Goal: Task Accomplishment & Management: Manage account settings

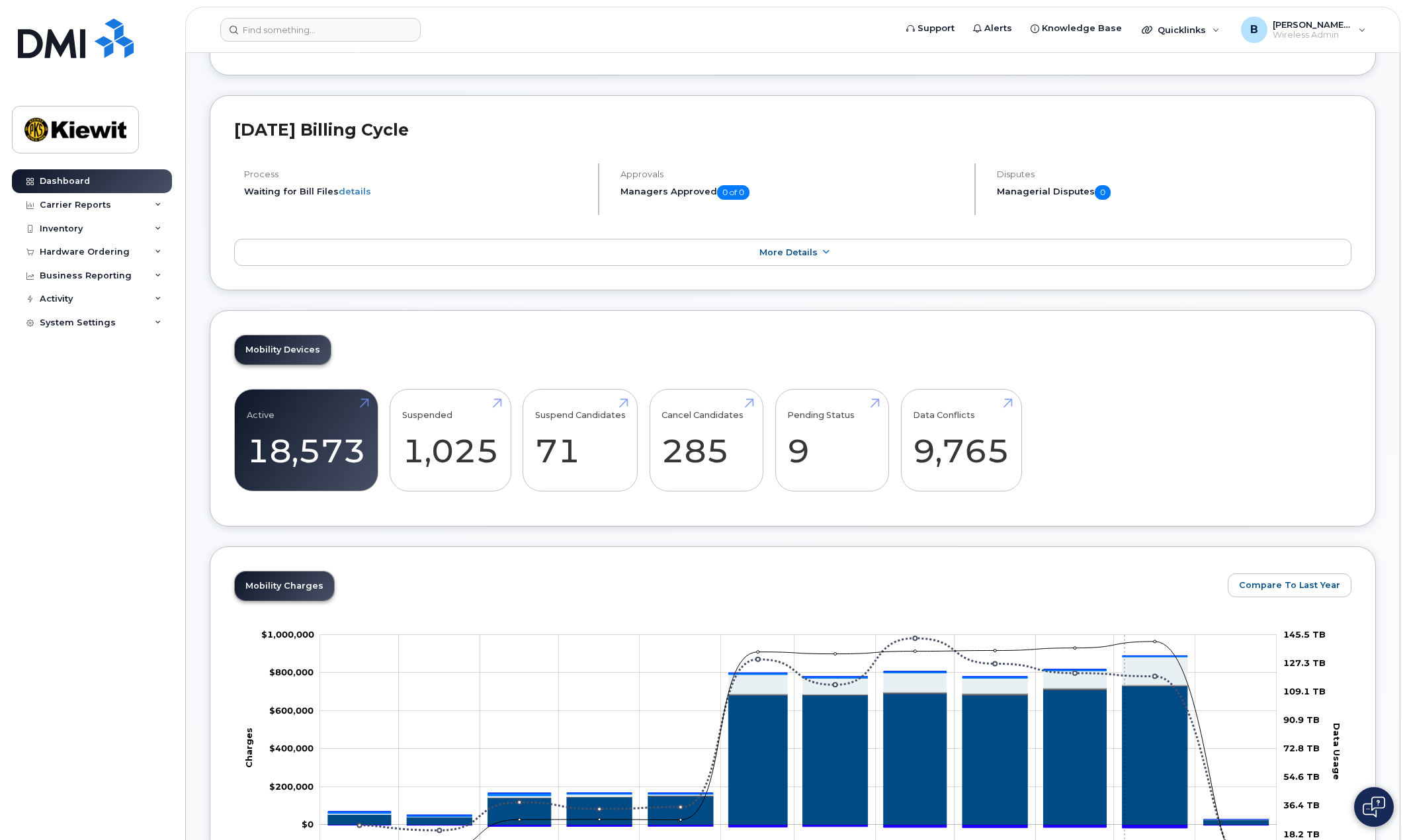
scroll to position [331, 0]
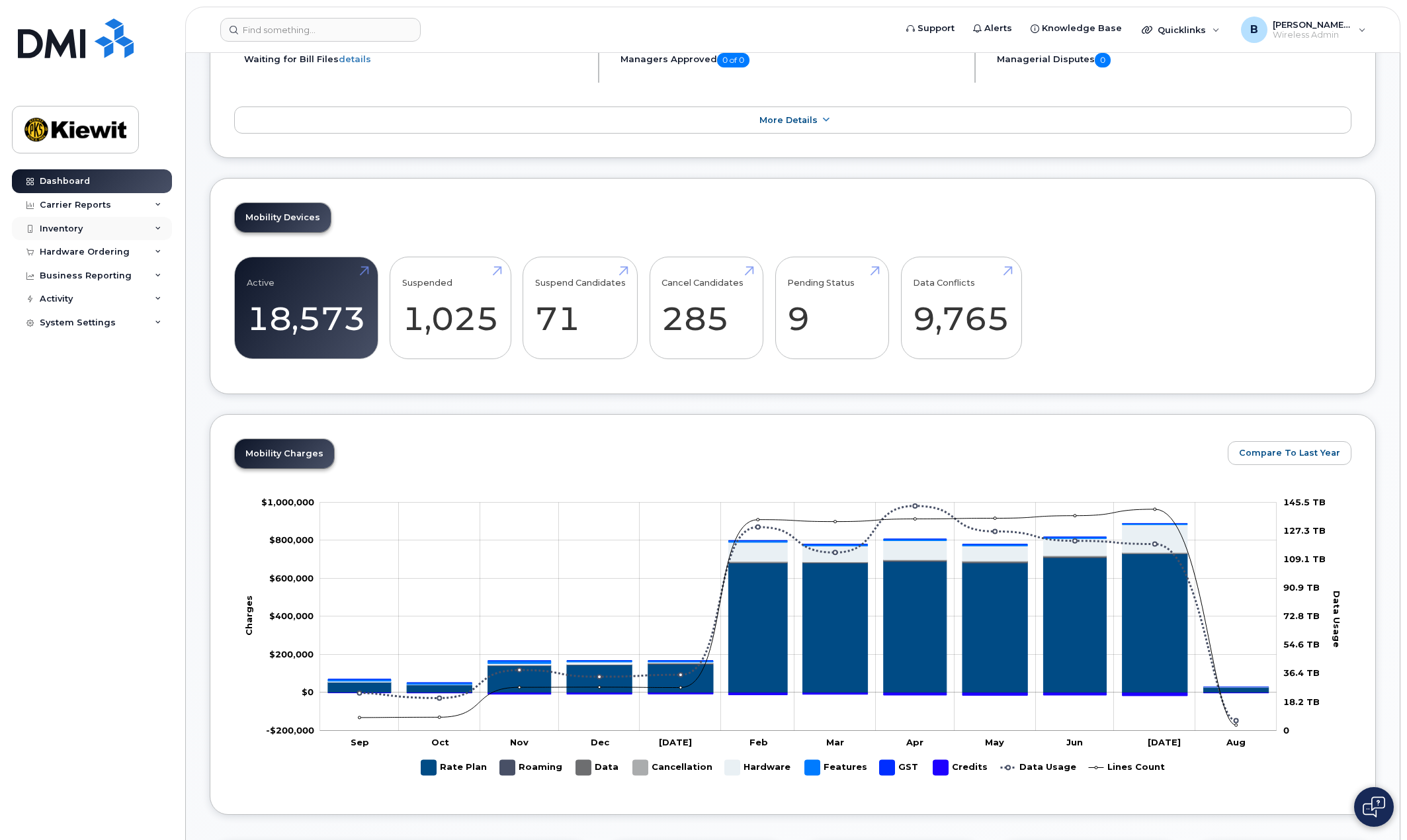
click at [102, 222] on div "Inventory" at bounding box center [92, 229] width 160 height 24
click at [109, 257] on div "Mobility Devices" at bounding box center [83, 253] width 75 height 12
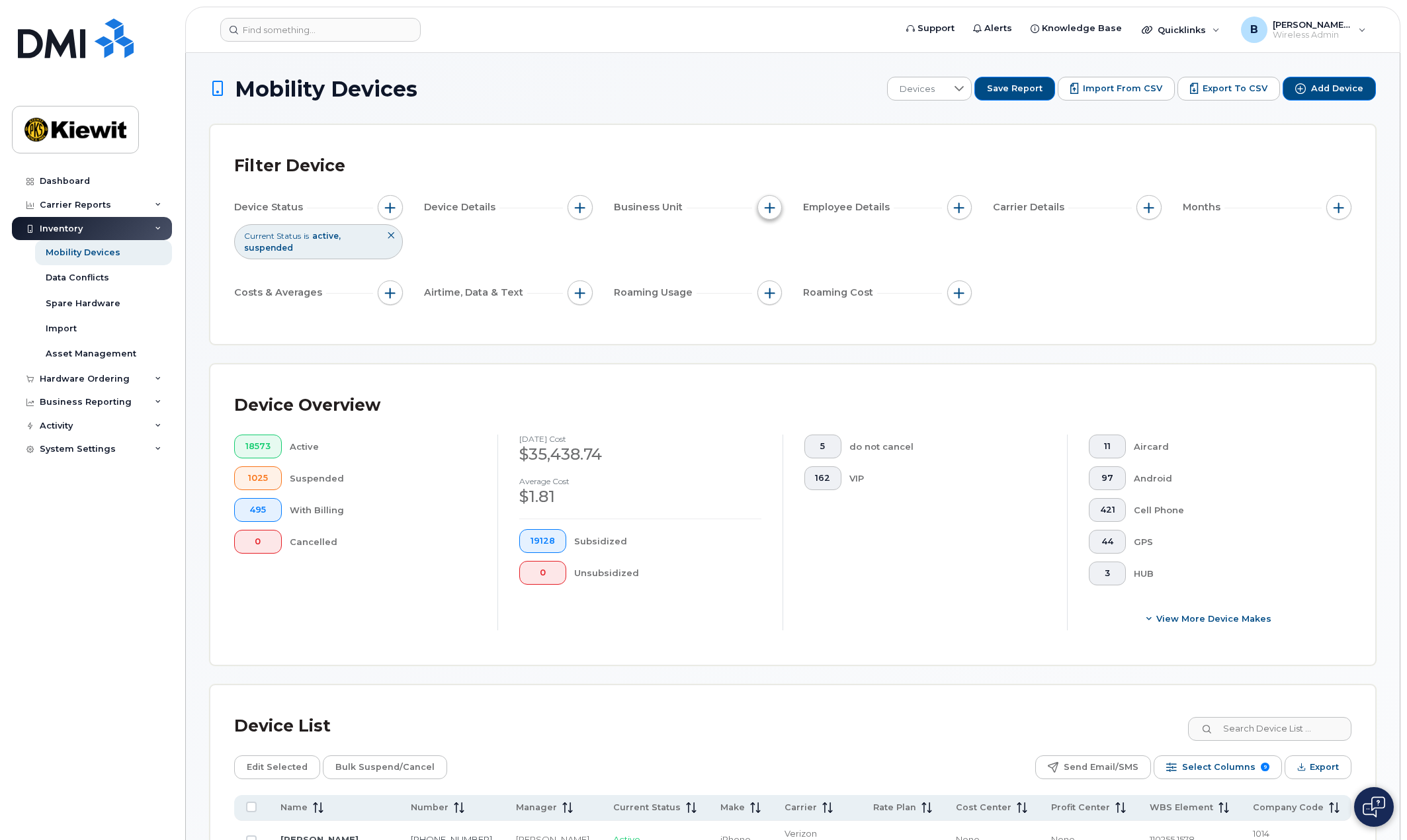
click at [770, 201] on button "button" at bounding box center [770, 207] width 26 height 26
click at [775, 311] on input "WBS Element" at bounding box center [773, 310] width 10 height 10
checkbox input "true"
click at [899, 360] on input "text" at bounding box center [857, 366] width 116 height 12
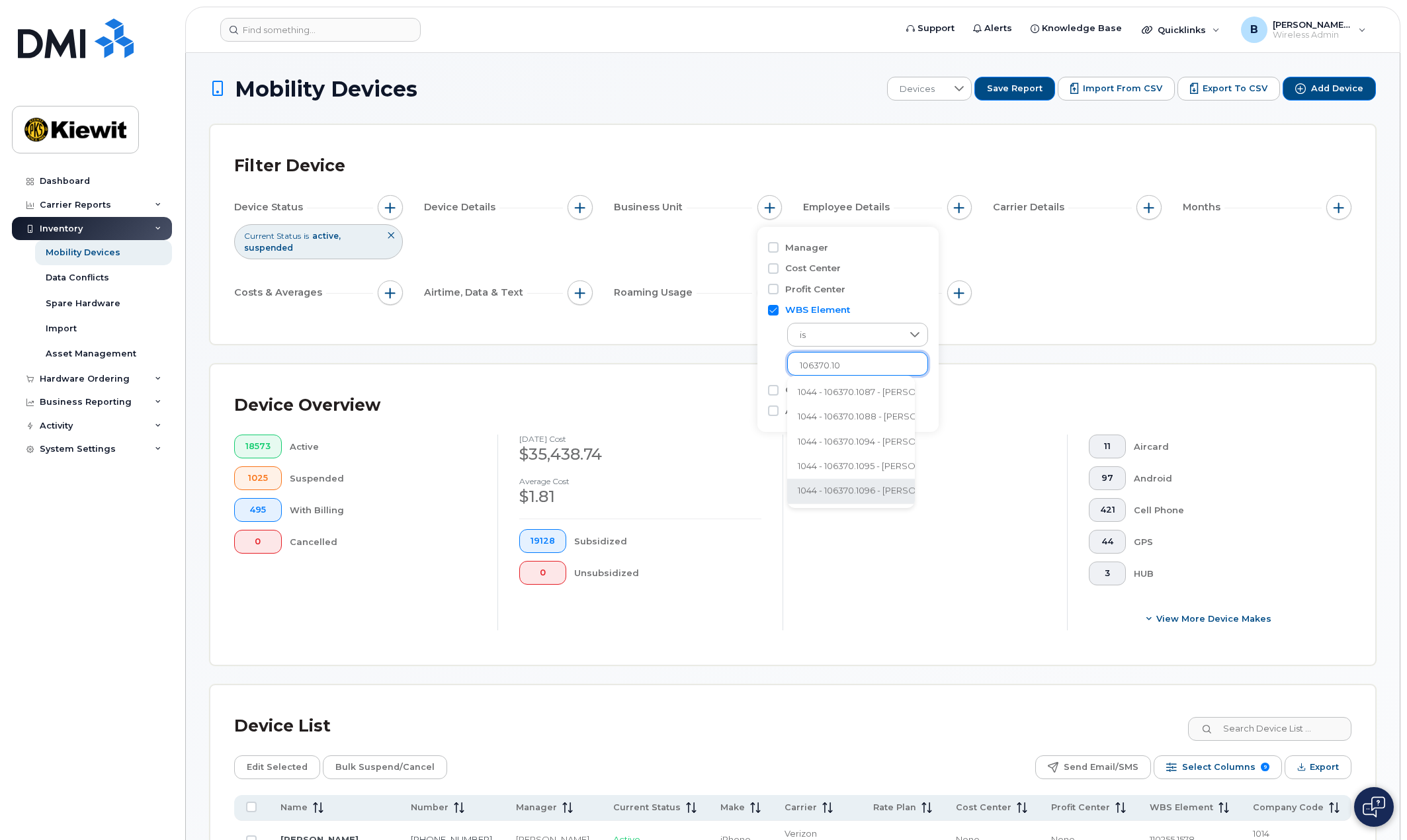
type input "106370.10"
click at [886, 493] on li "1044 - 106370.1096 - Kiewit Infrastr South Co" at bounding box center [914, 491] width 253 height 25
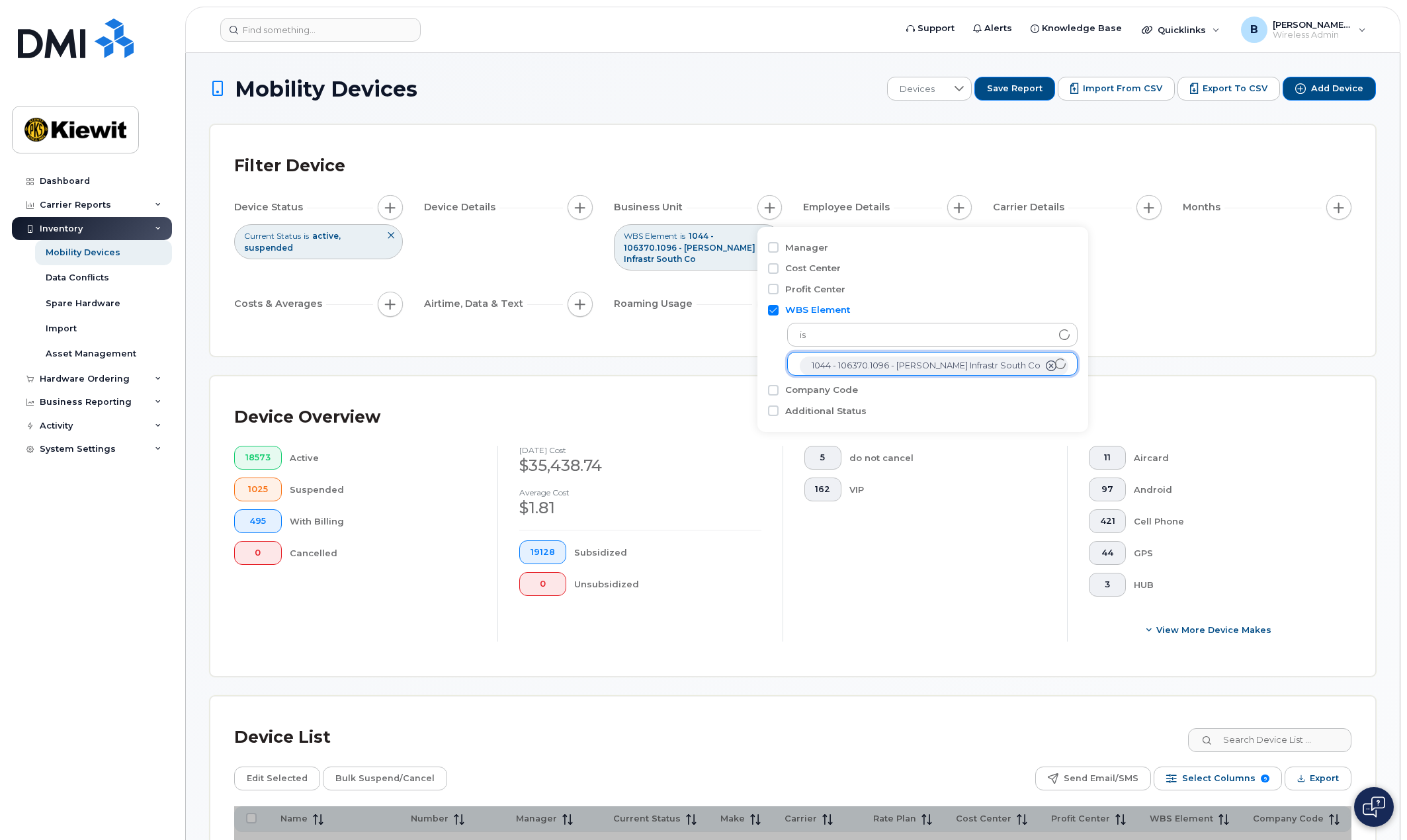
scroll to position [26, 0]
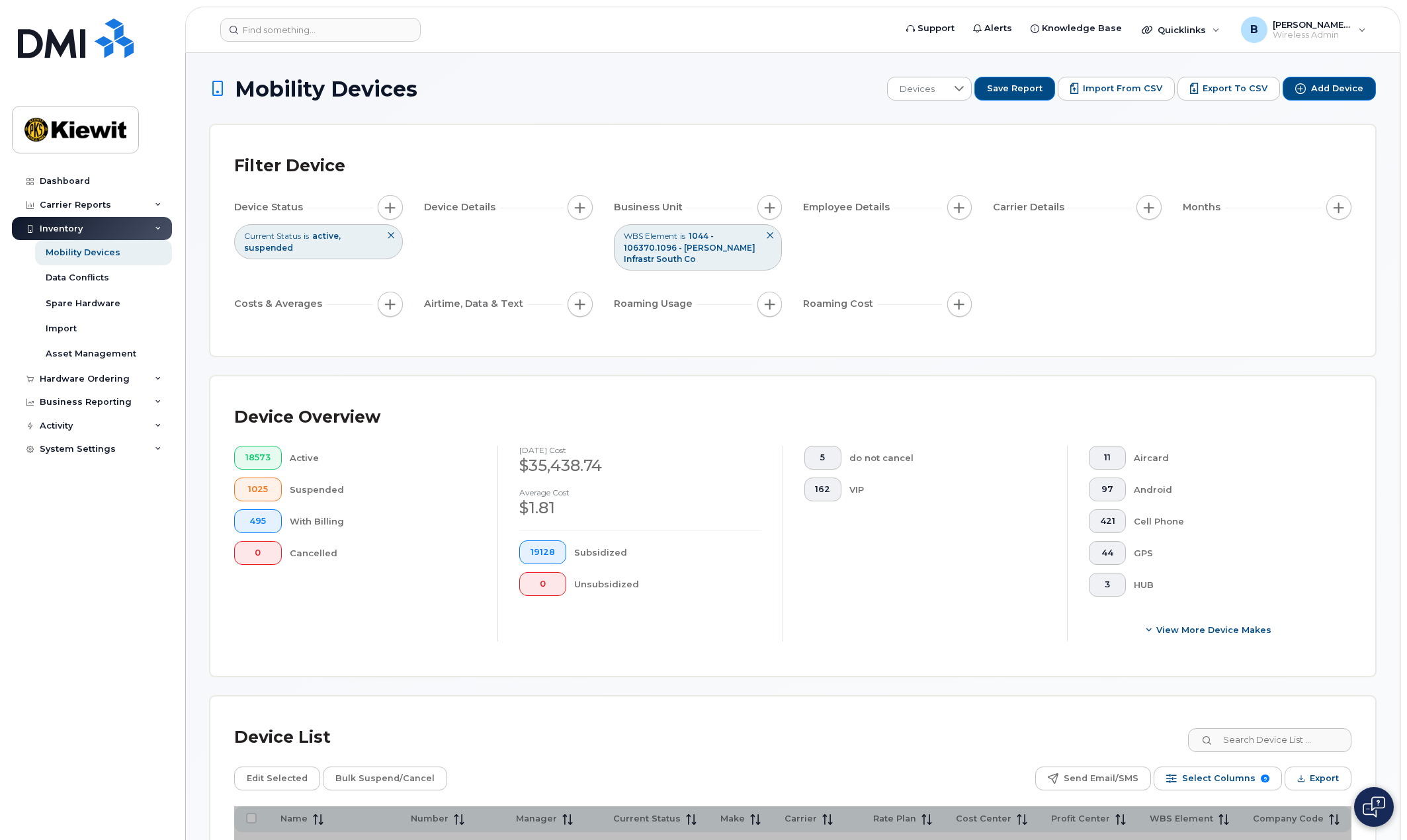
scroll to position [198, 0]
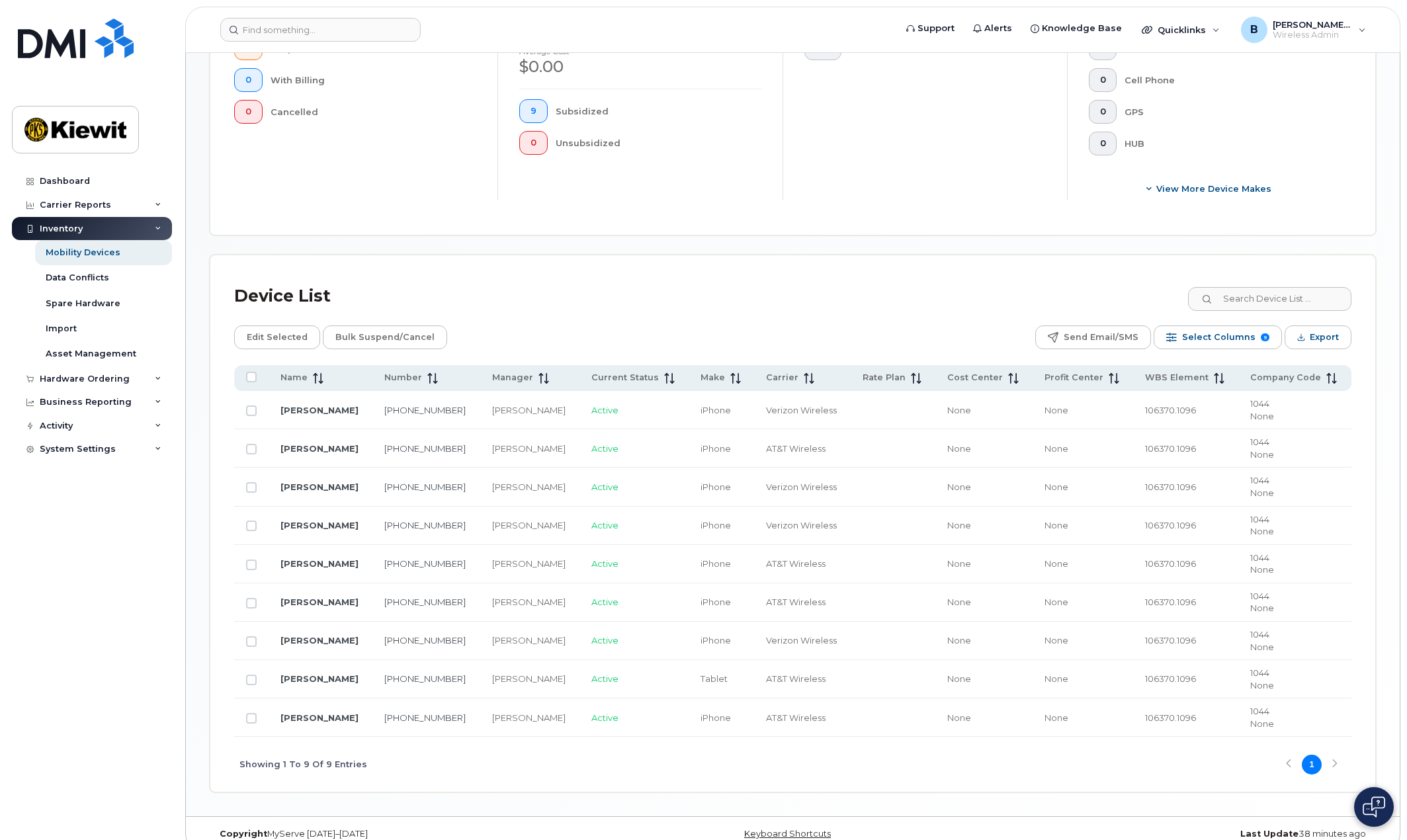
scroll to position [459, 0]
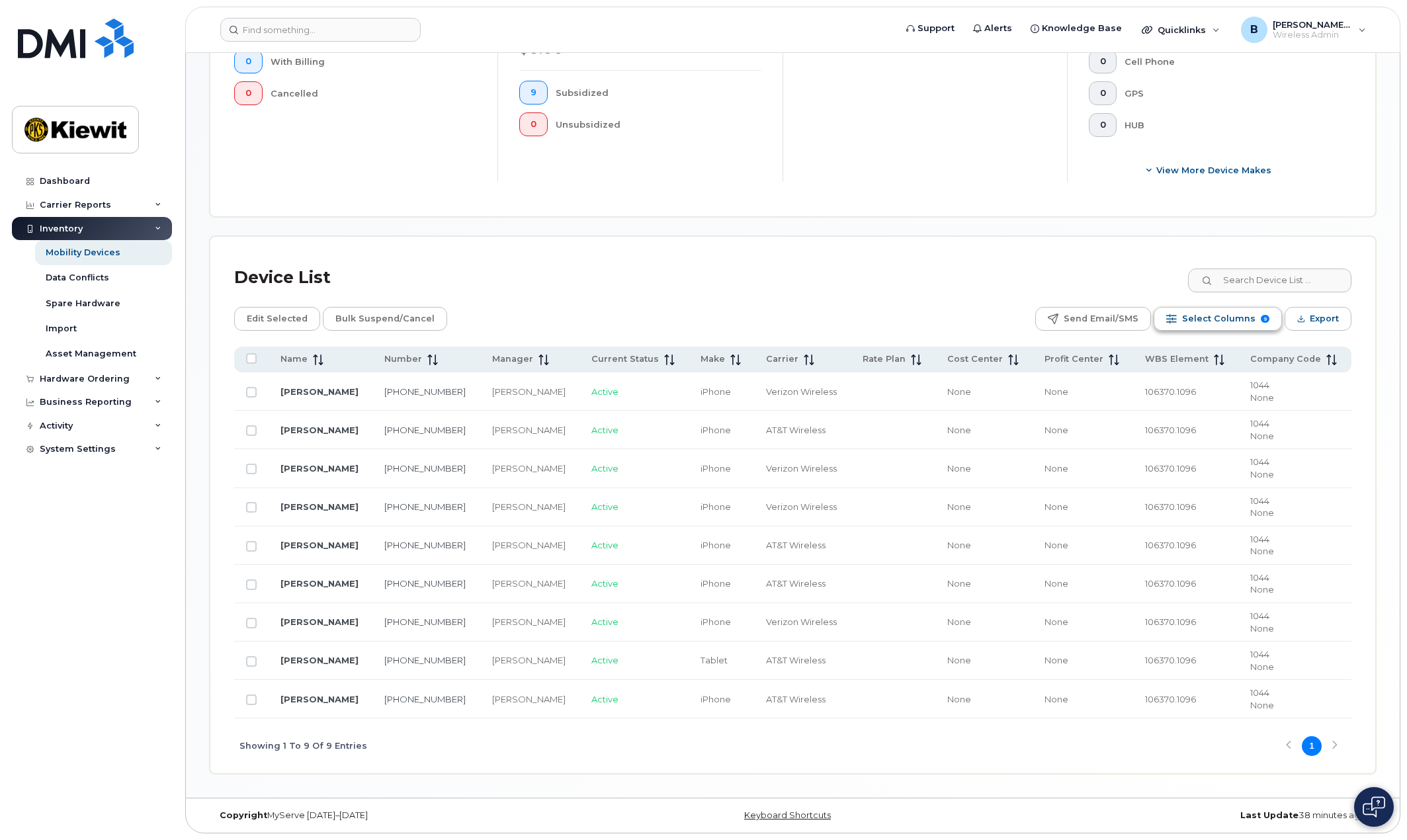
click at [1209, 320] on span "Select Columns" at bounding box center [1219, 318] width 73 height 20
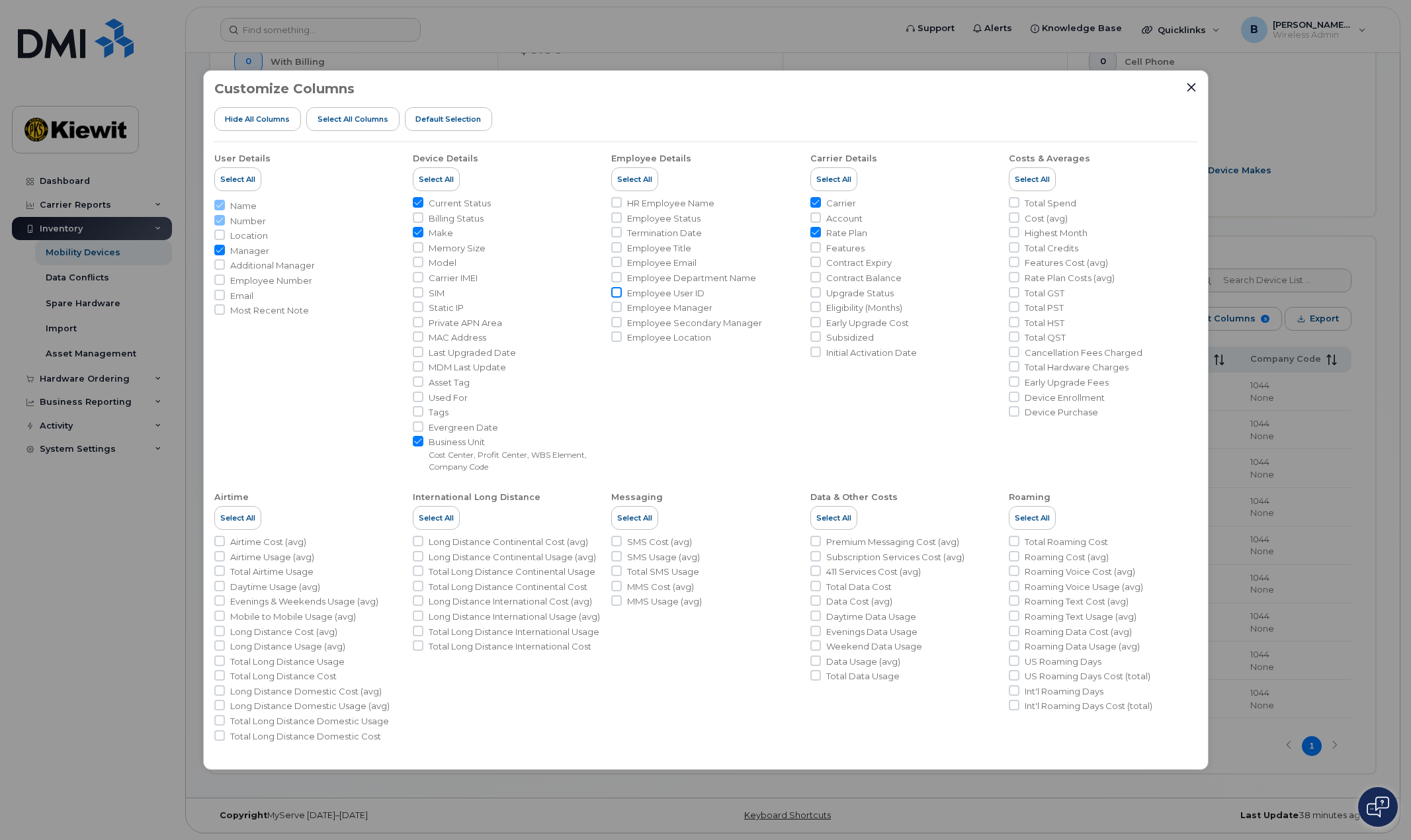
click at [615, 292] on input "Employee User ID" at bounding box center [617, 292] width 10 height 10
checkbox input "true"
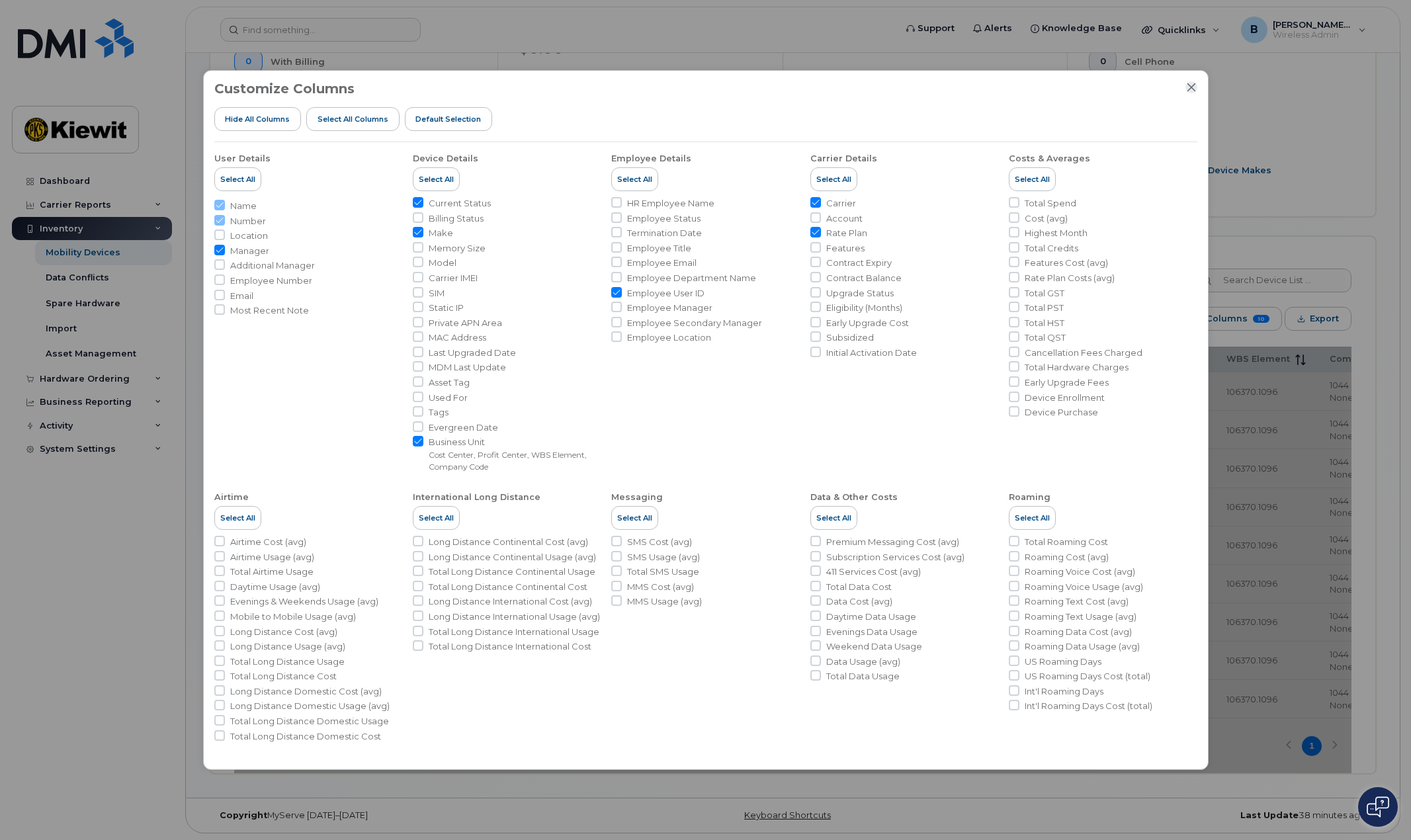
click at [1192, 88] on icon "Close" at bounding box center [1191, 87] width 10 height 10
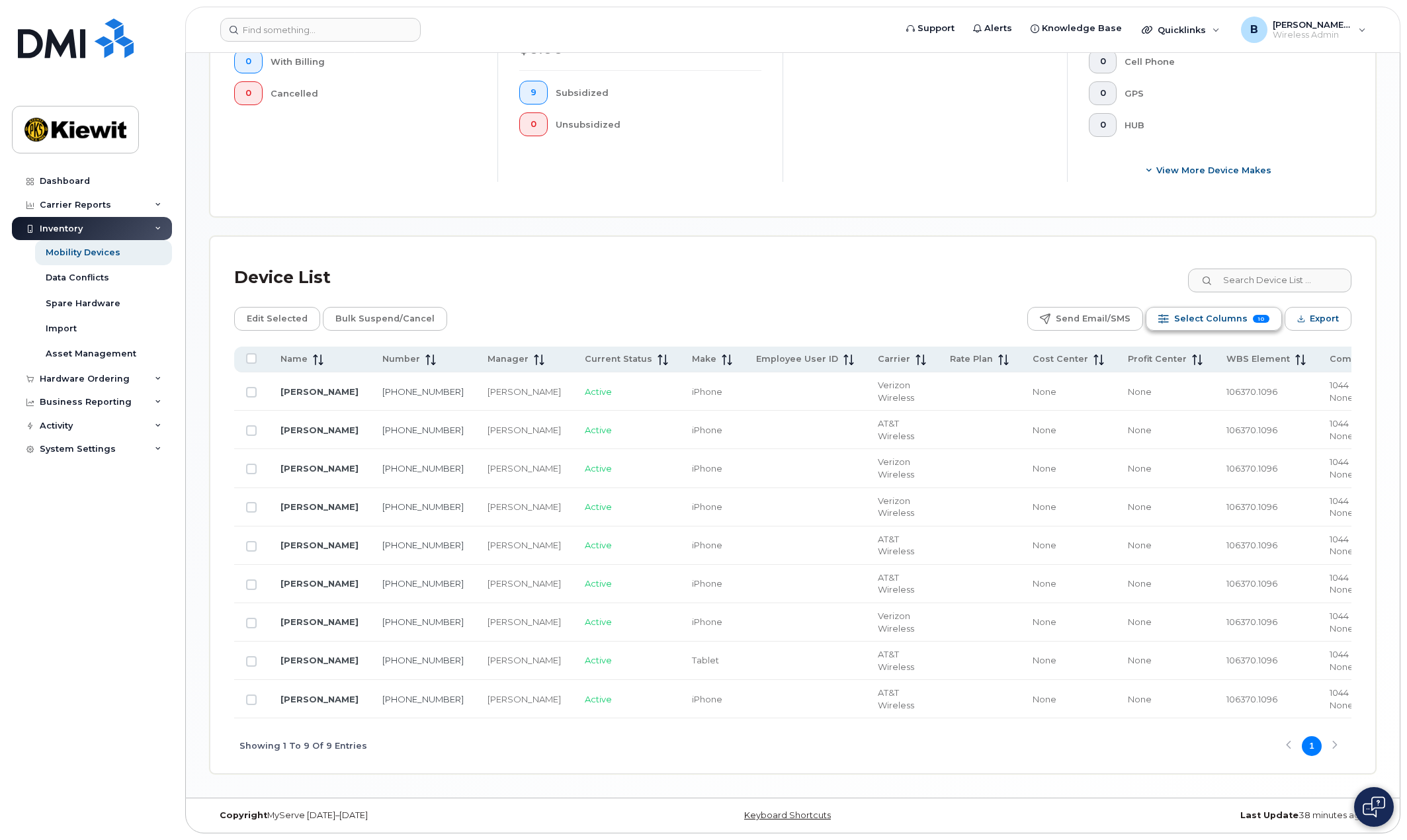
click at [1204, 319] on span "Select Columns" at bounding box center [1210, 318] width 73 height 20
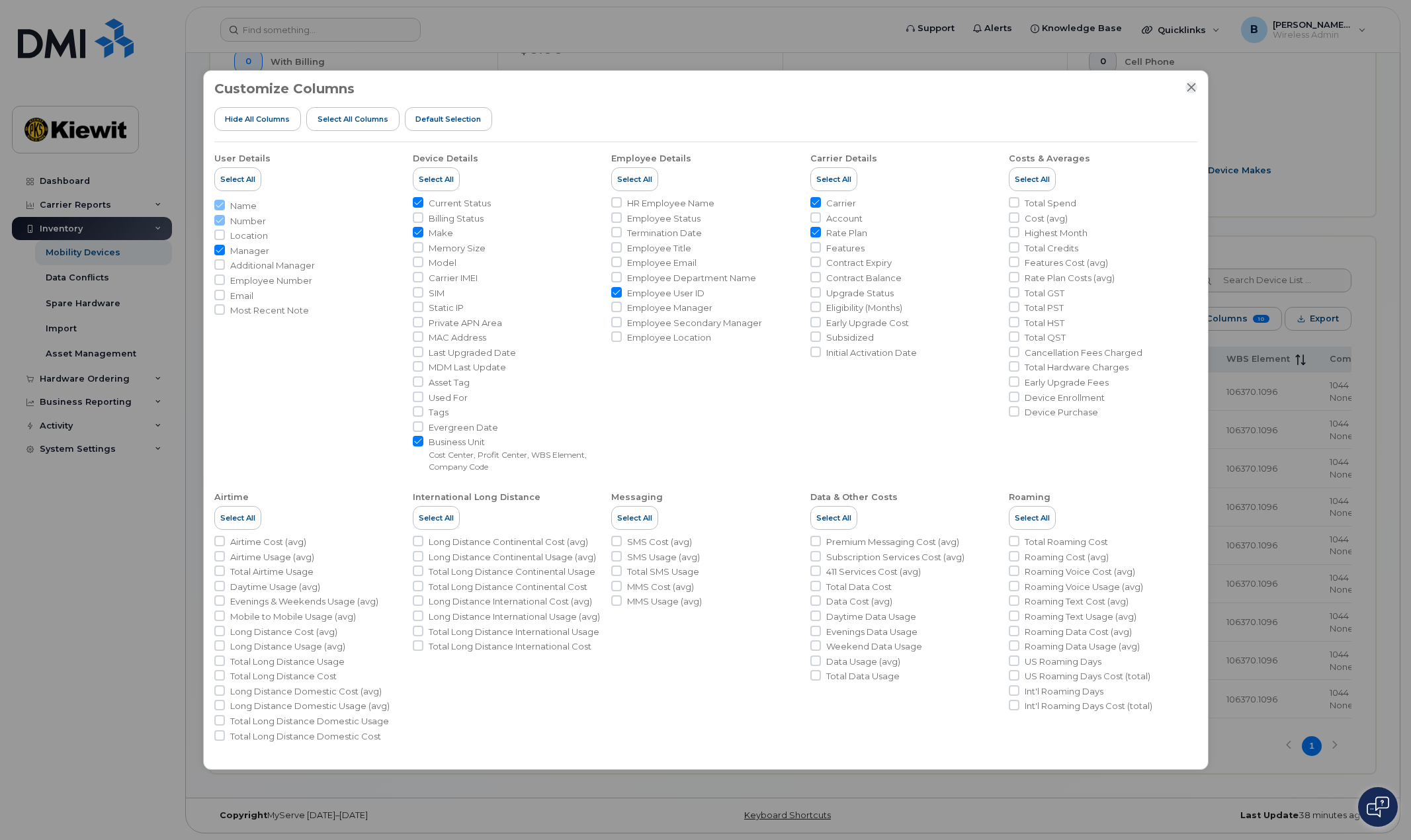
click at [1192, 88] on icon "Close" at bounding box center [1191, 88] width 9 height 9
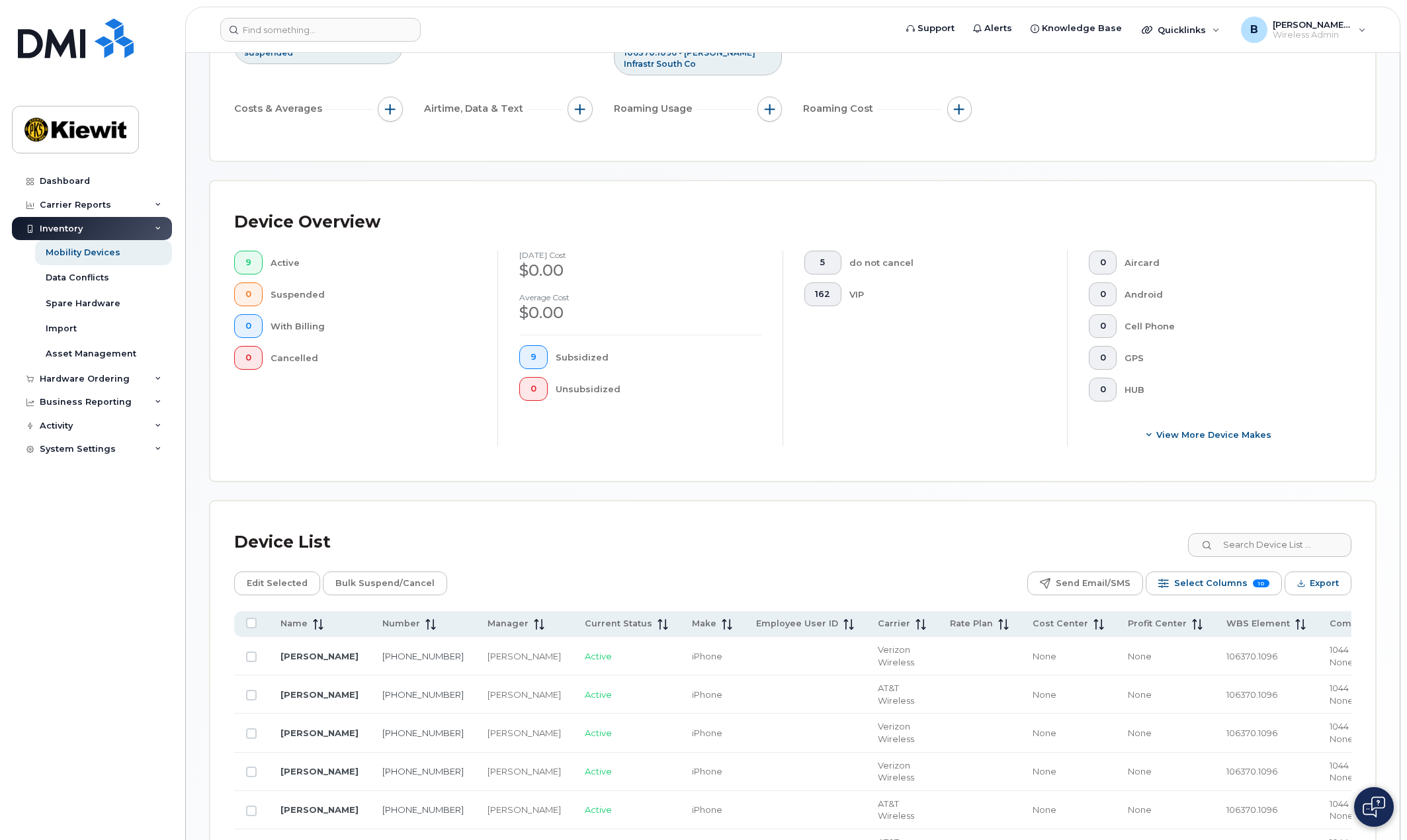
scroll to position [459, 0]
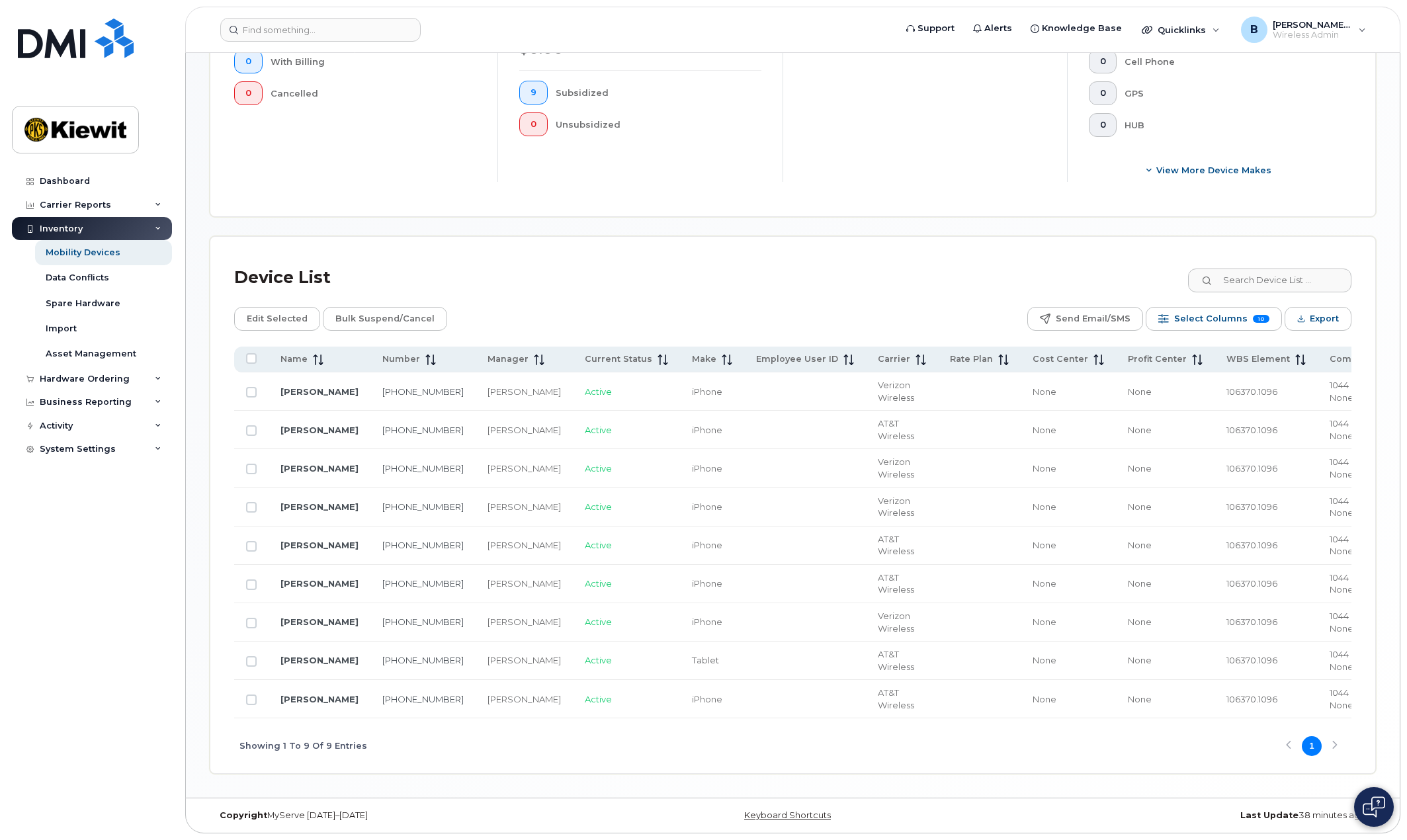
click at [760, 304] on div "Device List Edit Selected Bulk Suspend/Cancel Send Email/SMS Select Columns 10 …" at bounding box center [793, 516] width 1118 height 513
click at [1258, 321] on span "10" at bounding box center [1261, 319] width 16 height 9
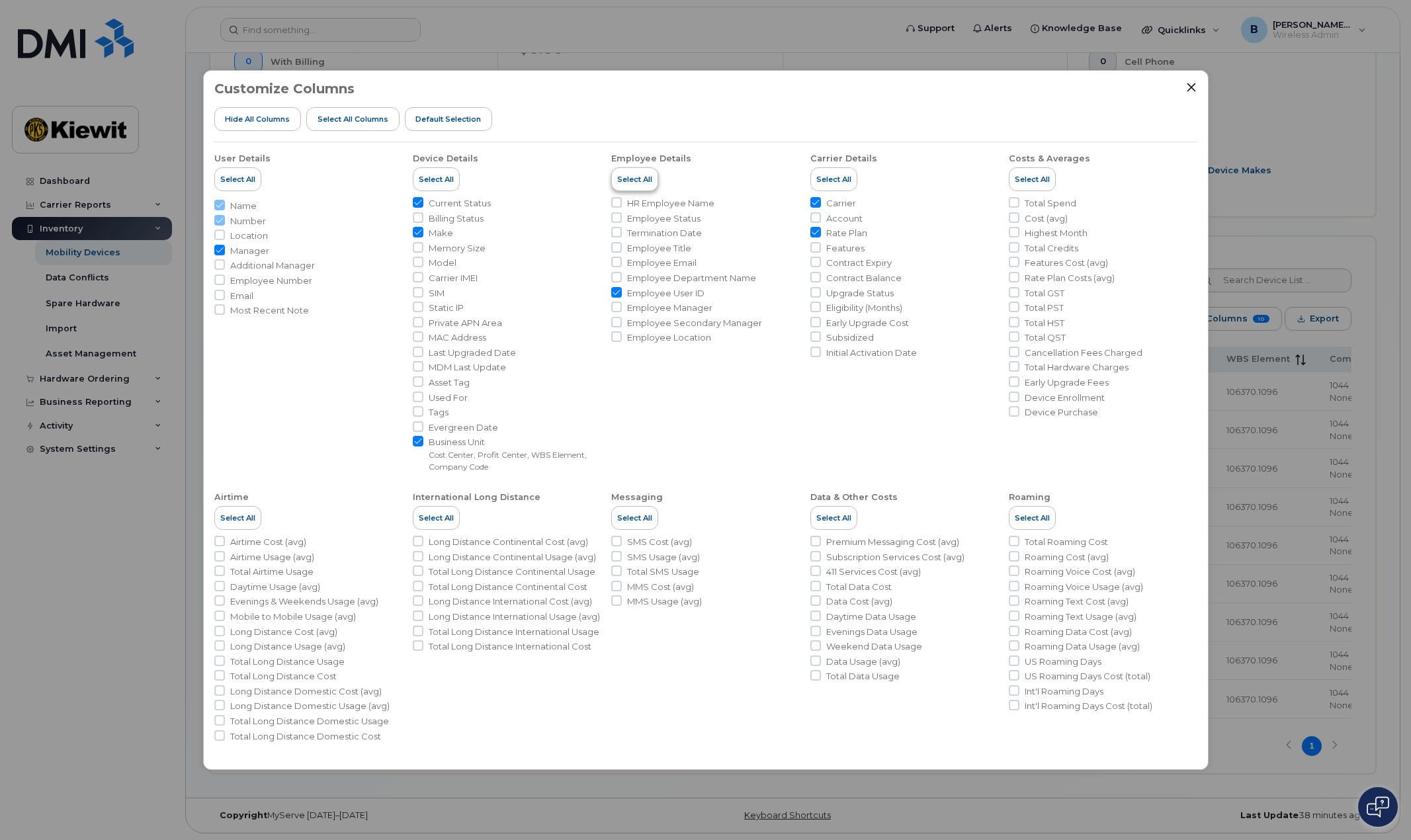
click at [637, 177] on span "Select All" at bounding box center [634, 179] width 35 height 10
checkbox input "true"
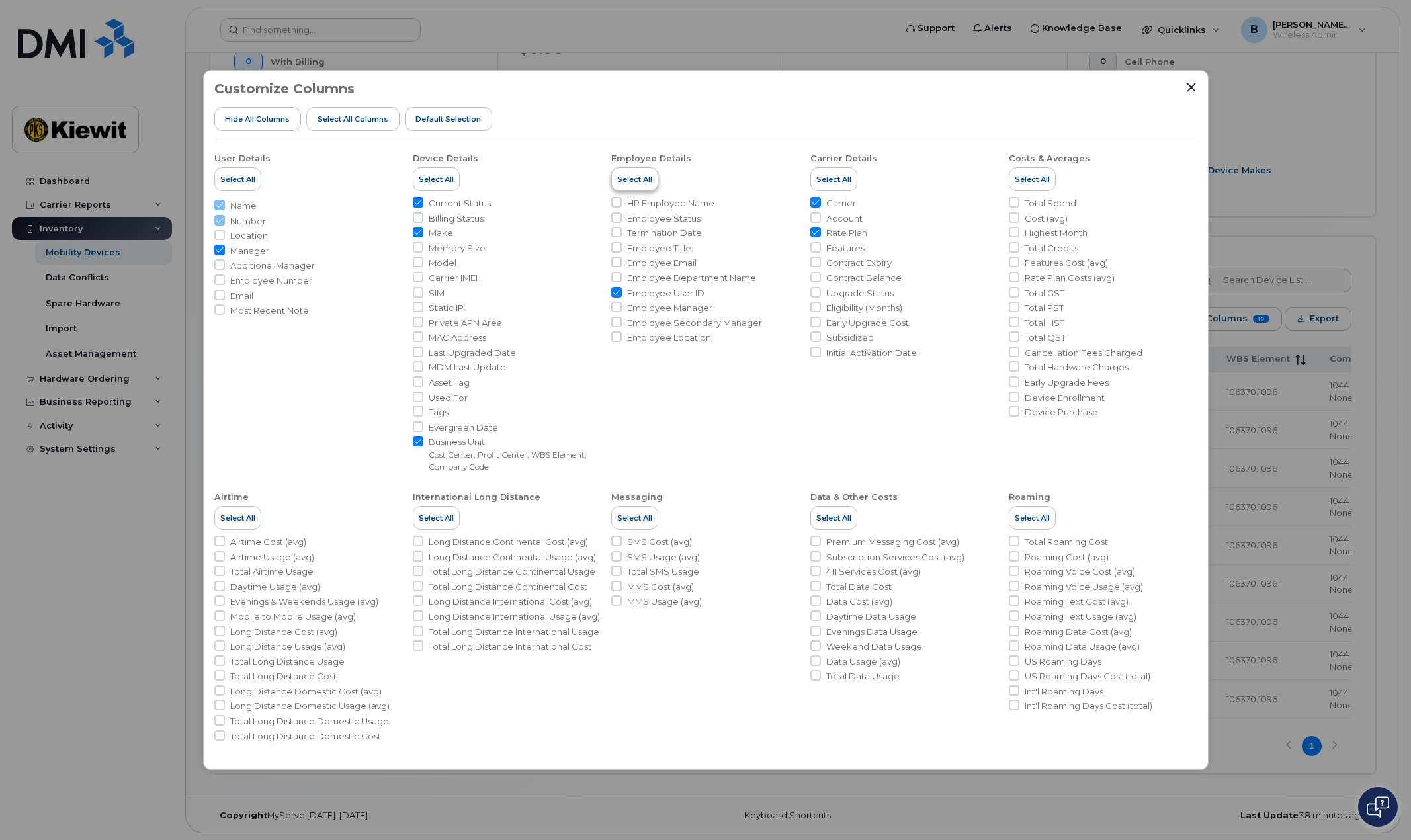
checkbox input "true"
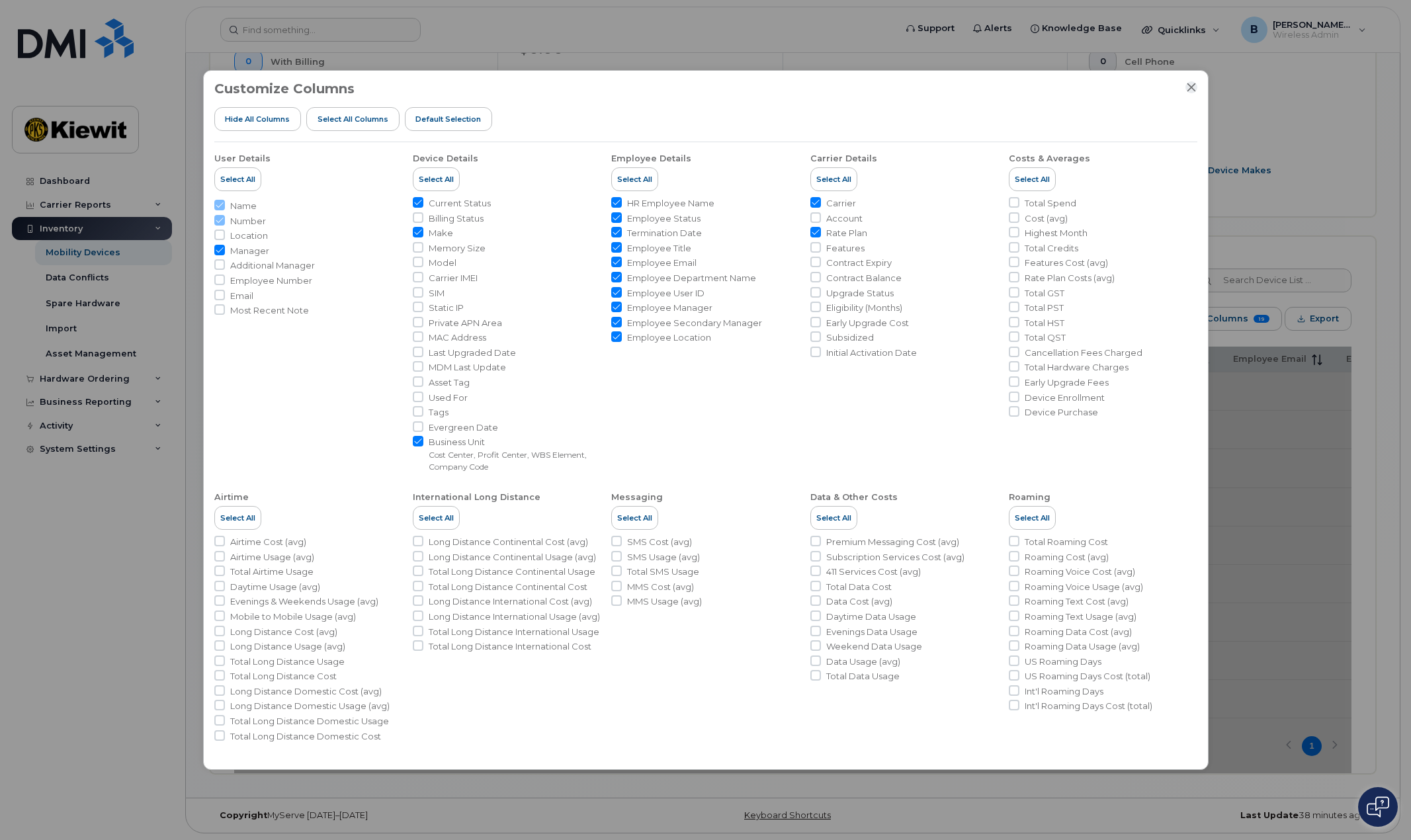
click at [1192, 82] on icon "Close" at bounding box center [1191, 87] width 10 height 10
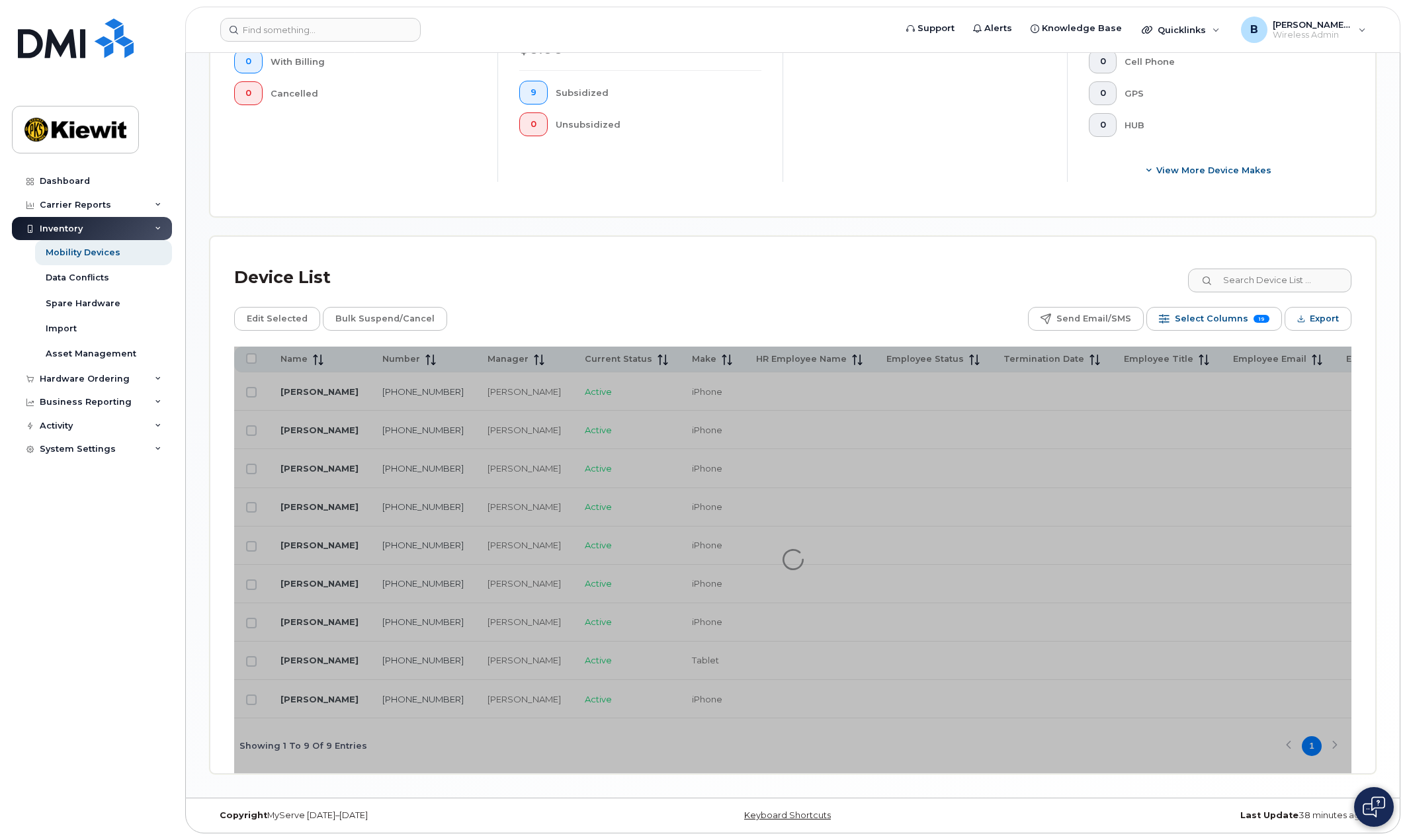
drag, startPoint x: 606, startPoint y: 720, endPoint x: 805, endPoint y: 731, distance: 199.3
click at [805, 731] on div at bounding box center [793, 560] width 1118 height 427
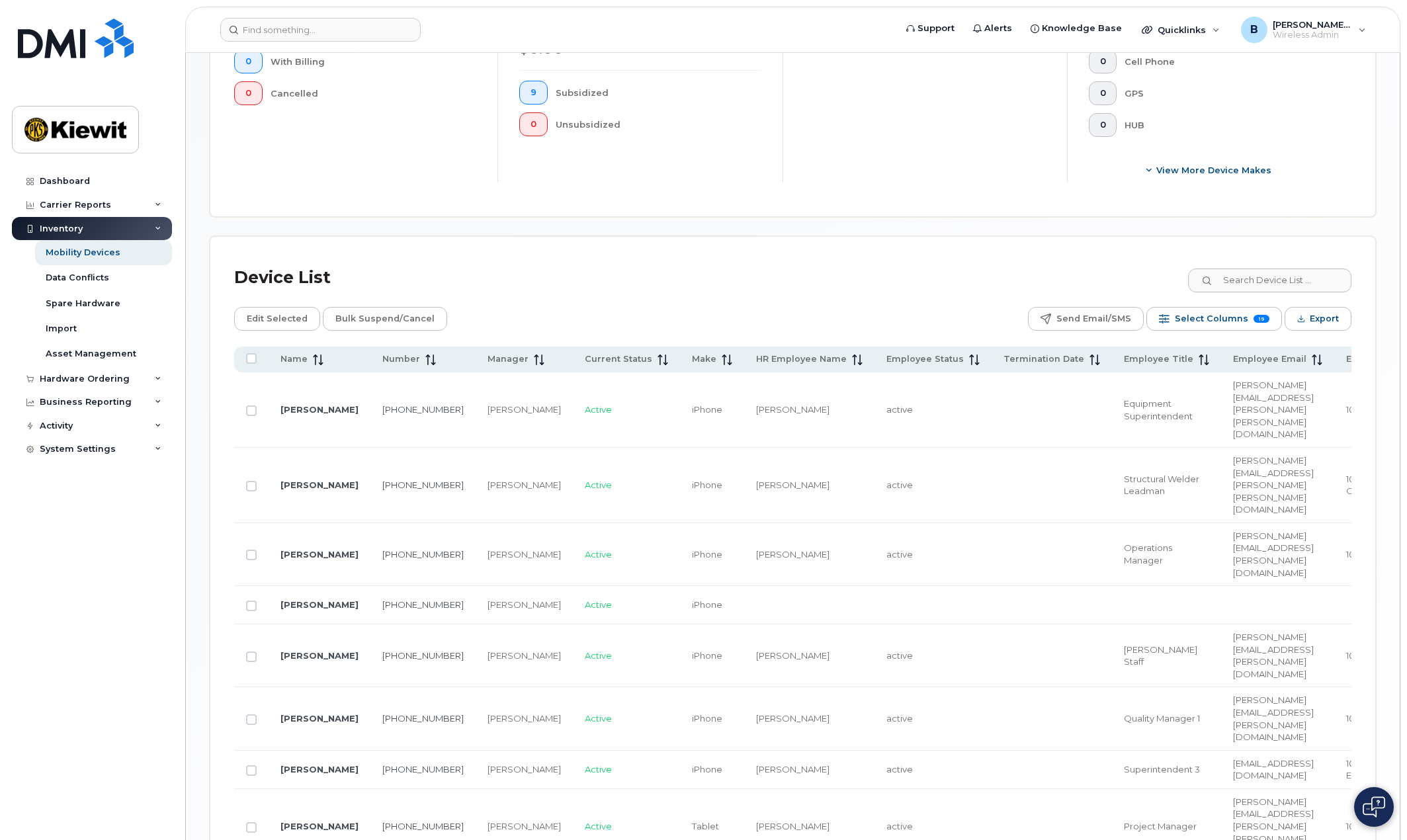
drag, startPoint x: 733, startPoint y: 716, endPoint x: 814, endPoint y: 719, distance: 81.1
click at [1250, 317] on button "Select Columns 19" at bounding box center [1214, 319] width 135 height 24
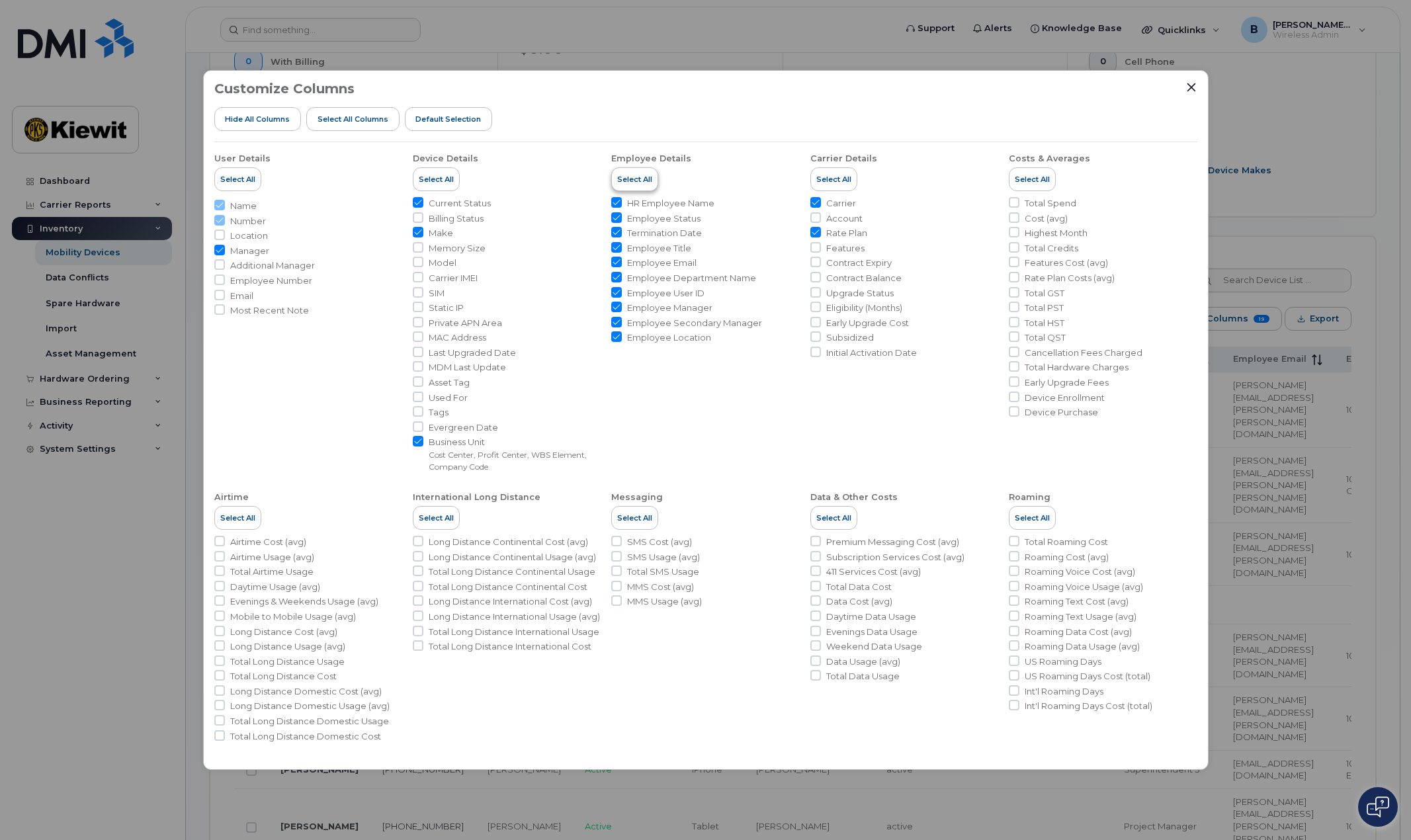
click at [629, 182] on span "Select All" at bounding box center [634, 179] width 35 height 10
click at [617, 219] on input "Employee Status" at bounding box center [617, 218] width 10 height 10
checkbox input "false"
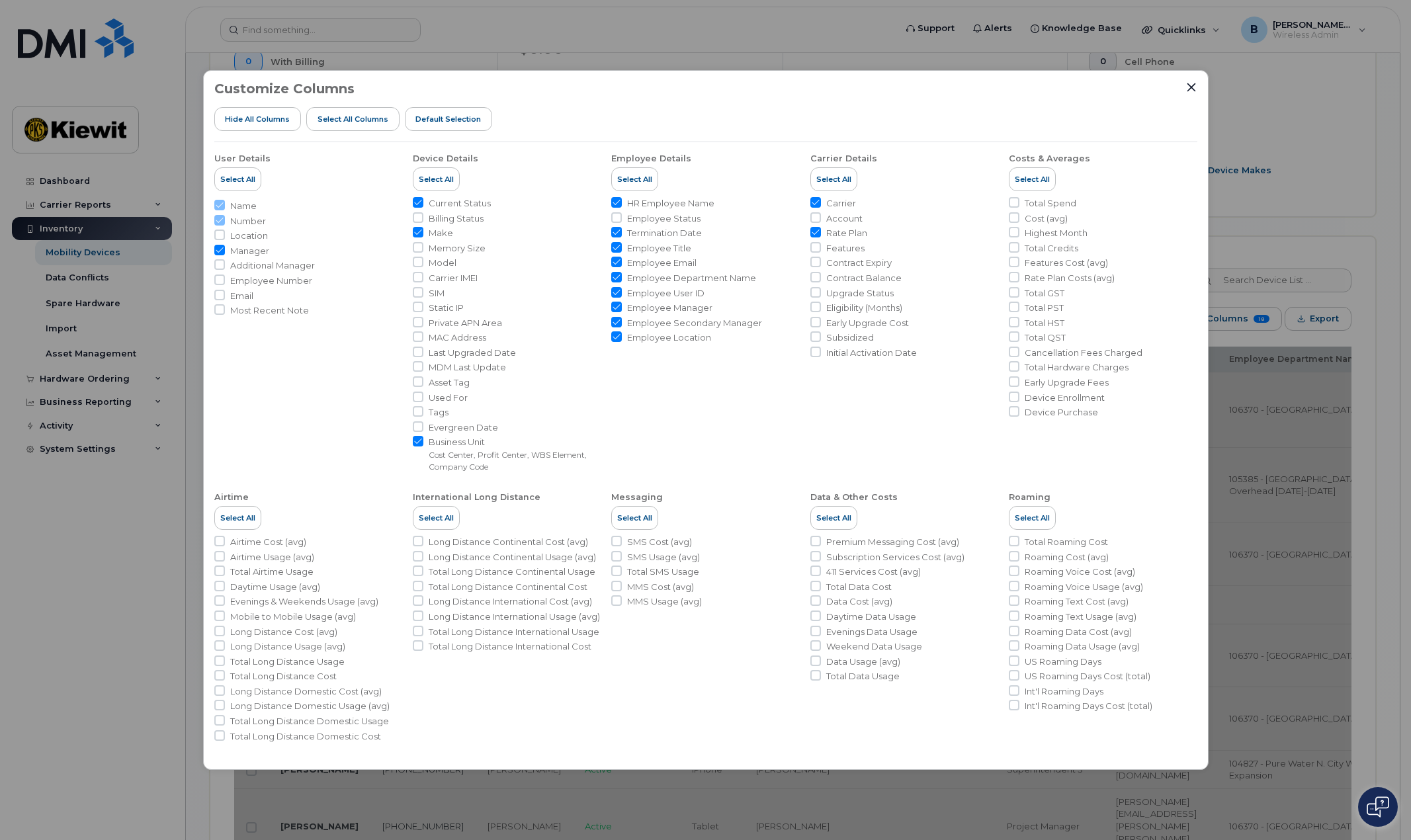
click at [614, 236] on input "Termination Date" at bounding box center [617, 232] width 10 height 10
checkbox input "false"
click at [620, 245] on input "Employee Title" at bounding box center [617, 247] width 10 height 10
checkbox input "false"
drag, startPoint x: 615, startPoint y: 275, endPoint x: 613, endPoint y: 287, distance: 12.2
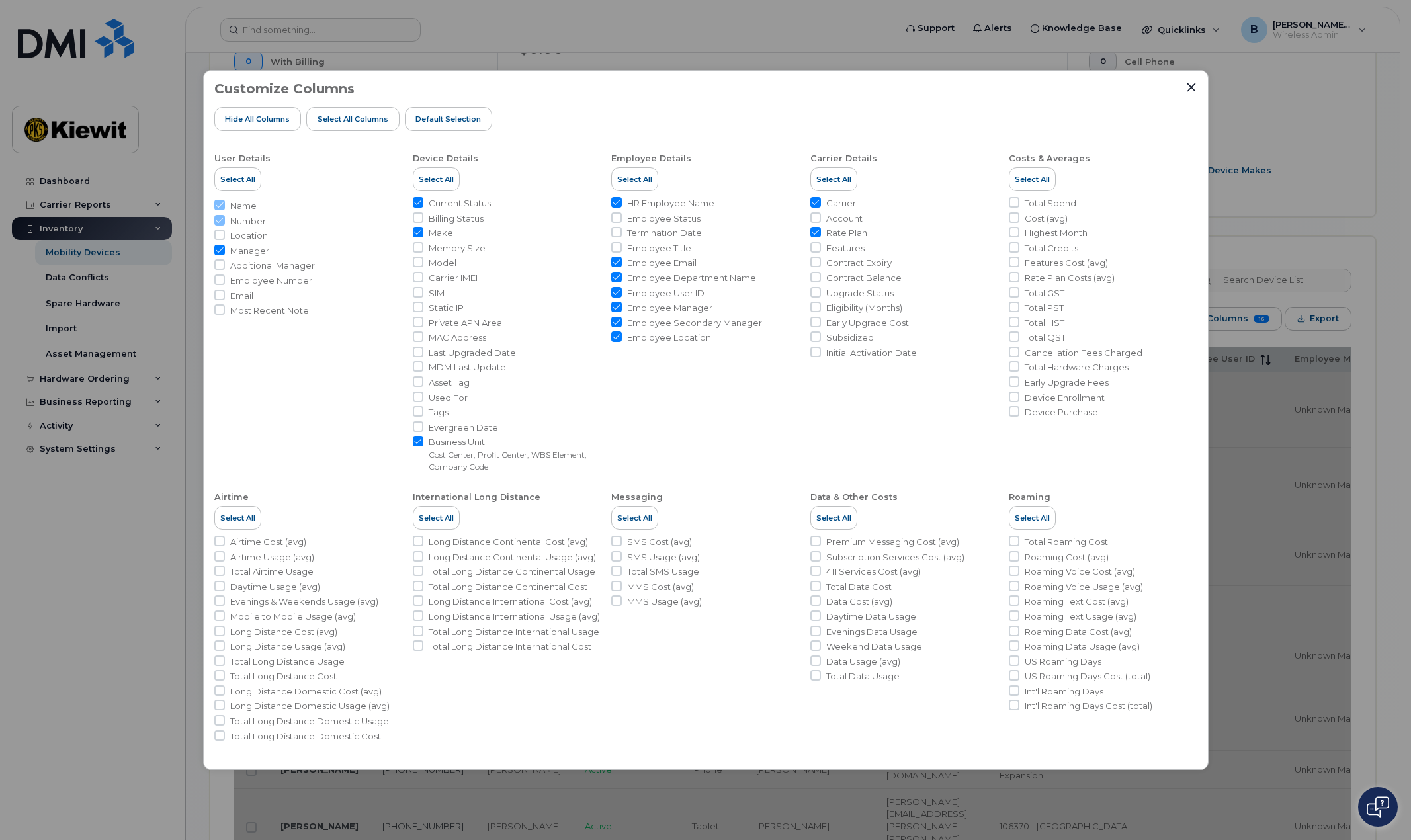
click at [614, 275] on input "Employee Department Name" at bounding box center [617, 277] width 10 height 10
checkbox input "false"
click at [619, 308] on input "Employee Manager" at bounding box center [617, 307] width 10 height 10
checkbox input "false"
click at [614, 322] on input "Employee Secondary Manager" at bounding box center [617, 322] width 10 height 10
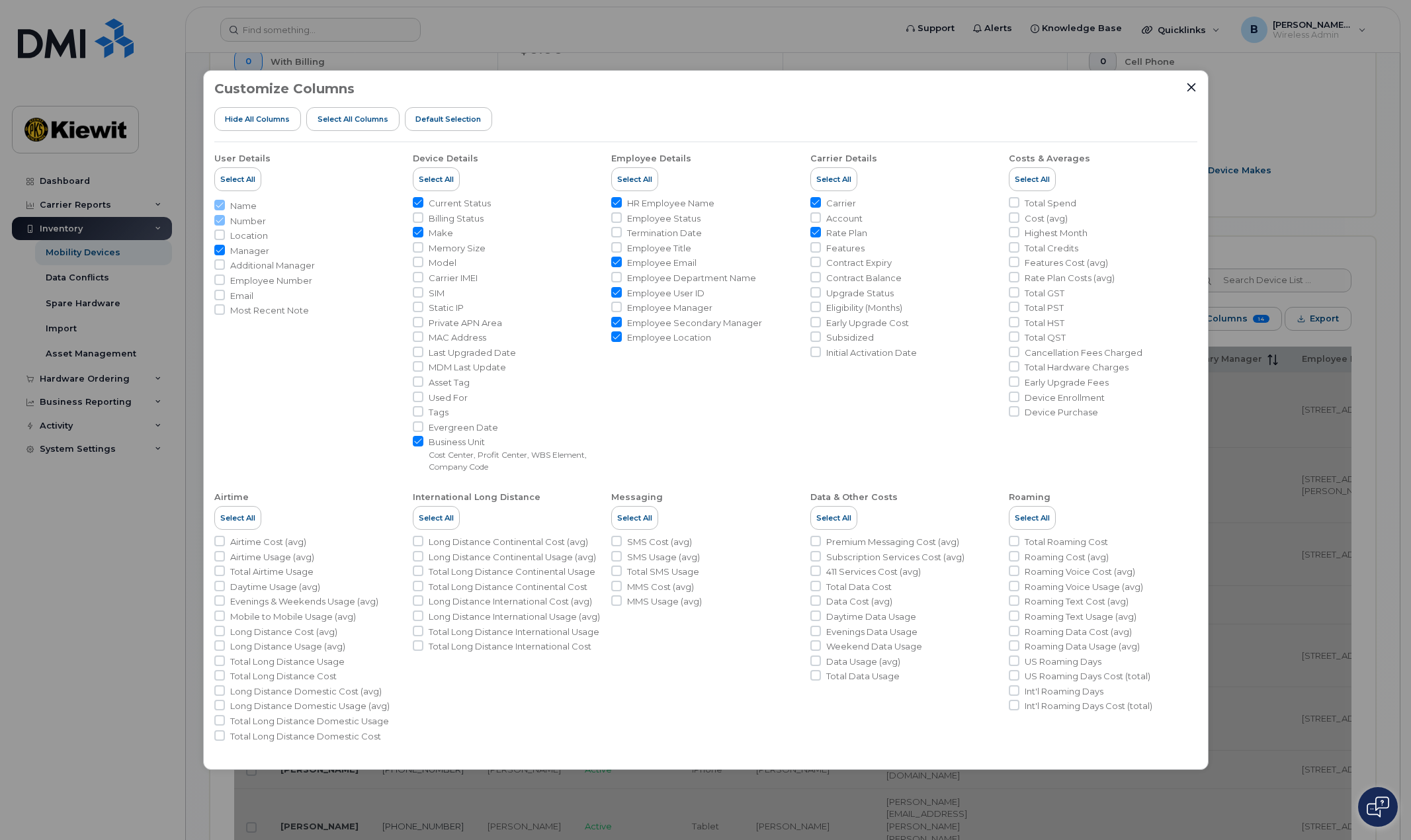
checkbox input "false"
click at [1188, 89] on icon "Close" at bounding box center [1191, 87] width 10 height 10
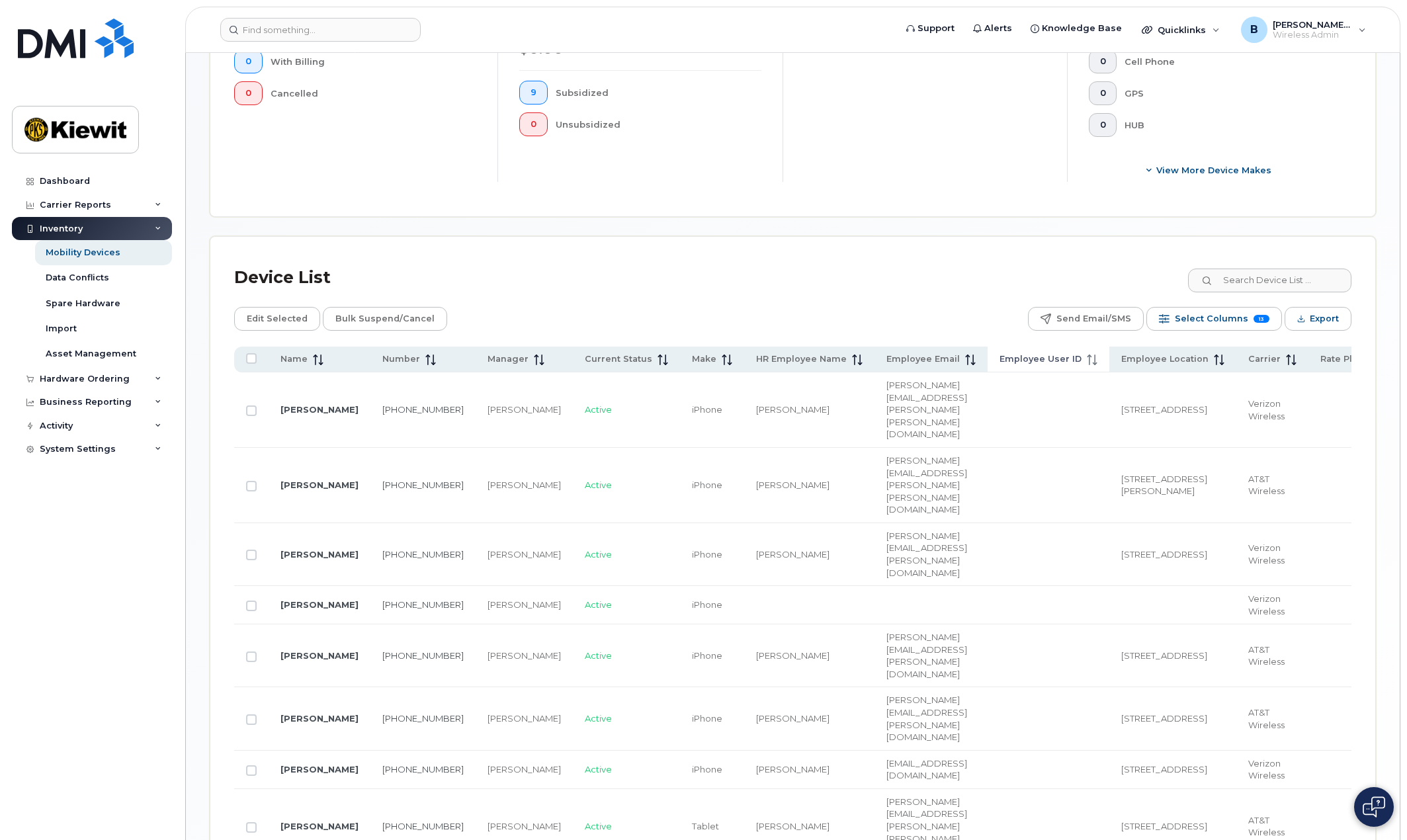
click at [1082, 355] on span "Employee User ID" at bounding box center [1040, 359] width 82 height 12
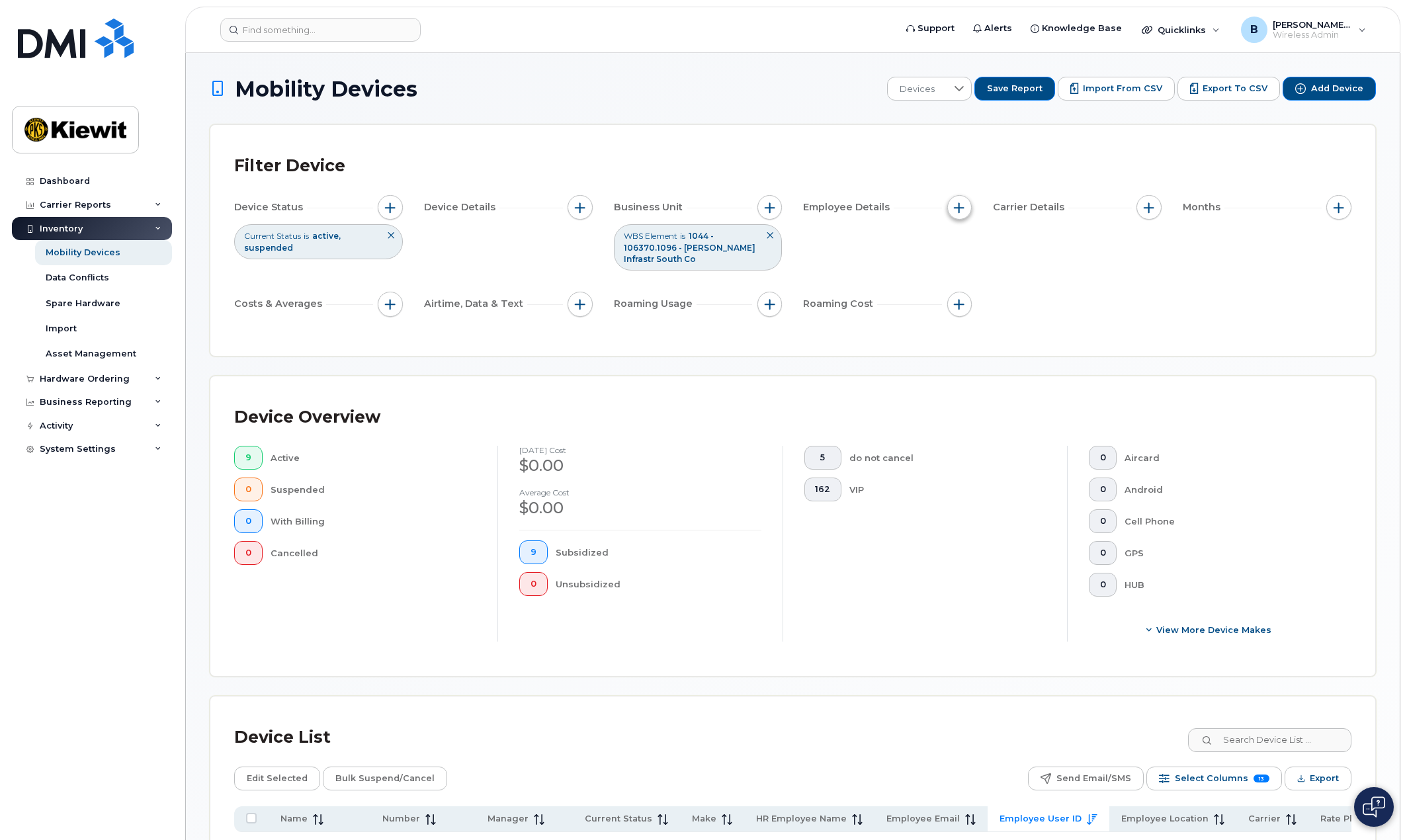
click at [963, 204] on span "button" at bounding box center [959, 207] width 10 height 10
click at [1273, 364] on div "Mobility Devices Devices Save Report Import from CSV Export to CSV Add Device F…" at bounding box center [793, 765] width 1166 height 1377
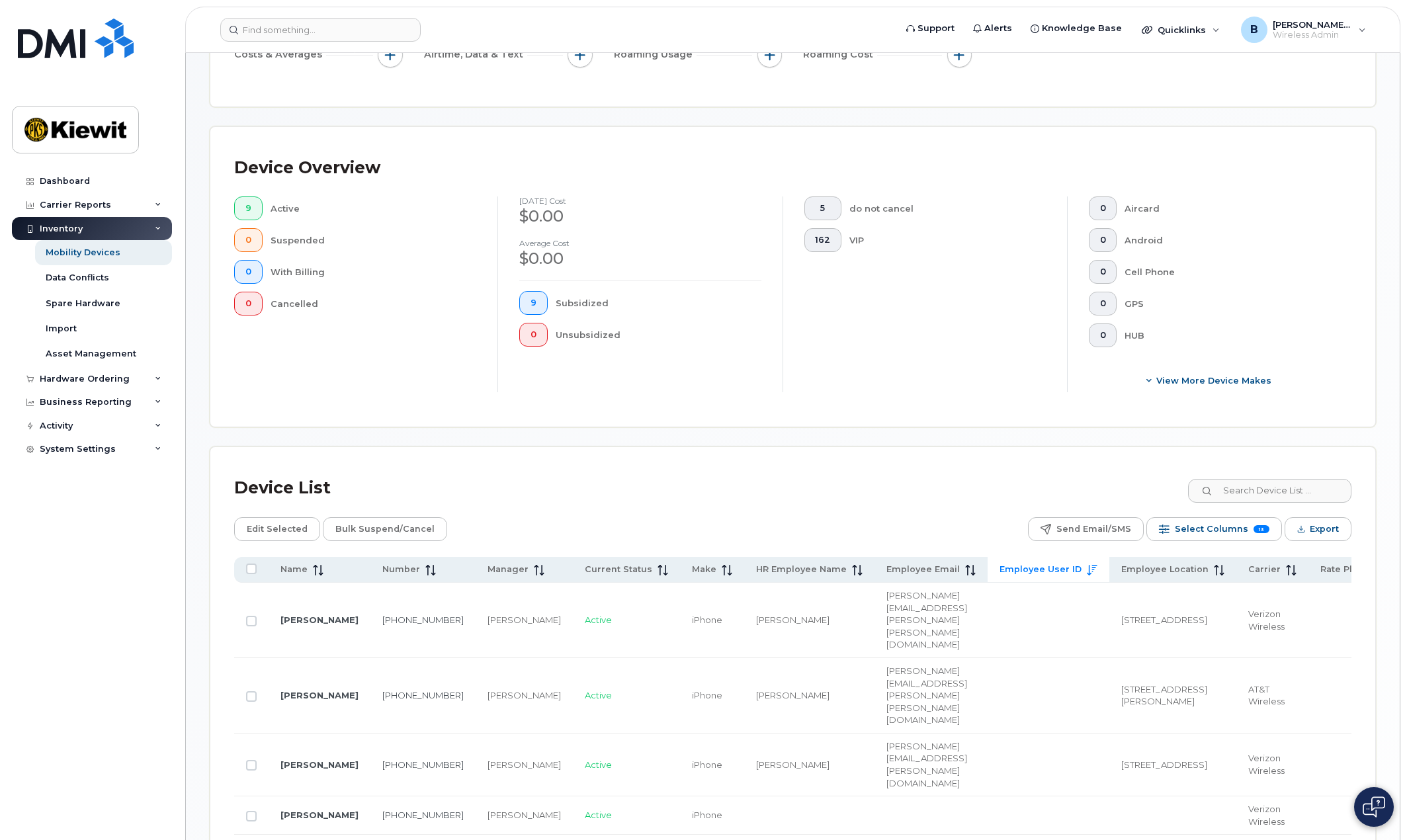
scroll to position [133, 0]
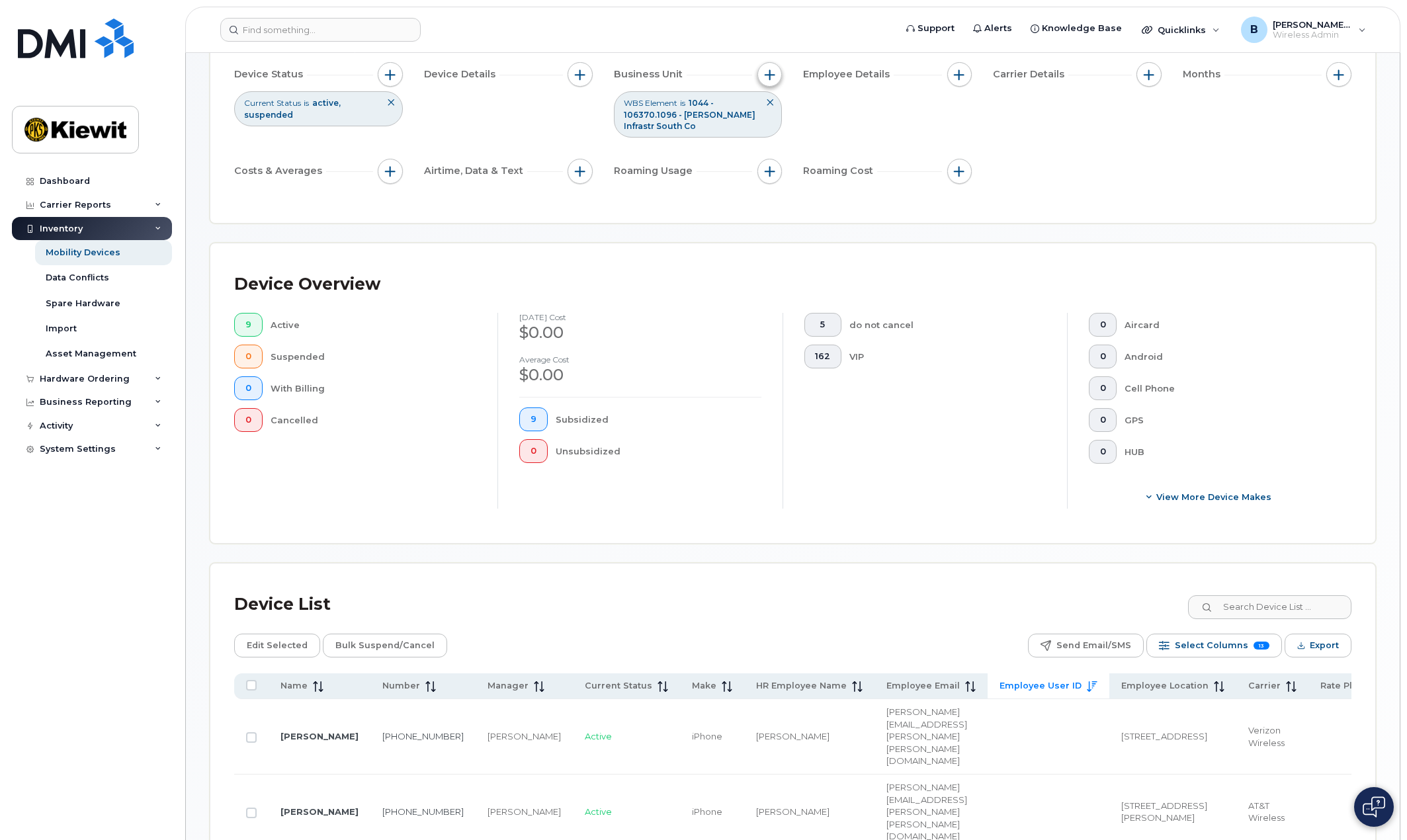
click at [769, 79] on span "button" at bounding box center [770, 75] width 10 height 10
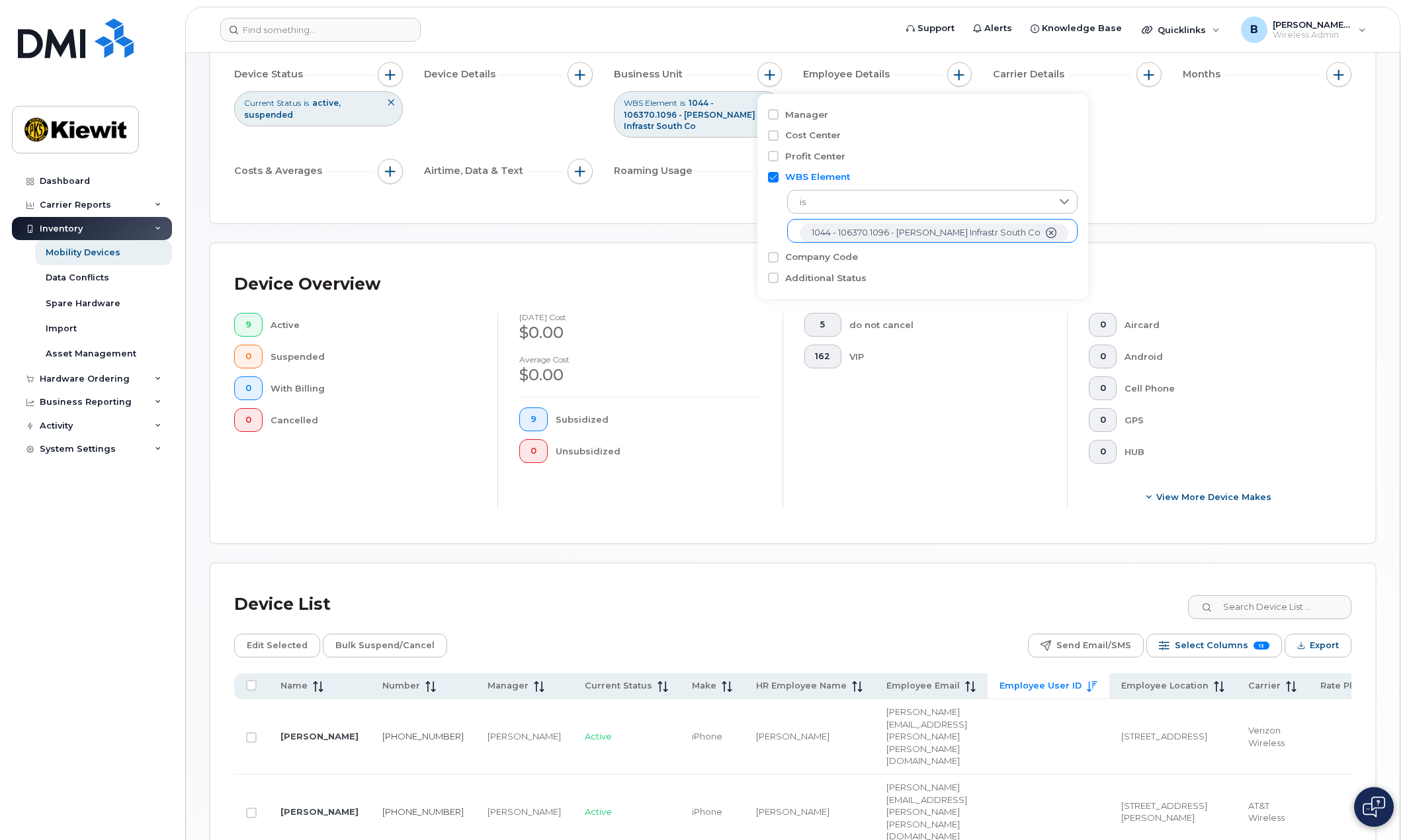
click at [1046, 233] on icon "1044 - 106370.1096 - Kiewit Infrastr South Co" at bounding box center [1051, 233] width 10 height 10
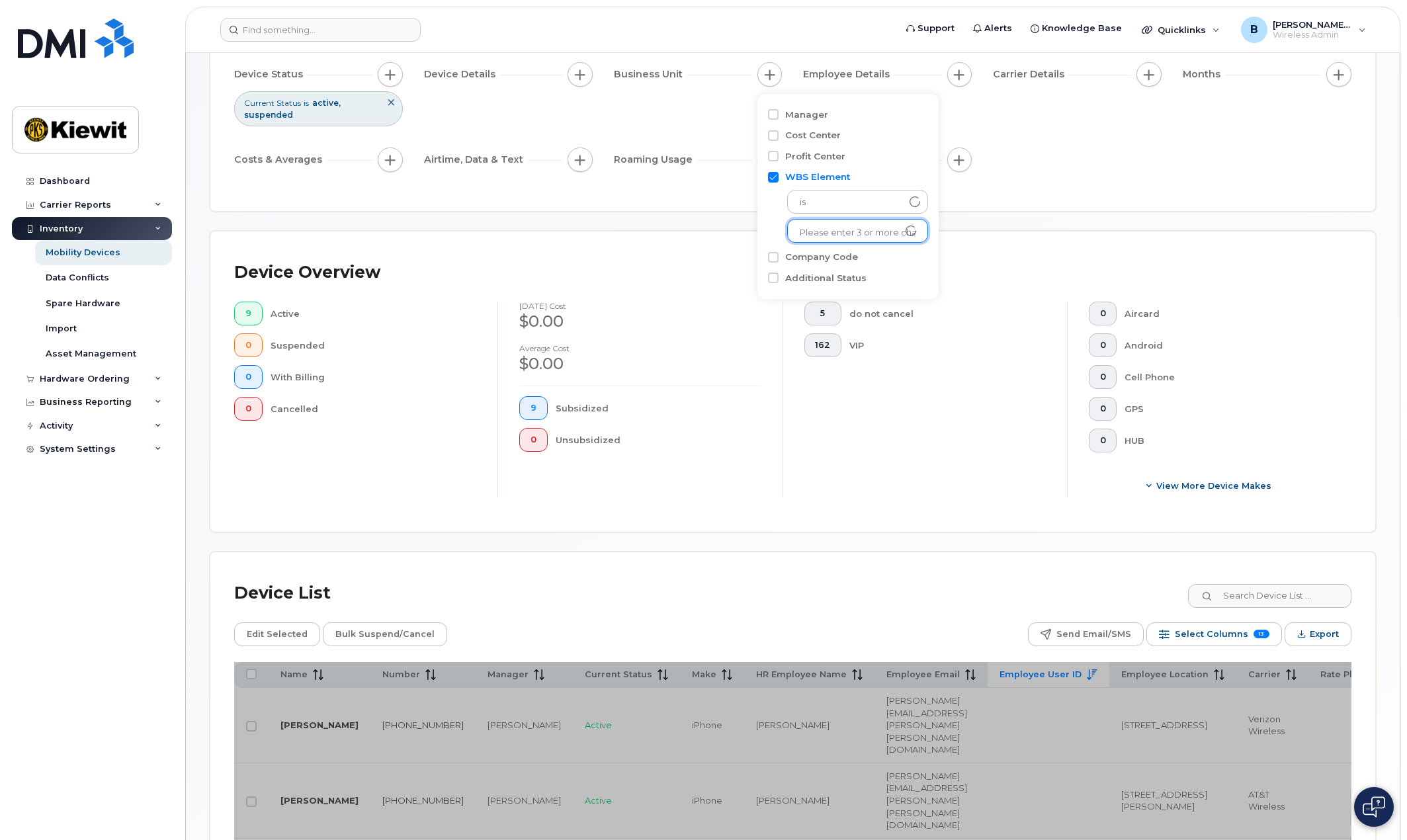
scroll to position [2, 0]
click at [870, 228] on input "text" at bounding box center [857, 230] width 116 height 12
type input "105385"
click at [772, 133] on input "Cost Center" at bounding box center [773, 135] width 10 height 10
checkbox input "true"
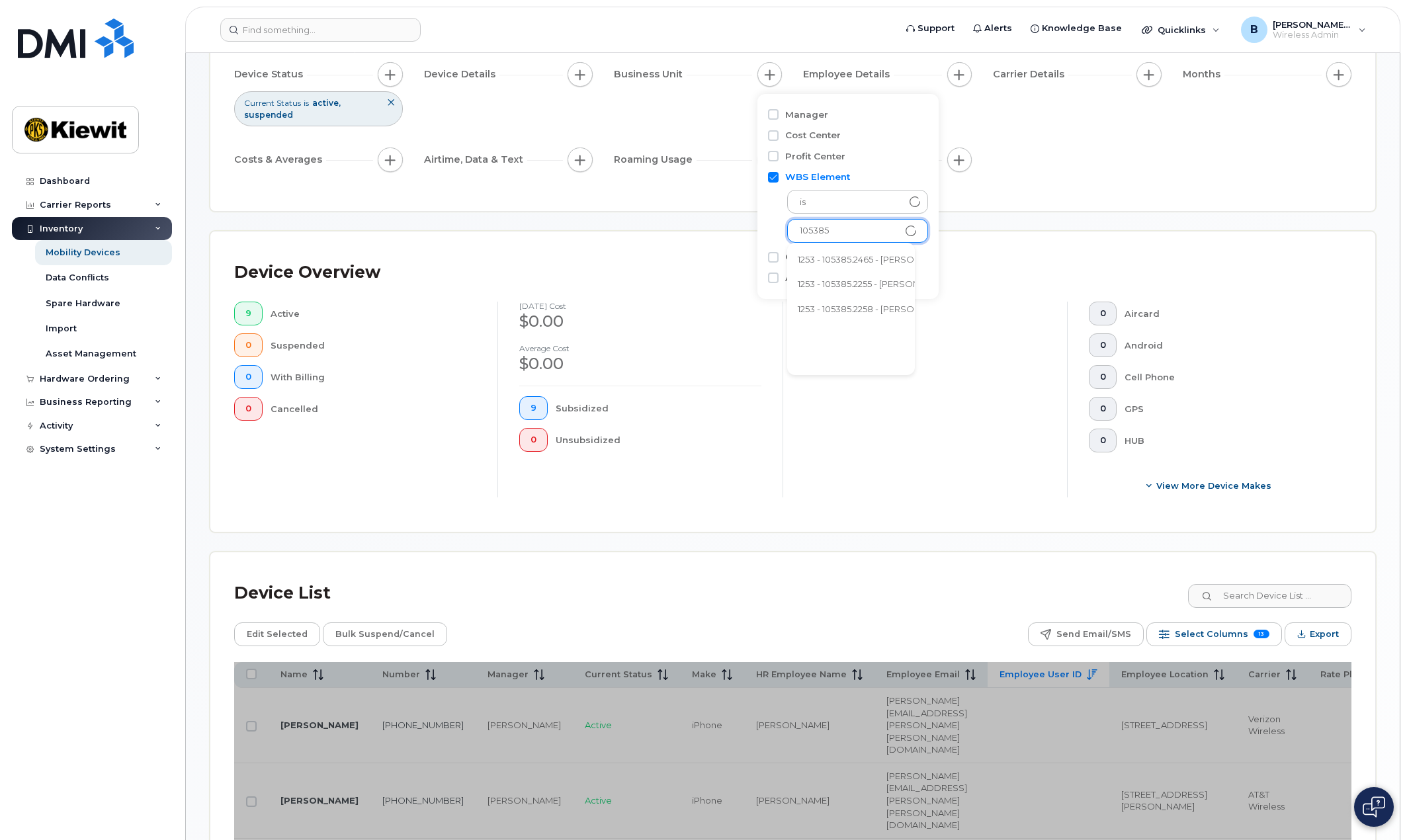
click at [915, 173] on div "Manager Cost Center Profit Center WBS Element is 105385 429 results are availab…" at bounding box center [847, 196] width 181 height 205
click at [1017, 205] on div "Filter Device Device Status Current Status is active suspended Device Details B…" at bounding box center [793, 101] width 1165 height 219
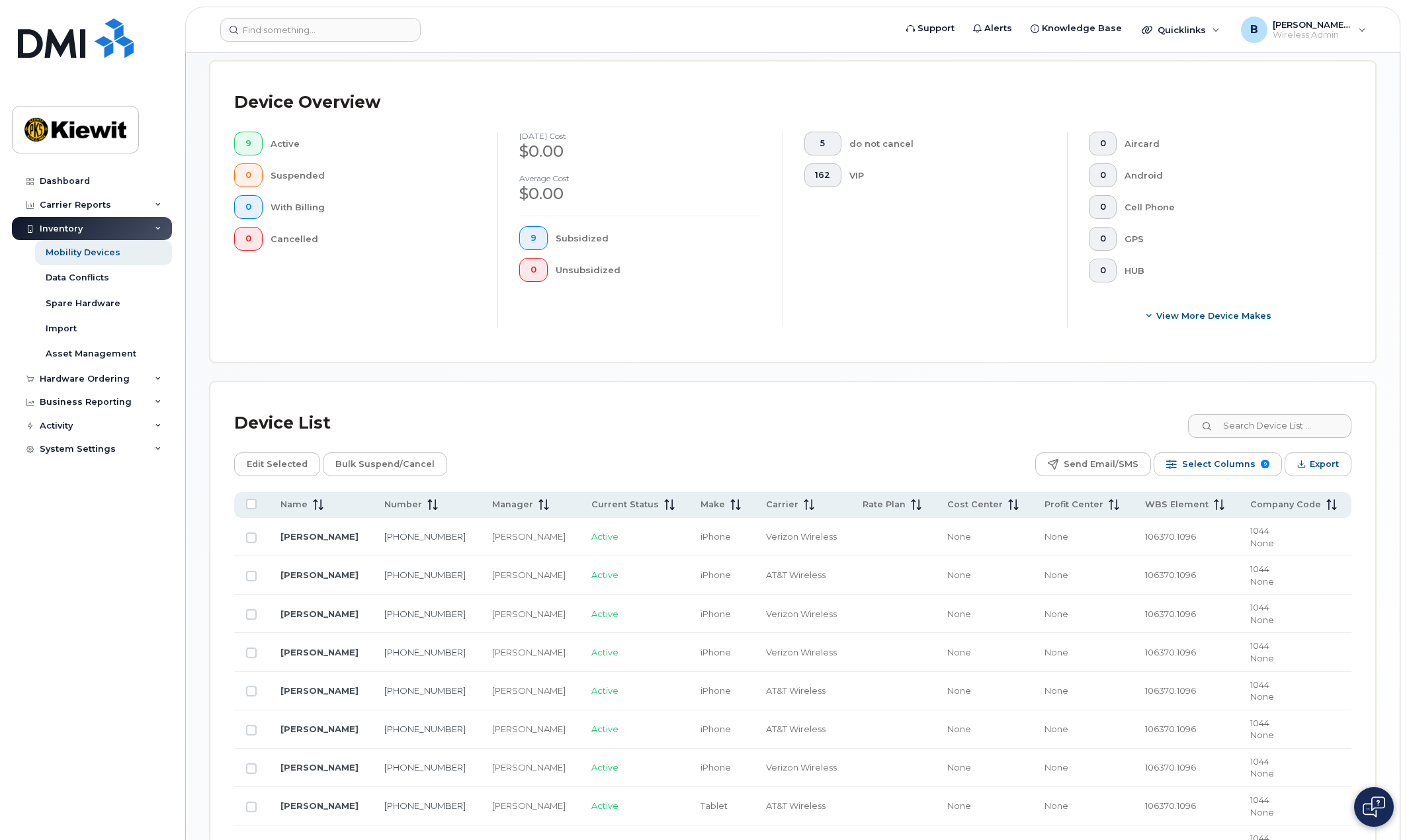
scroll to position [397, 0]
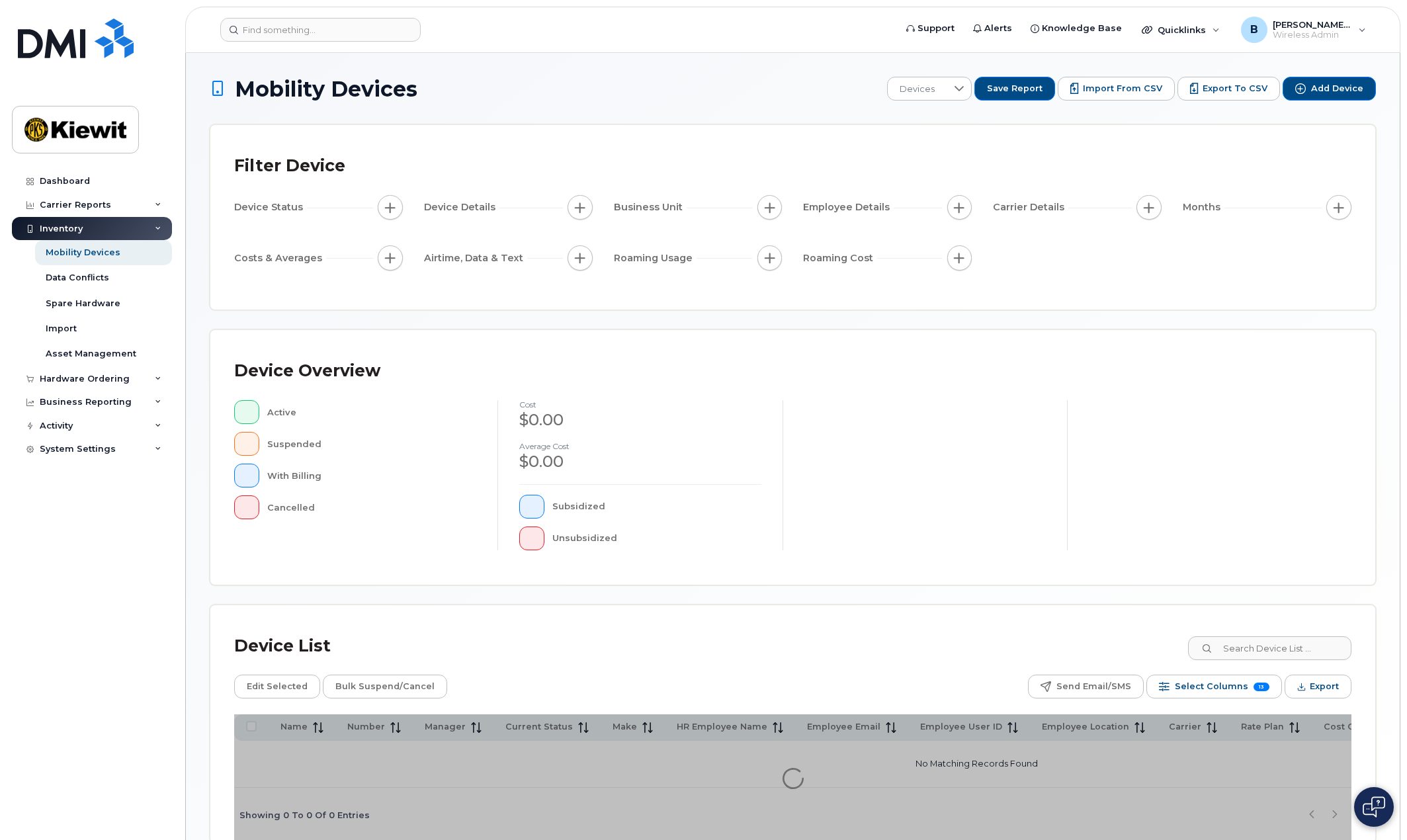
scroll to position [73, 0]
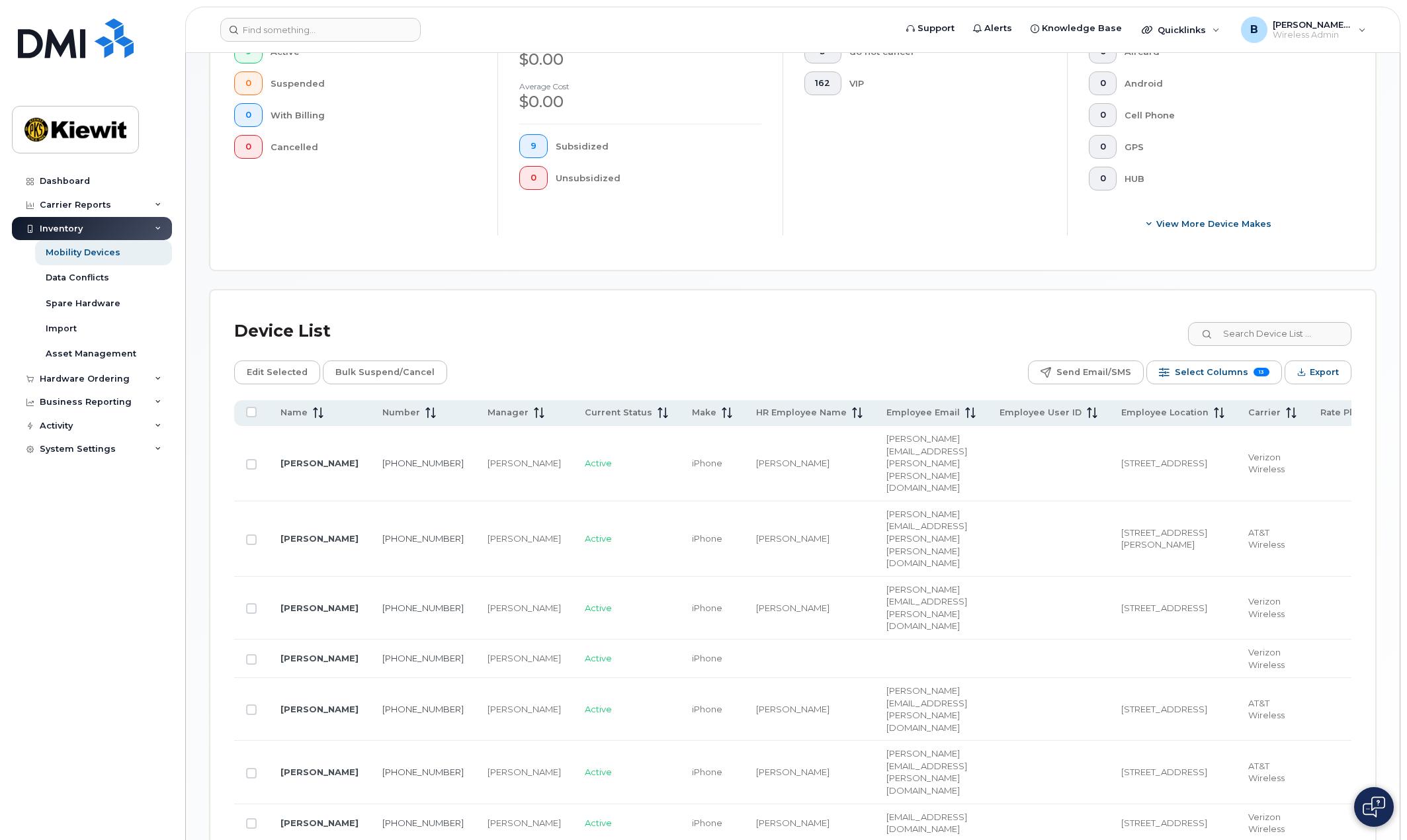
scroll to position [452, 0]
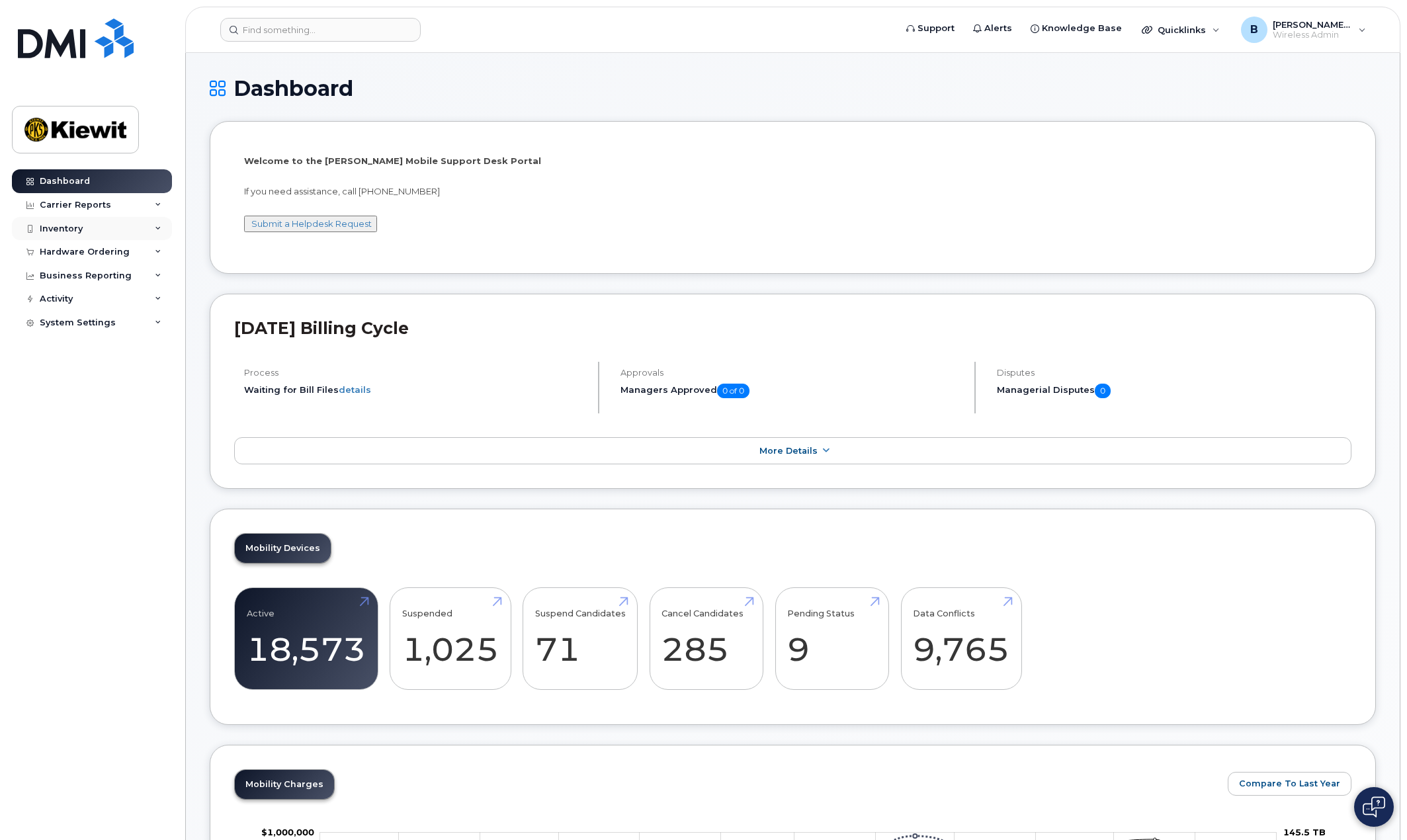
click at [69, 229] on div "Inventory" at bounding box center [61, 229] width 43 height 10
click at [79, 252] on div "Mobility Devices" at bounding box center [83, 253] width 75 height 12
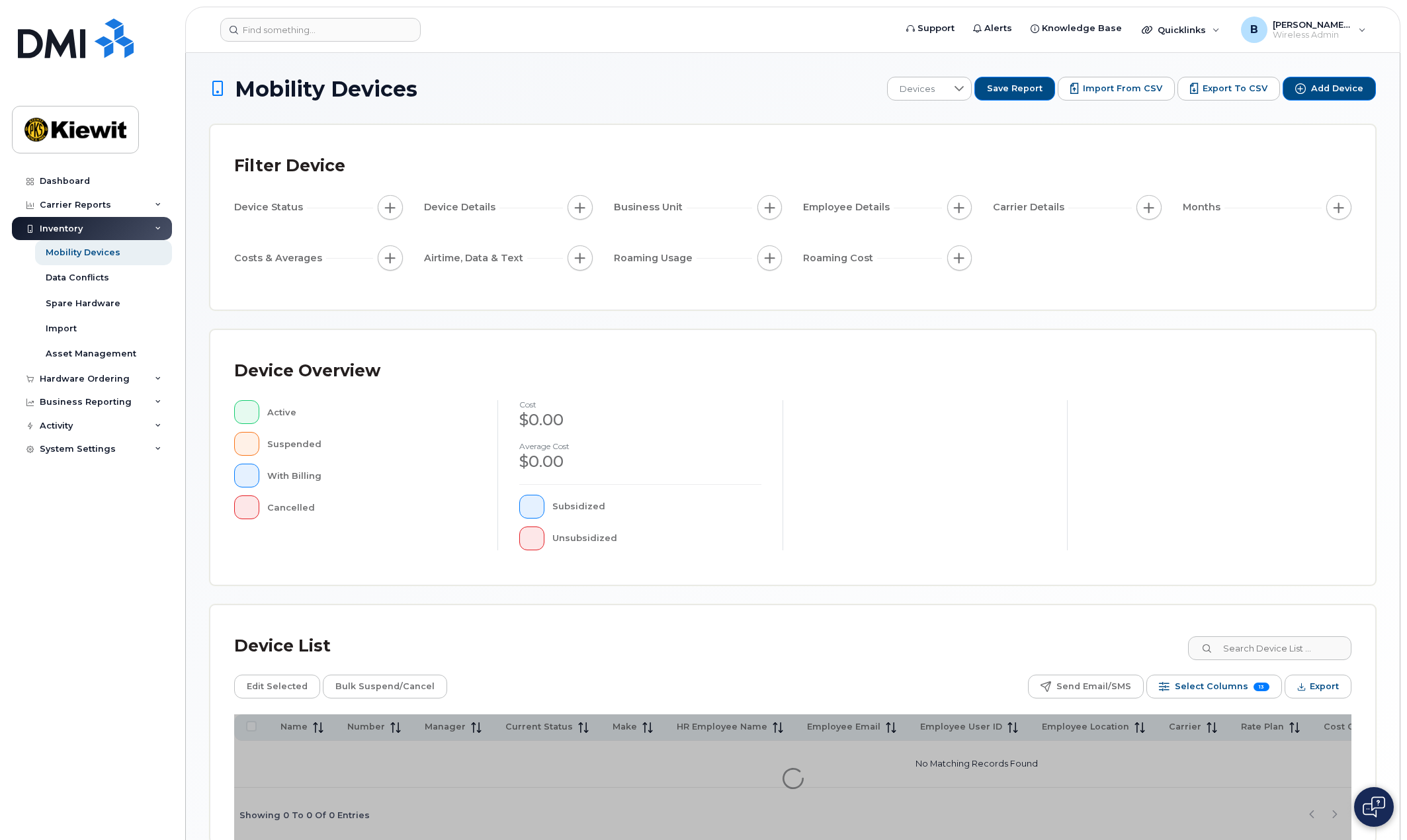
click at [769, 209] on span "button" at bounding box center [770, 207] width 10 height 10
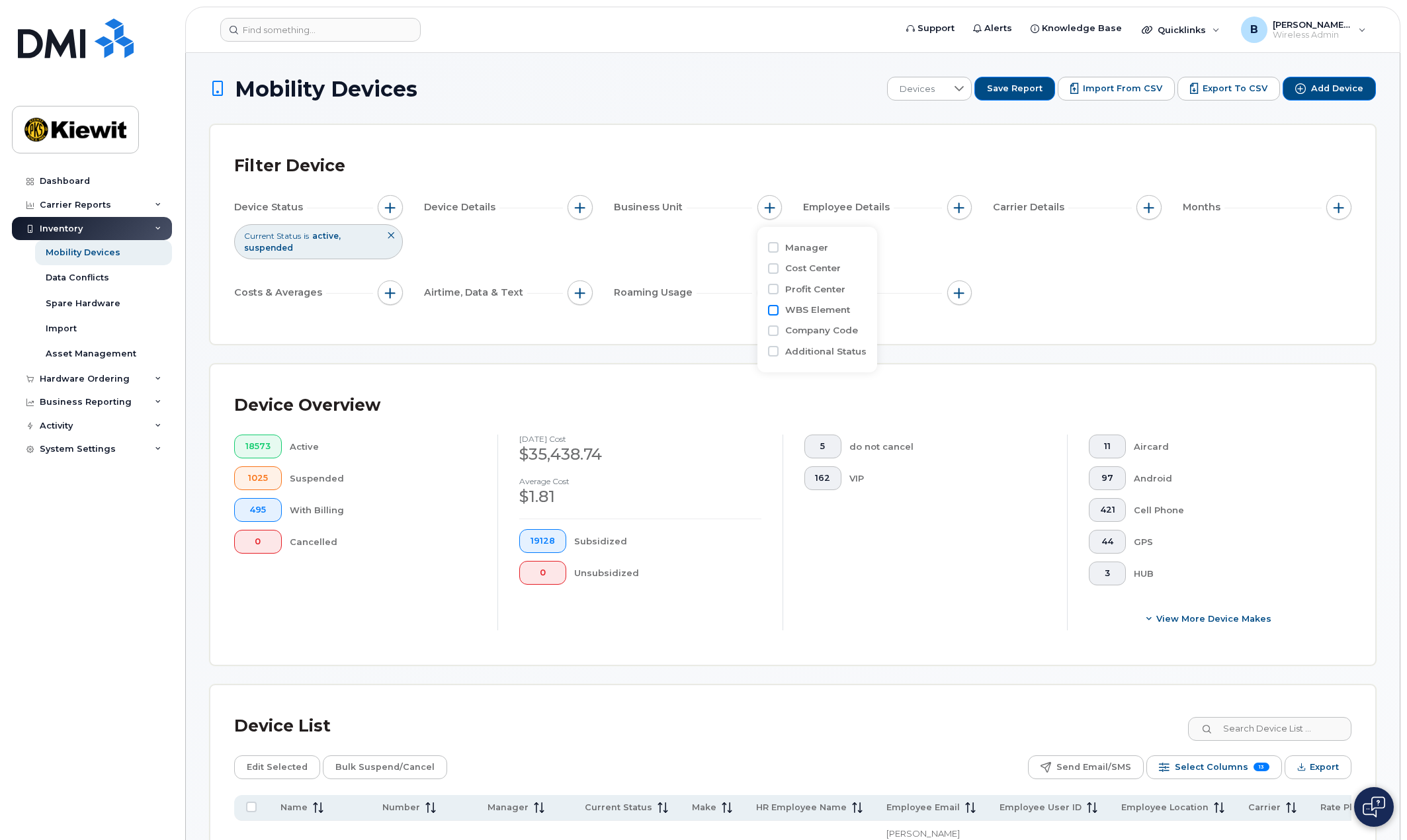
click at [774, 309] on input "WBS Element" at bounding box center [773, 310] width 10 height 10
checkbox input "true"
click at [852, 361] on input "text" at bounding box center [857, 366] width 116 height 12
type input "106370.1096"
click at [859, 394] on li "1044 - 106370.1096 - [PERSON_NAME] Infrastr South Co" at bounding box center [913, 393] width 252 height 25
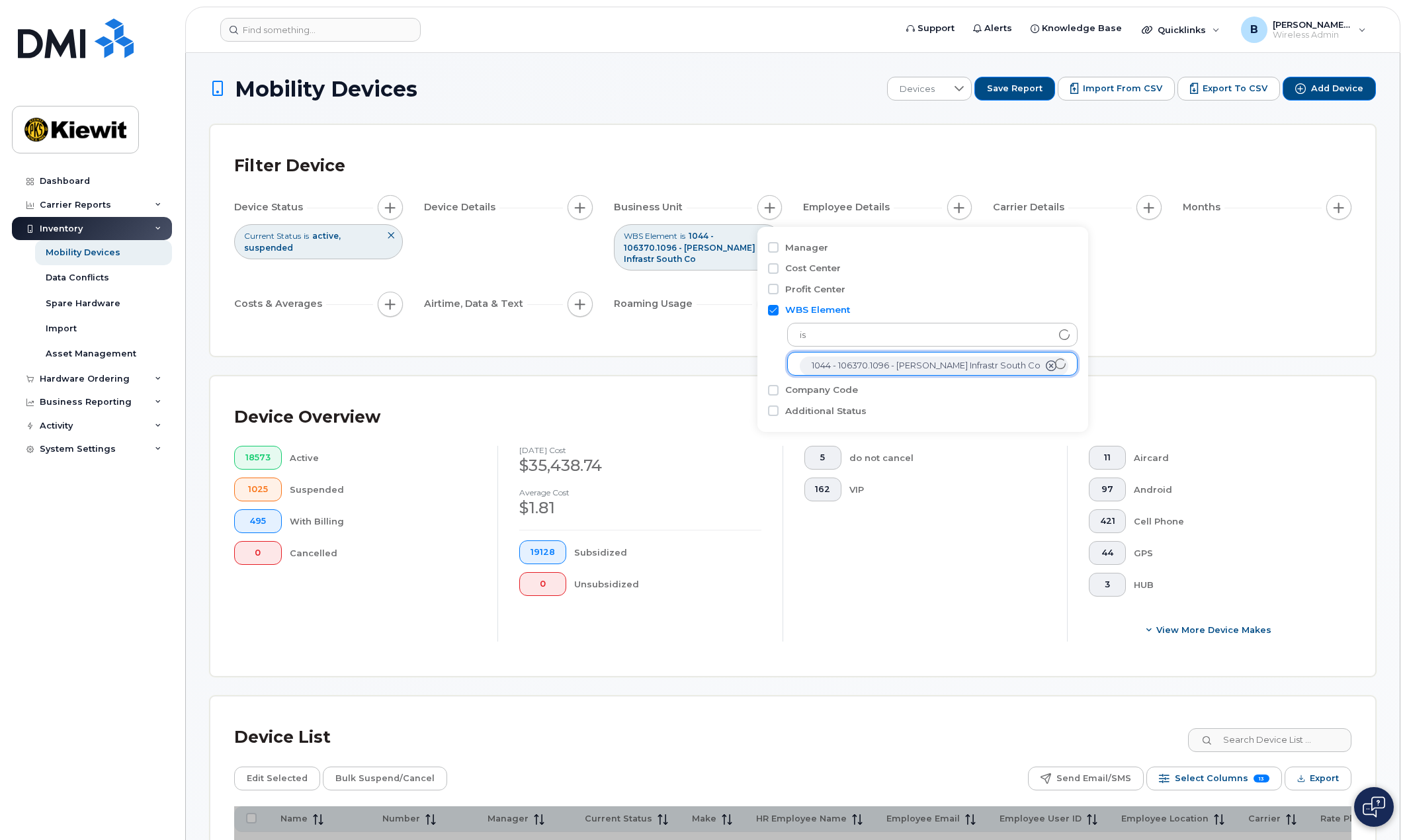
scroll to position [26, 0]
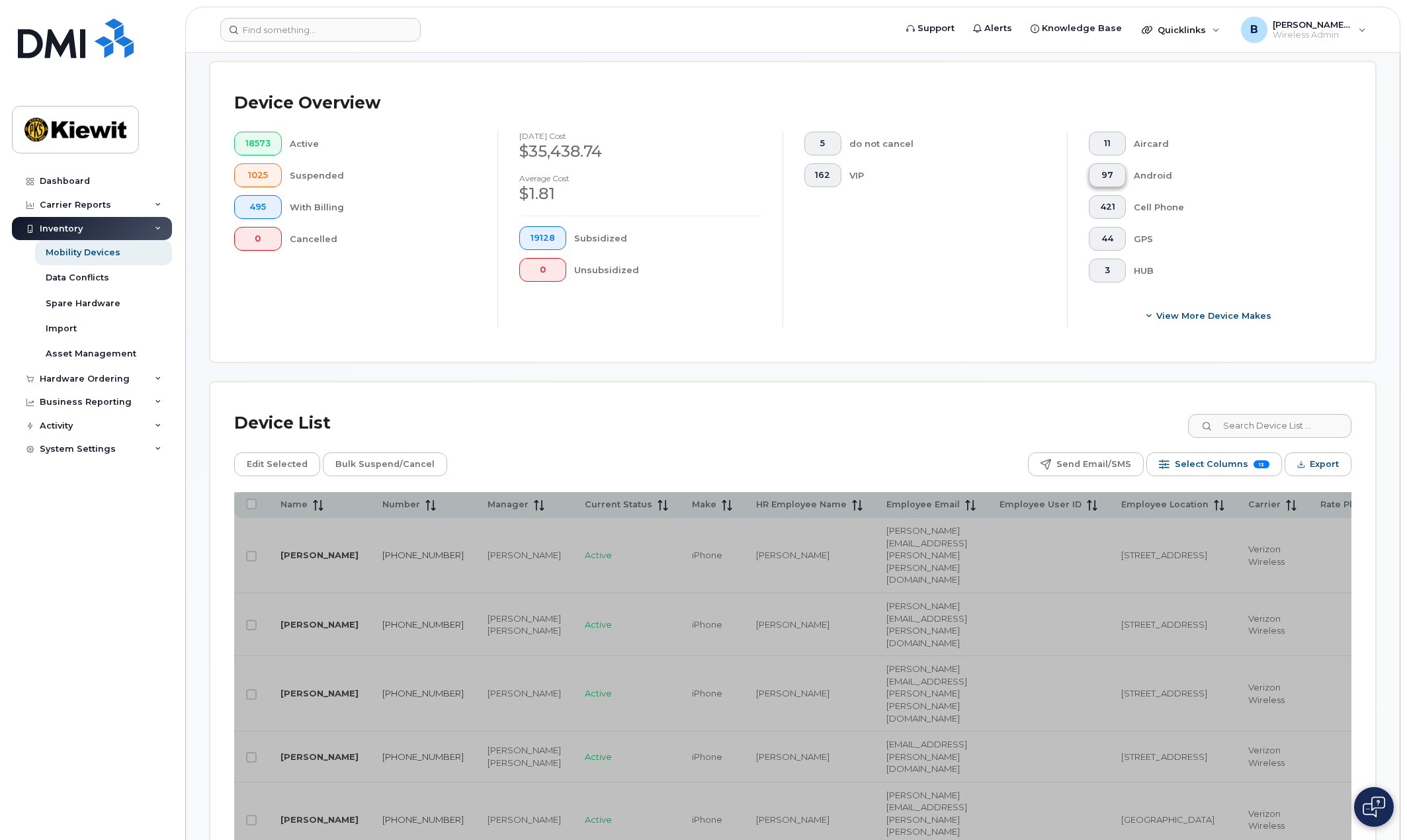
scroll to position [463, 0]
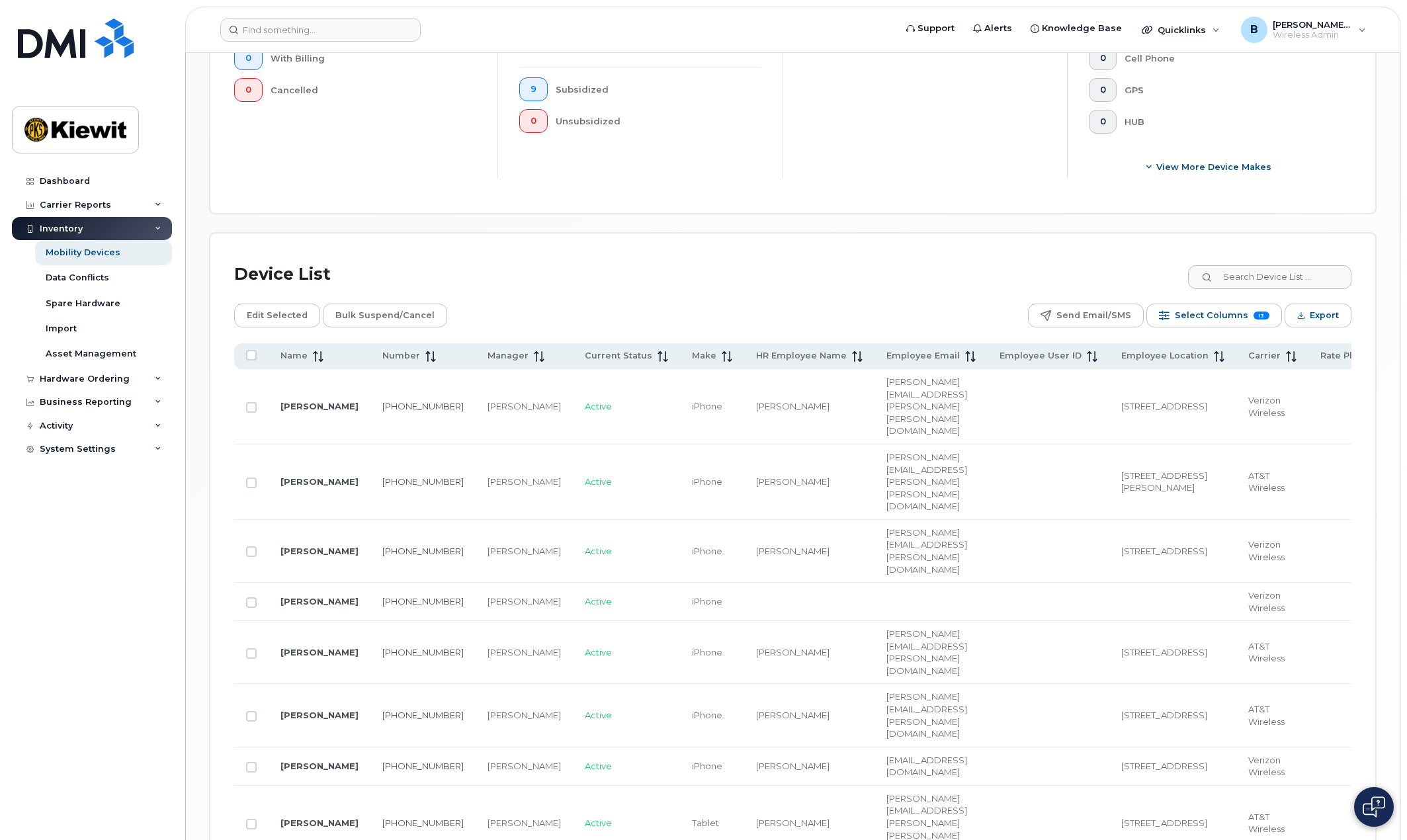
scroll to position [463, 0]
click at [401, 400] on link "337-605-0022" at bounding box center [424, 406] width 82 height 10
click at [398, 475] on link "361-385-0533" at bounding box center [424, 480] width 82 height 10
click at [394, 620] on td "501-410-2707" at bounding box center [424, 651] width 105 height 63
click at [390, 620] on td "501-410-2707" at bounding box center [424, 651] width 105 height 63
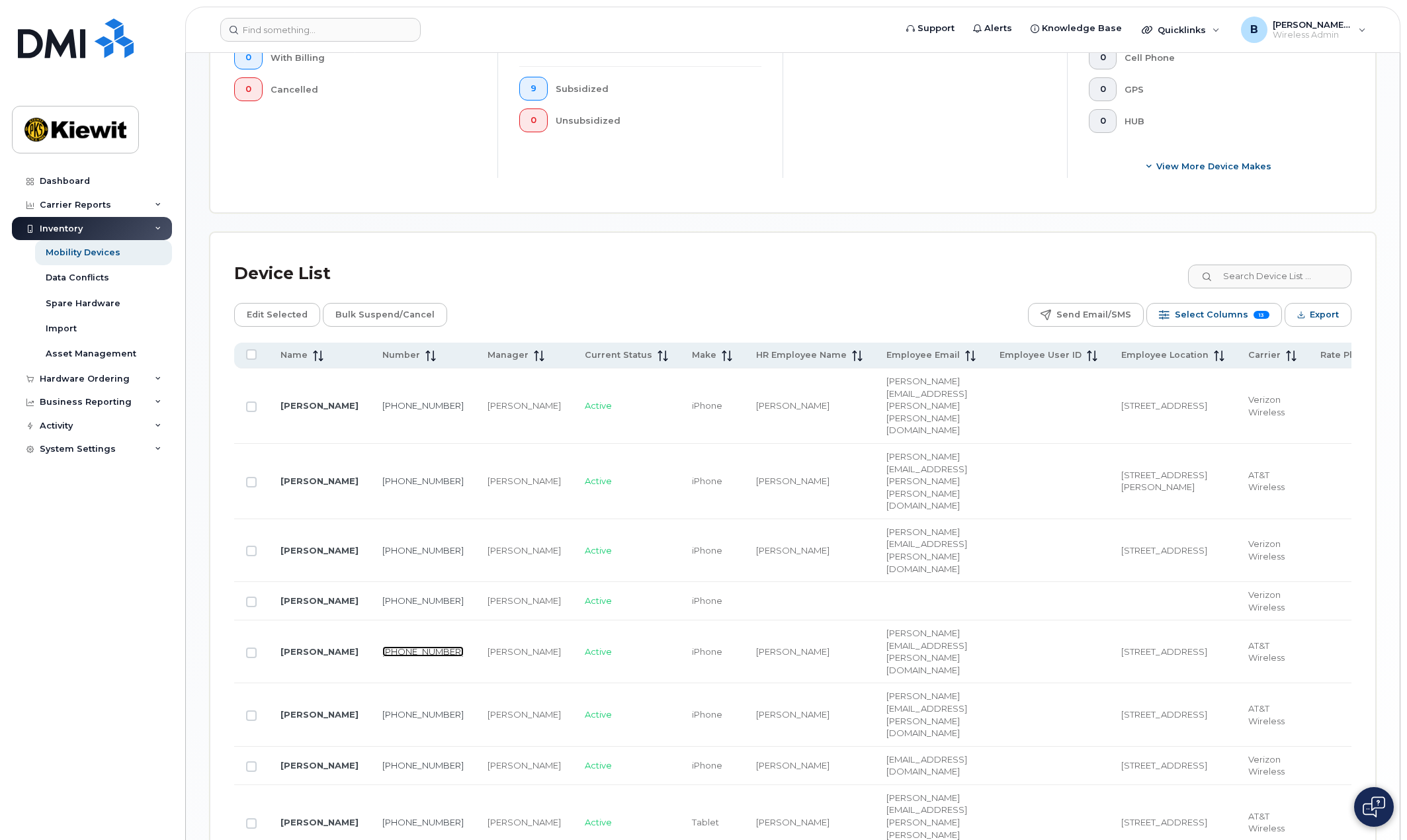
click at [385, 646] on link "501-410-2707" at bounding box center [424, 651] width 82 height 10
click at [402, 760] on link "732-215-3138" at bounding box center [424, 765] width 82 height 10
click at [323, 595] on link "[PERSON_NAME]" at bounding box center [320, 600] width 78 height 10
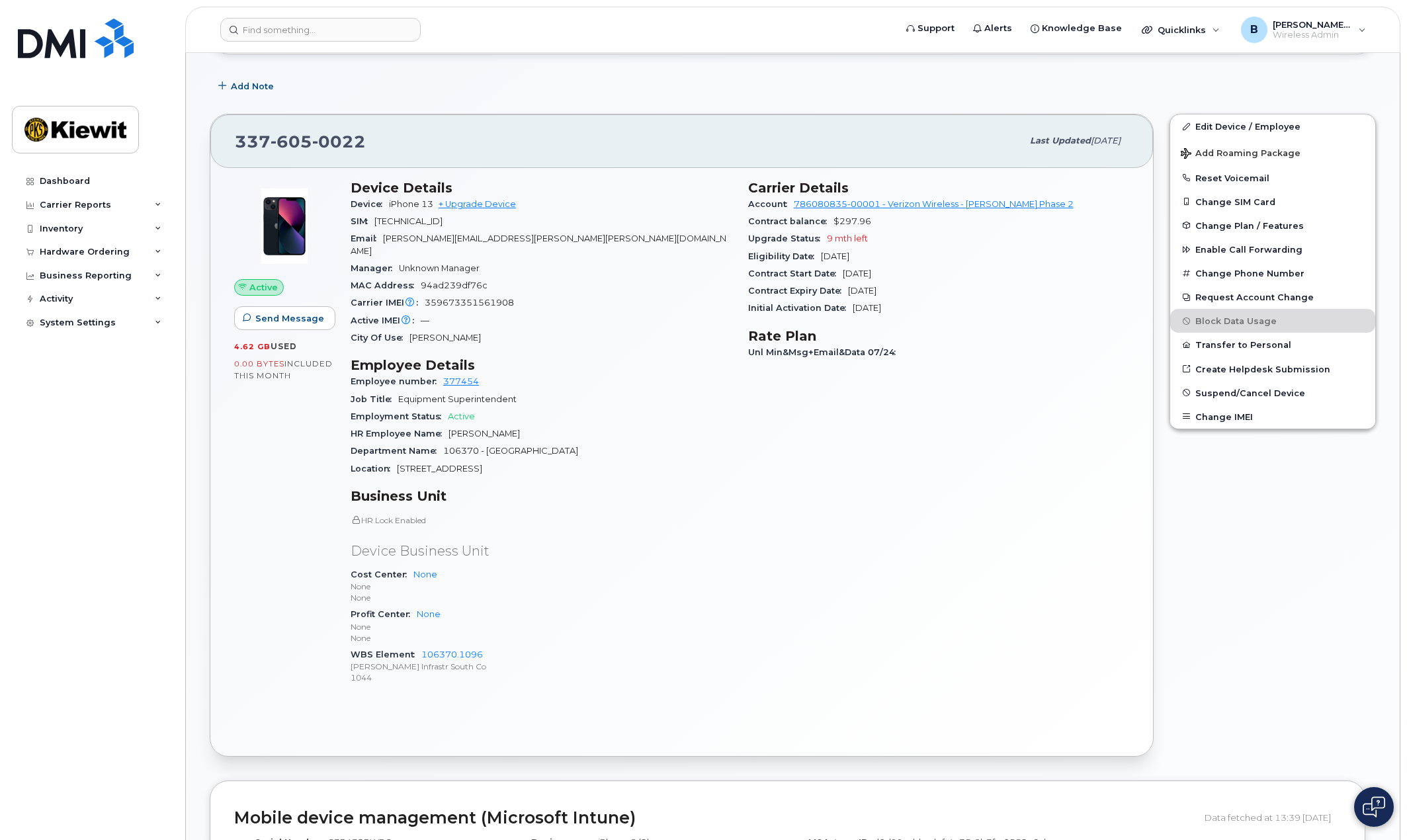
scroll to position [198, 0]
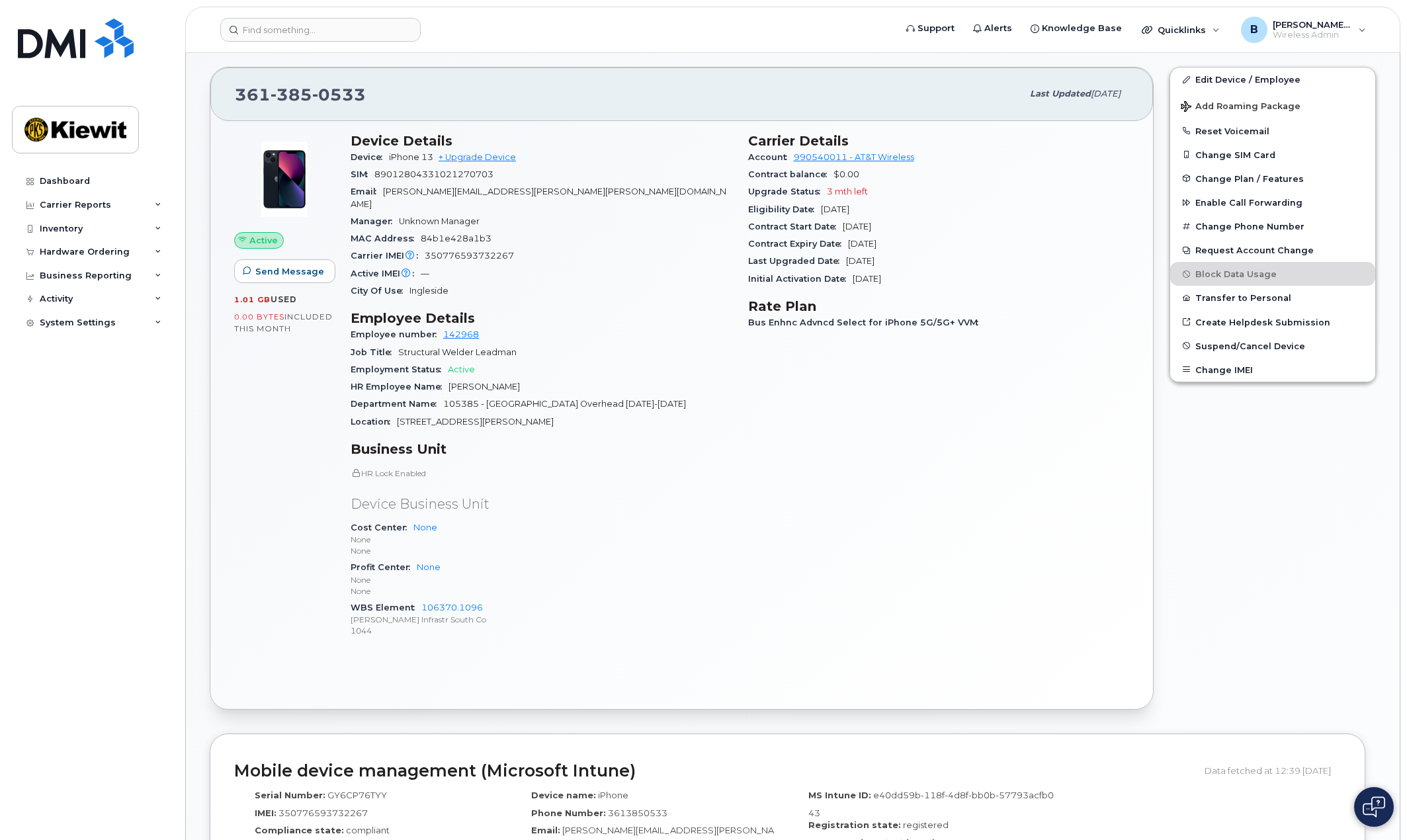
scroll to position [264, 0]
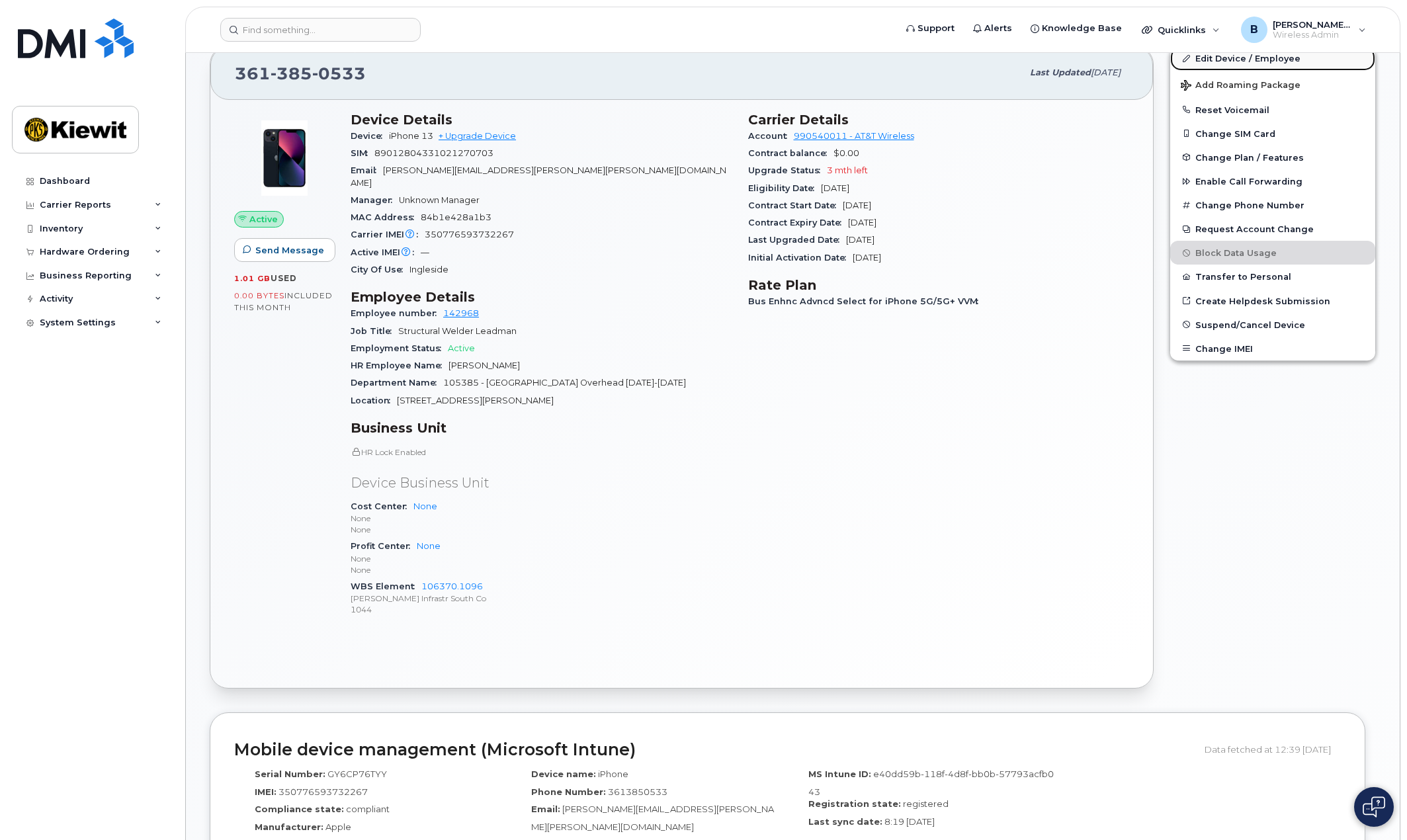
click at [1248, 60] on link "Edit Device / Employee" at bounding box center [1273, 58] width 205 height 24
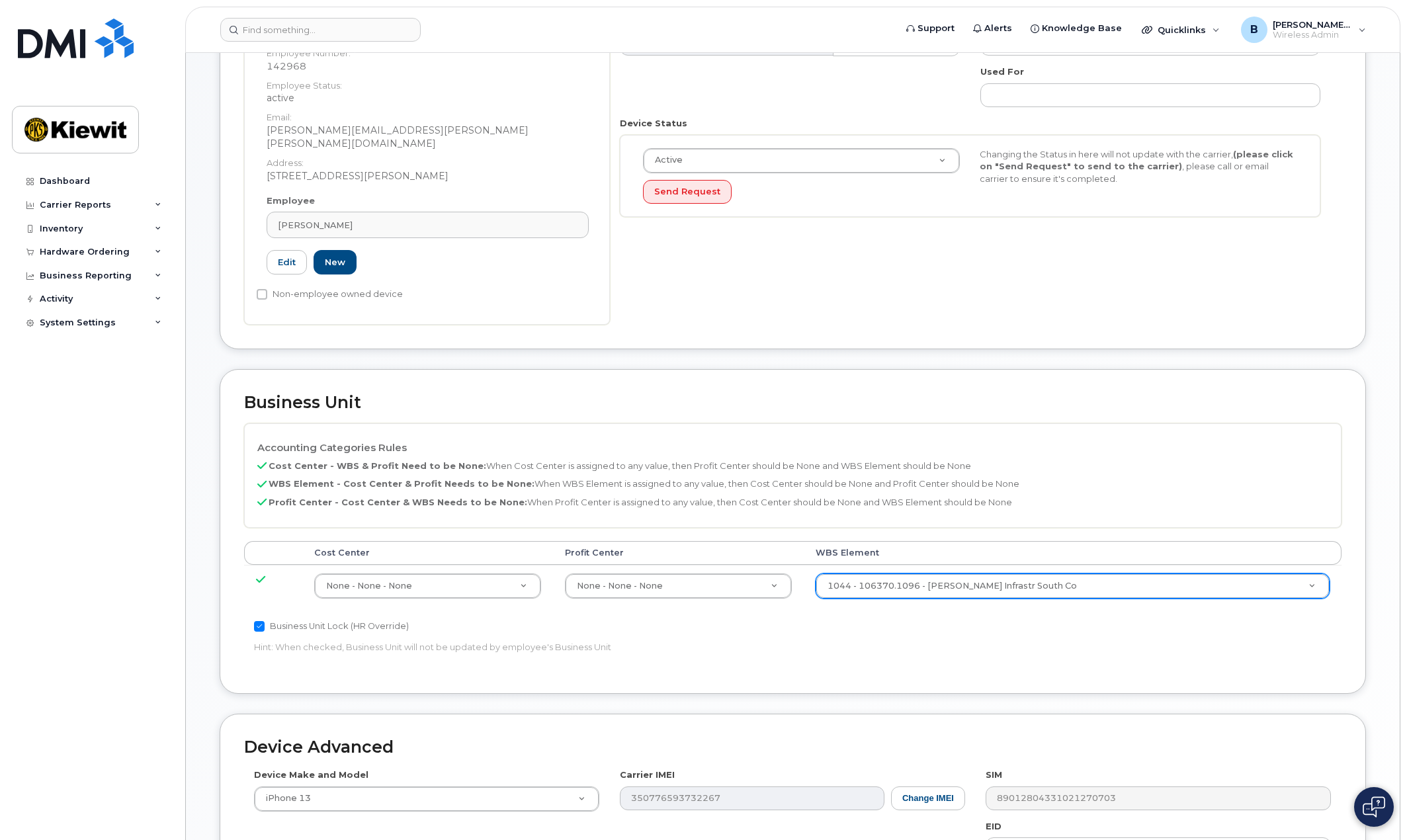
scroll to position [264, 0]
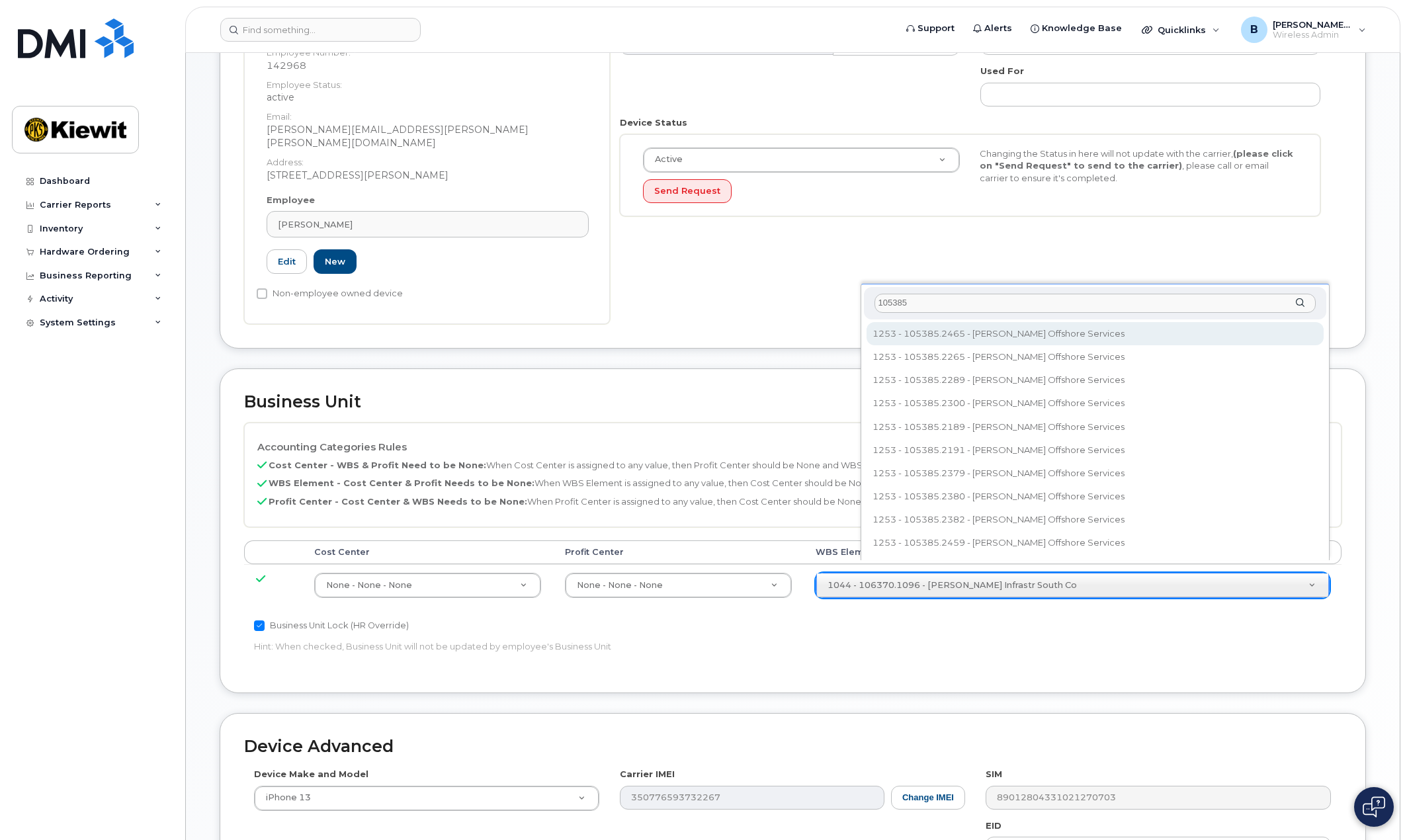
type input "105385"
type input "34638956"
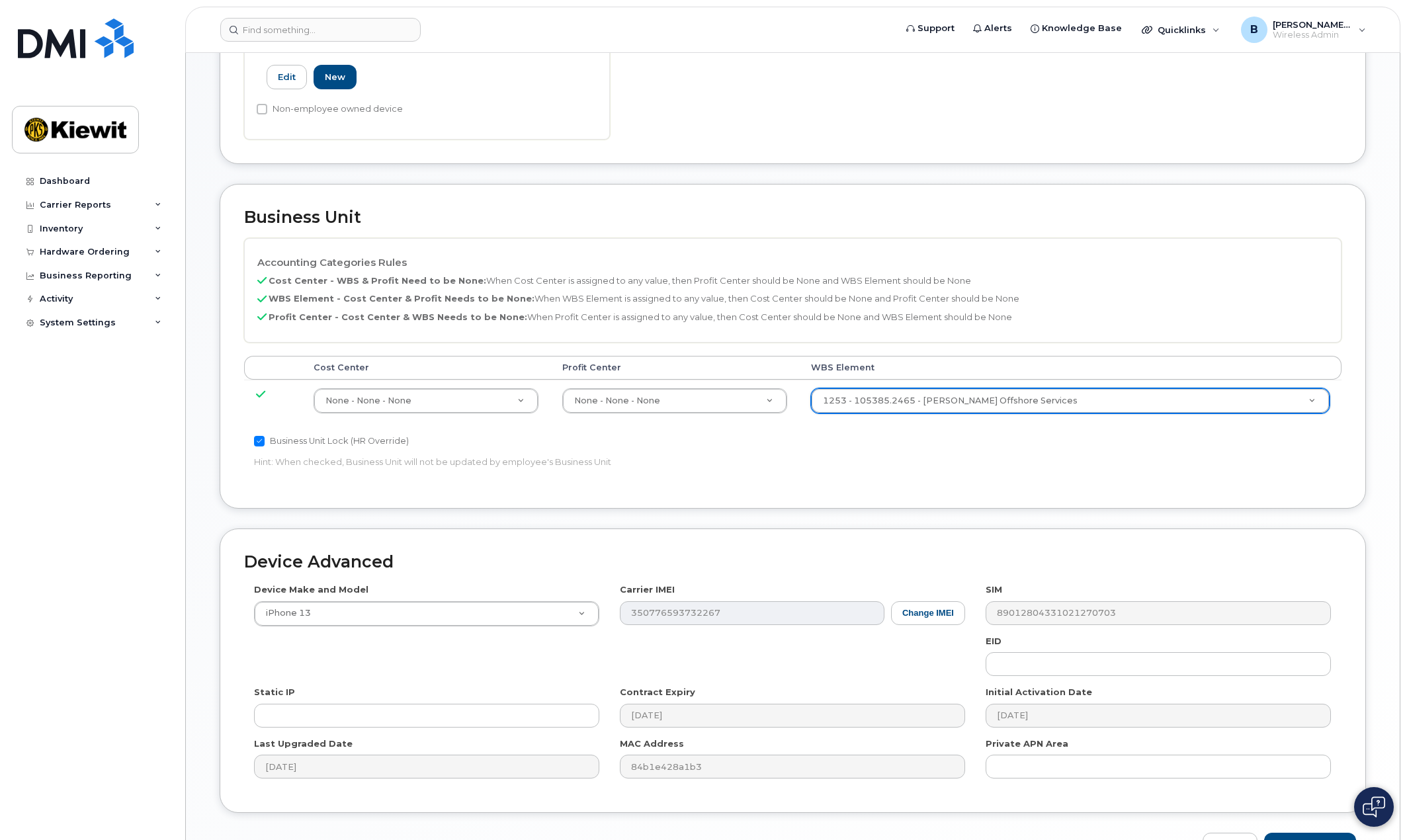
scroll to position [519, 0]
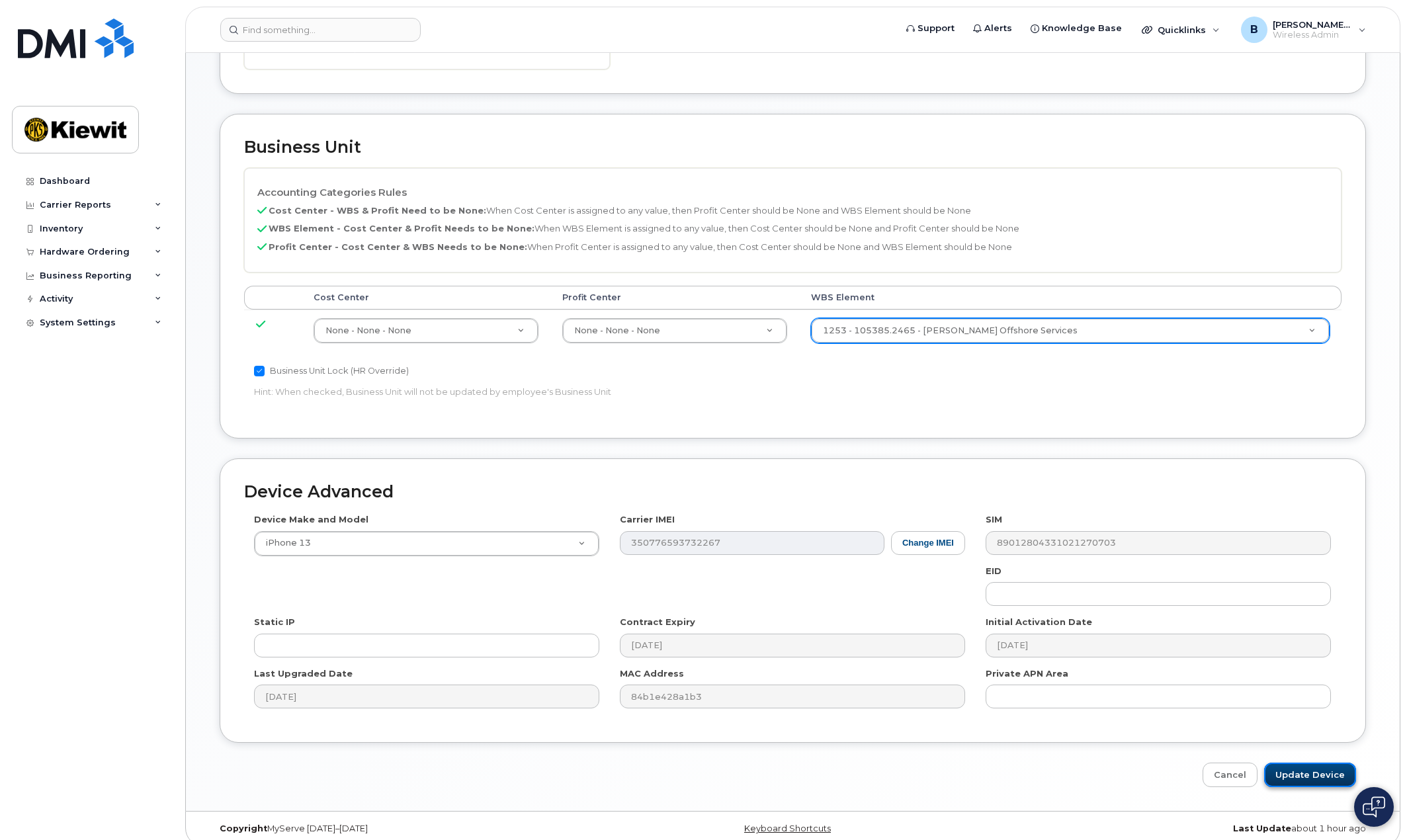
click at [1299, 763] on input "Update Device" at bounding box center [1310, 775] width 92 height 25
type input "Saving..."
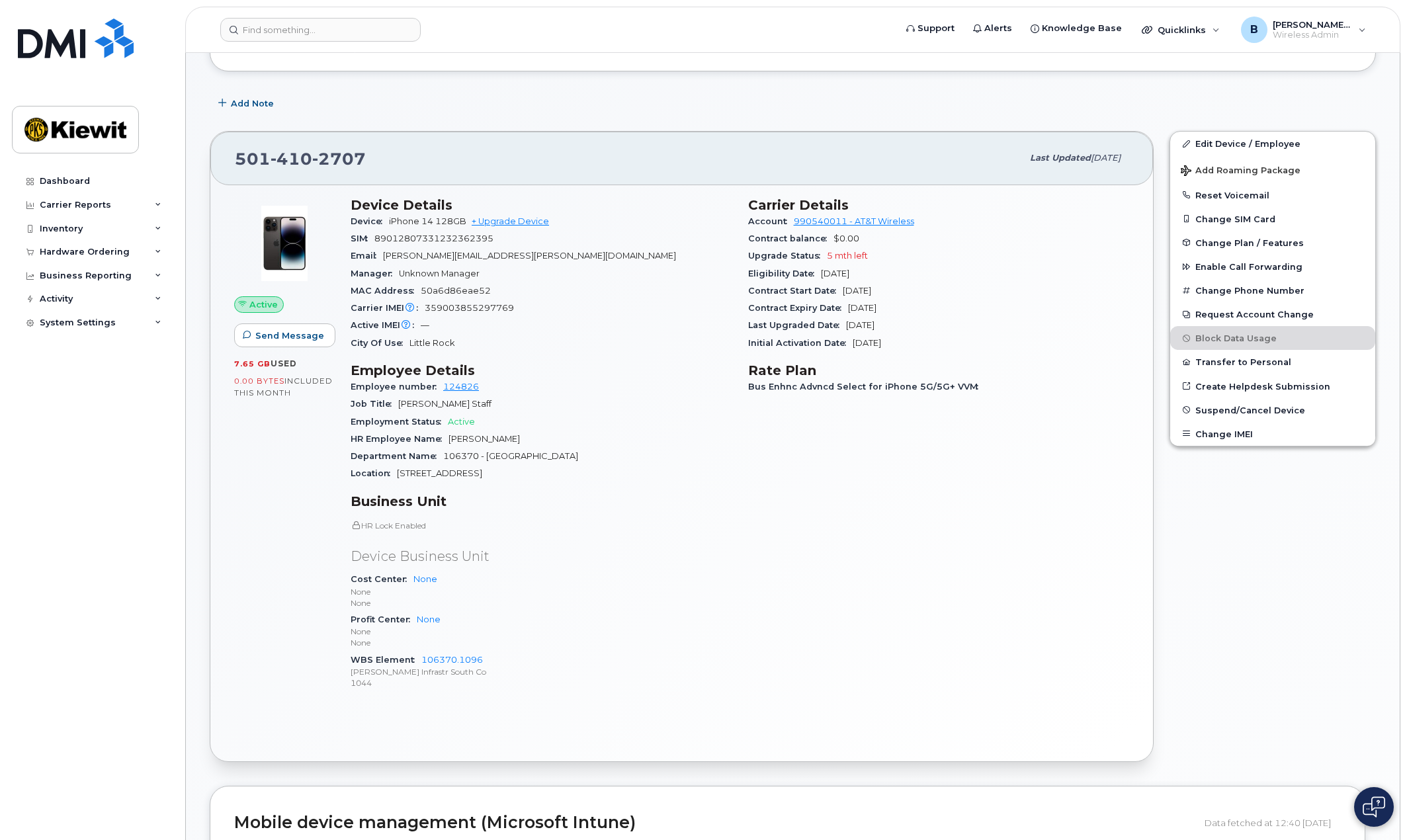
scroll to position [198, 0]
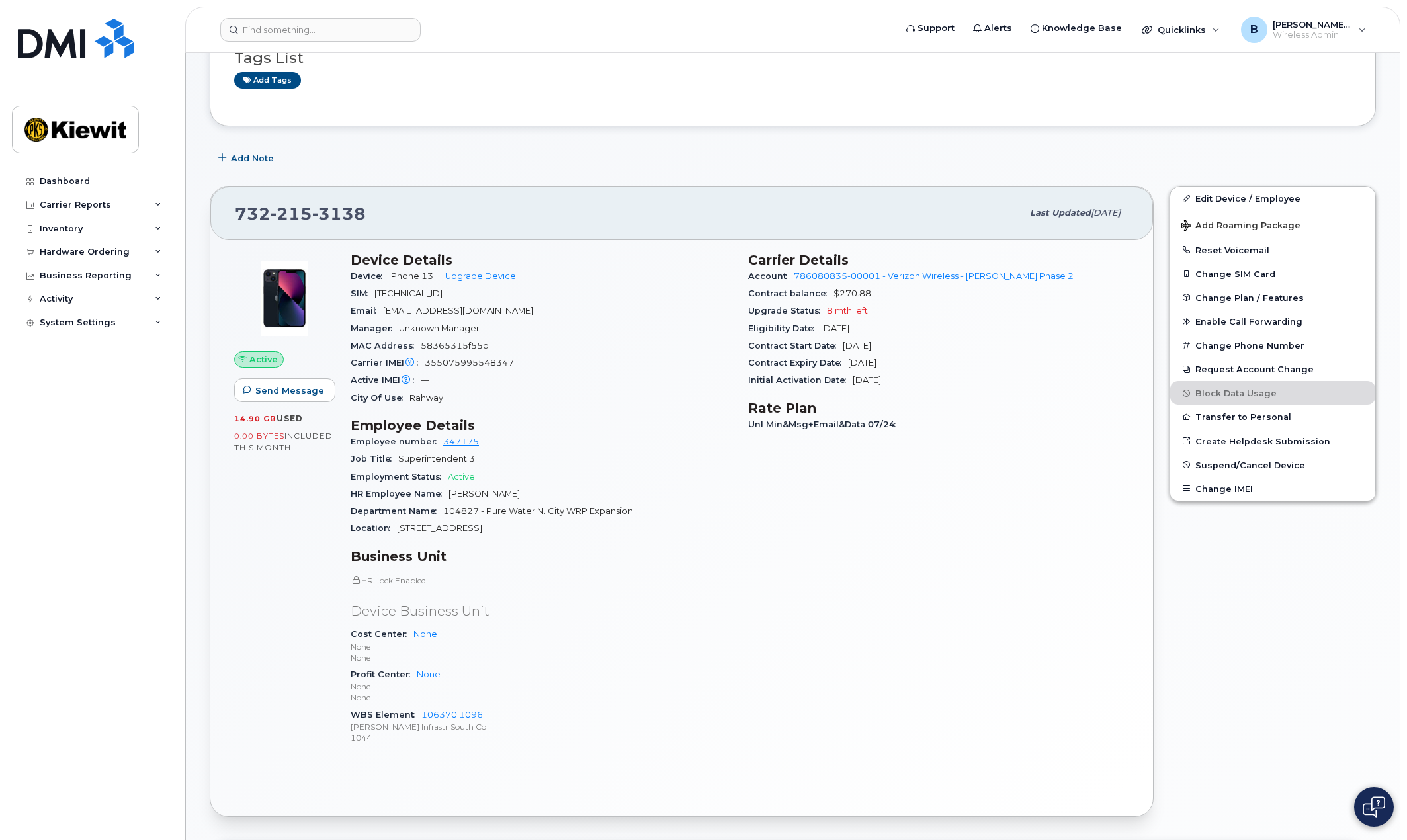
scroll to position [133, 0]
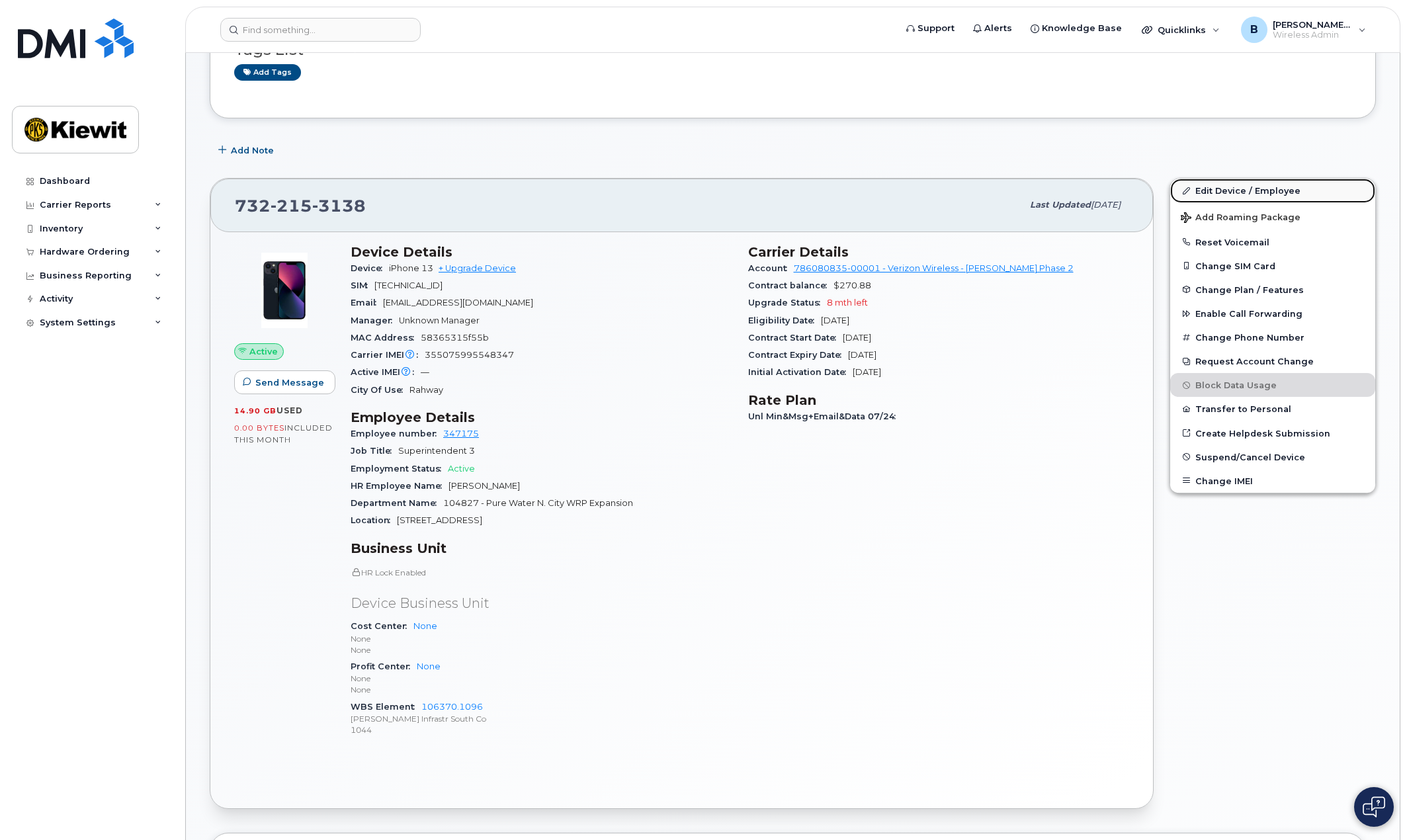
click at [1231, 186] on link "Edit Device / Employee" at bounding box center [1273, 190] width 205 height 24
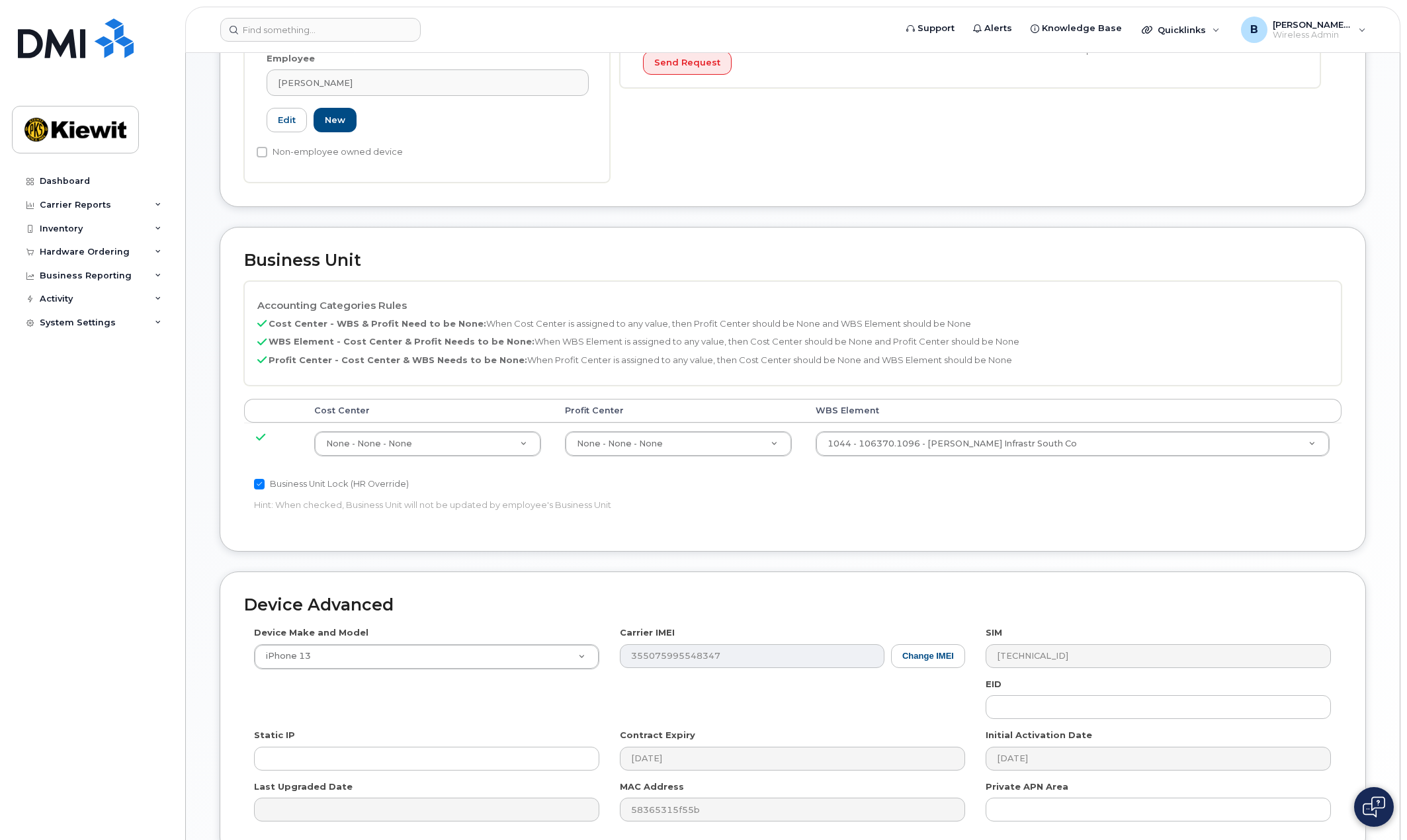
scroll to position [397, 0]
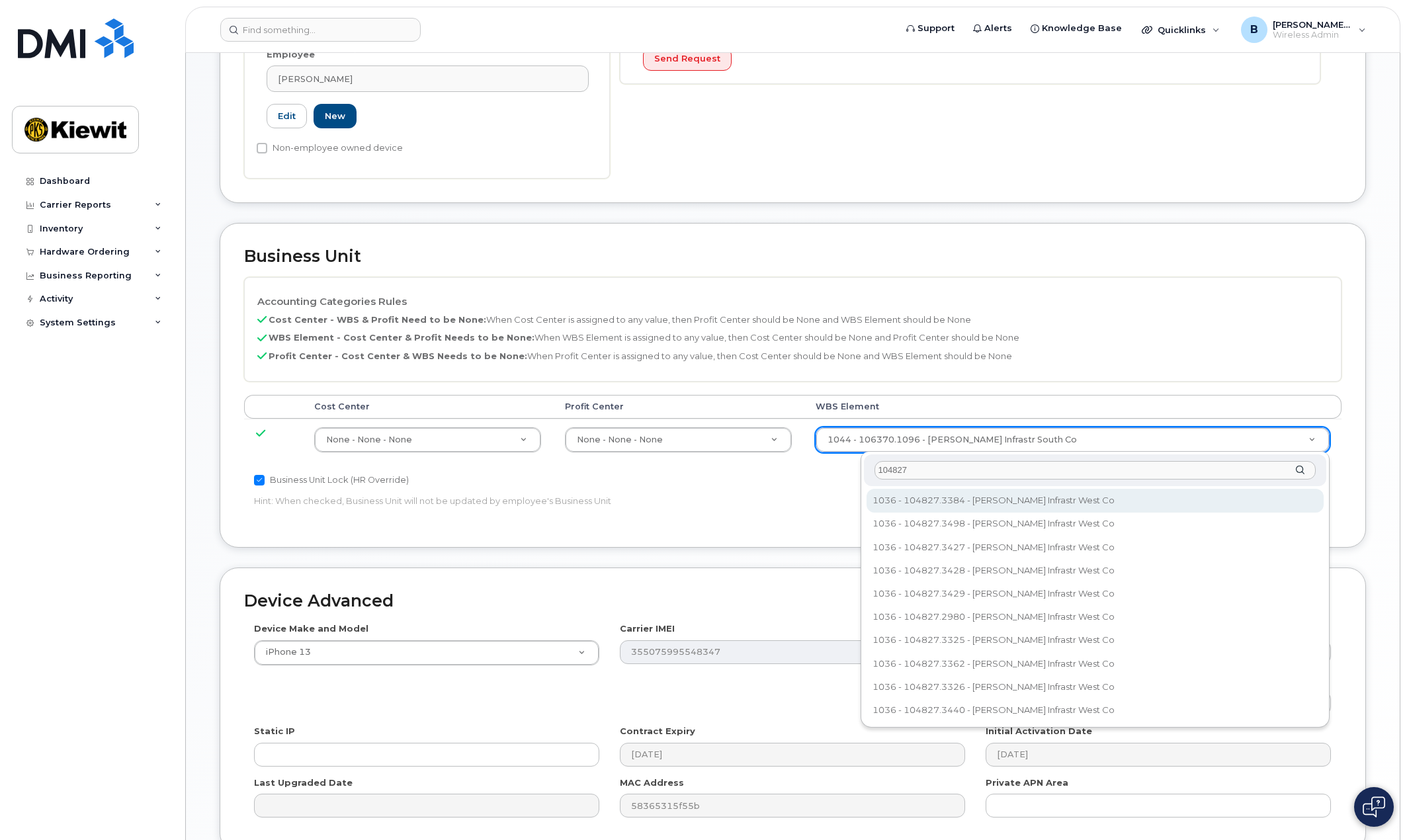
type input "104827"
type input "33479842"
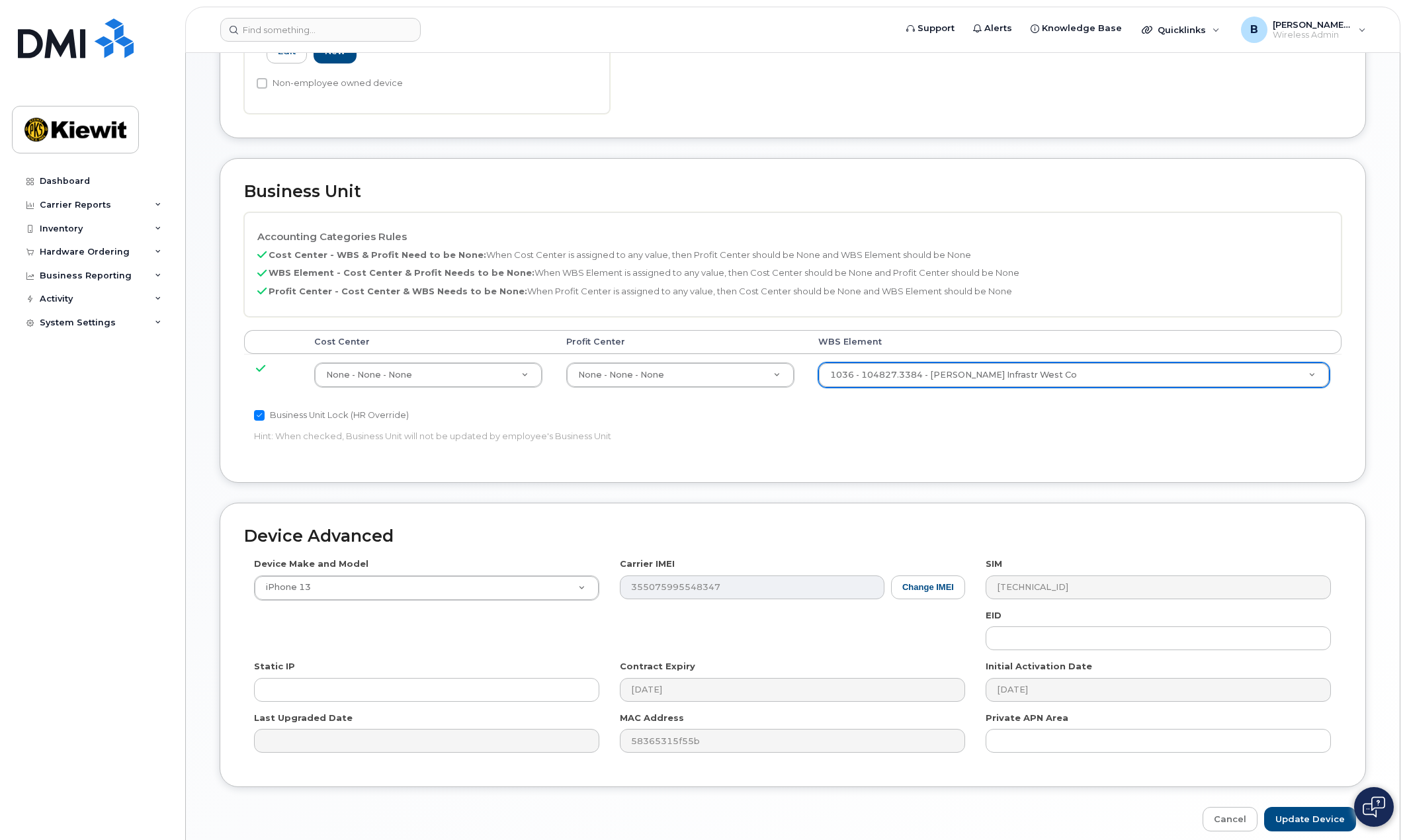
scroll to position [519, 0]
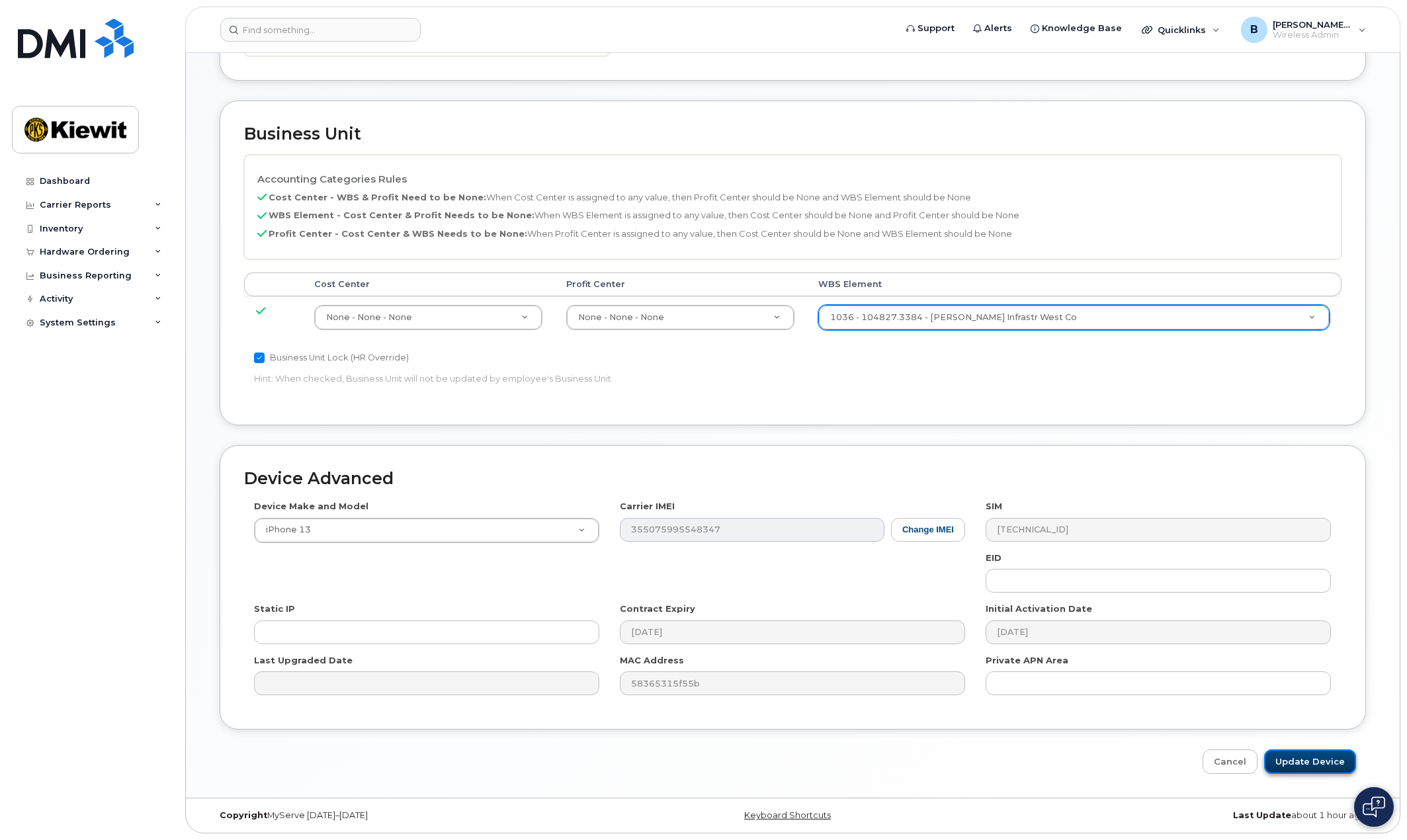
click at [1312, 764] on input "Update Device" at bounding box center [1310, 761] width 92 height 25
type input "Saving..."
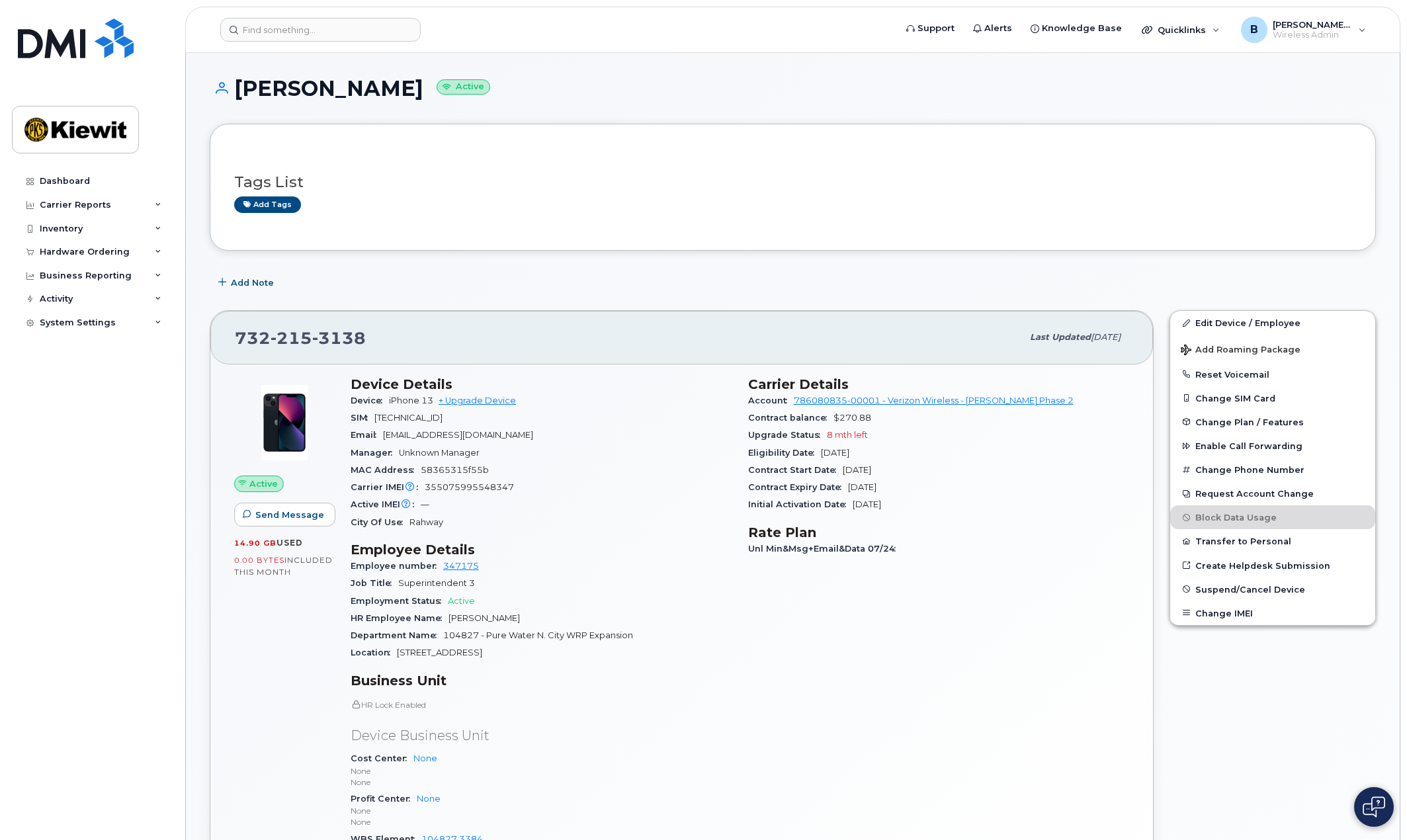
scroll to position [198, 0]
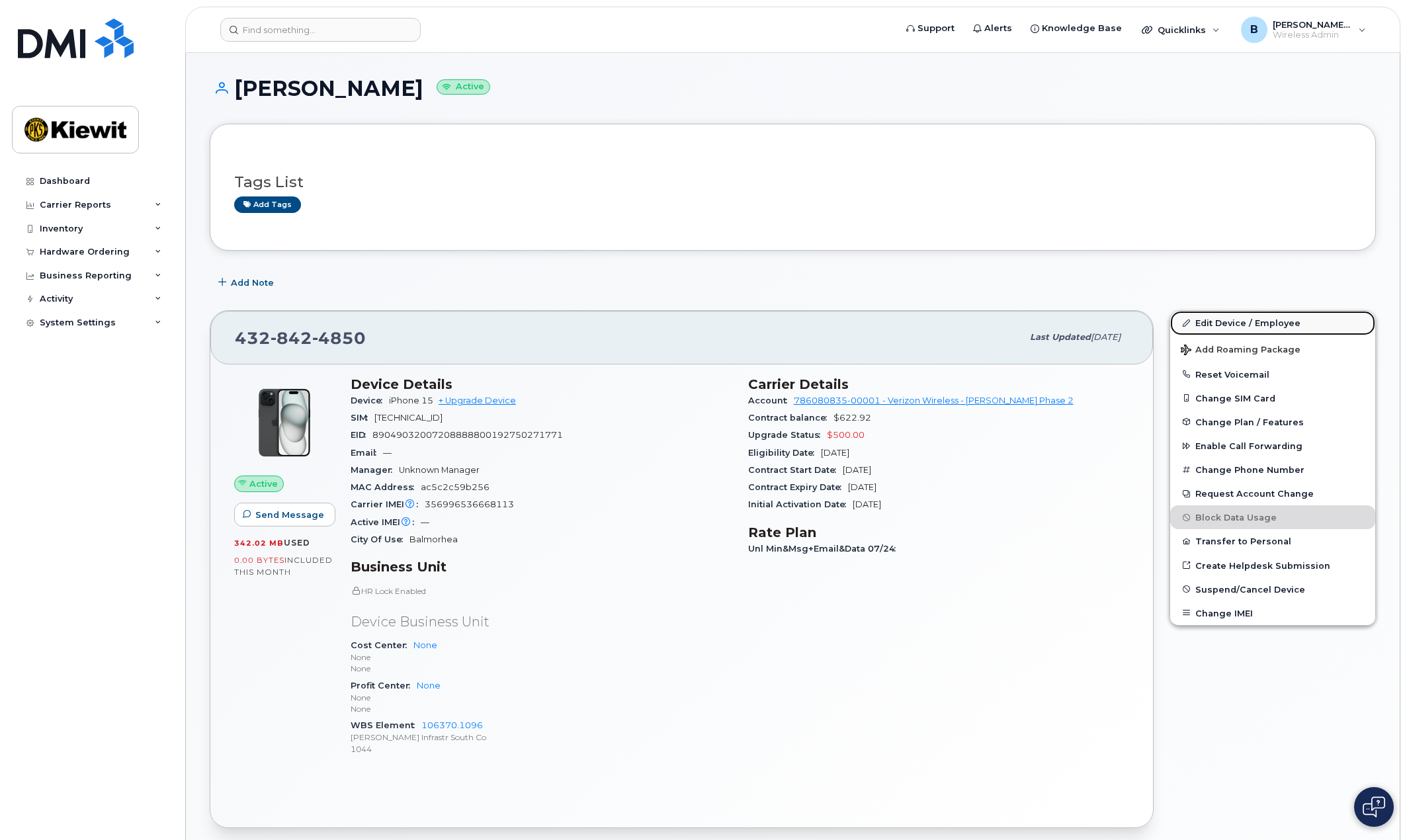
click at [1248, 322] on link "Edit Device / Employee" at bounding box center [1273, 323] width 205 height 24
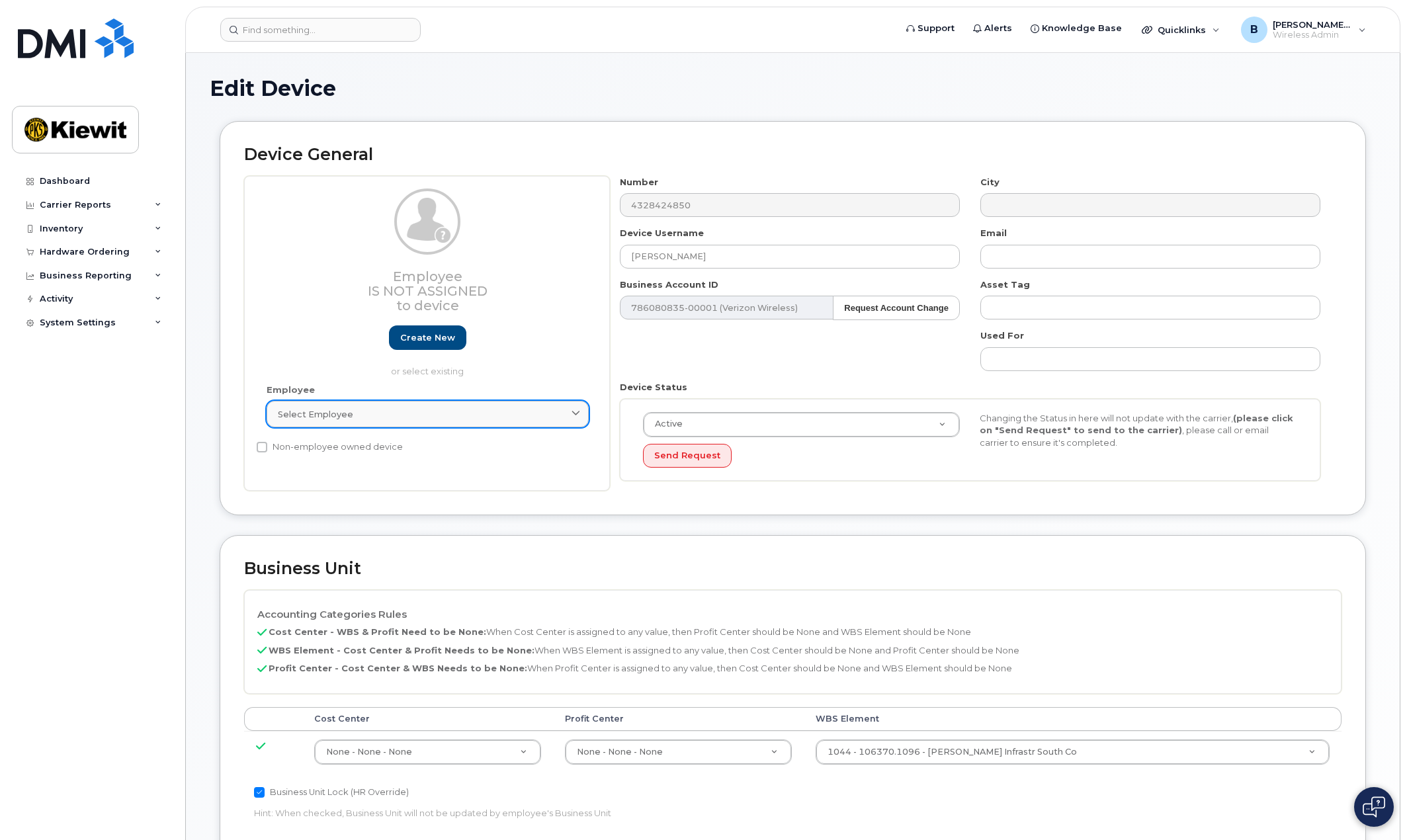
click at [320, 416] on span "Select employee" at bounding box center [316, 414] width 76 height 13
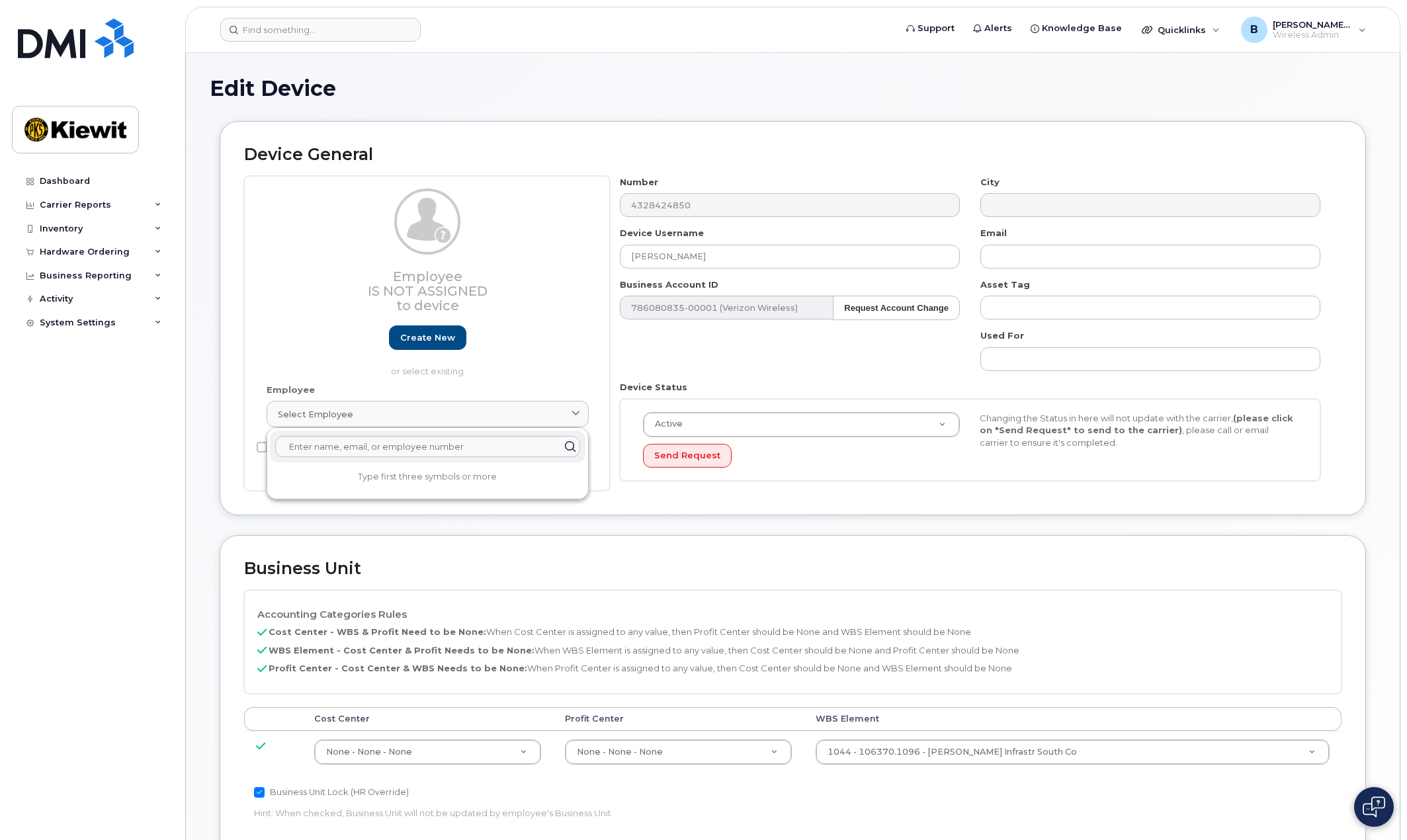
click at [310, 346] on div "Employee Is not assigned to device Create new or select existing" at bounding box center [427, 283] width 322 height 189
click at [258, 446] on input "Non-employee owned device" at bounding box center [262, 446] width 10 height 10
checkbox input "true"
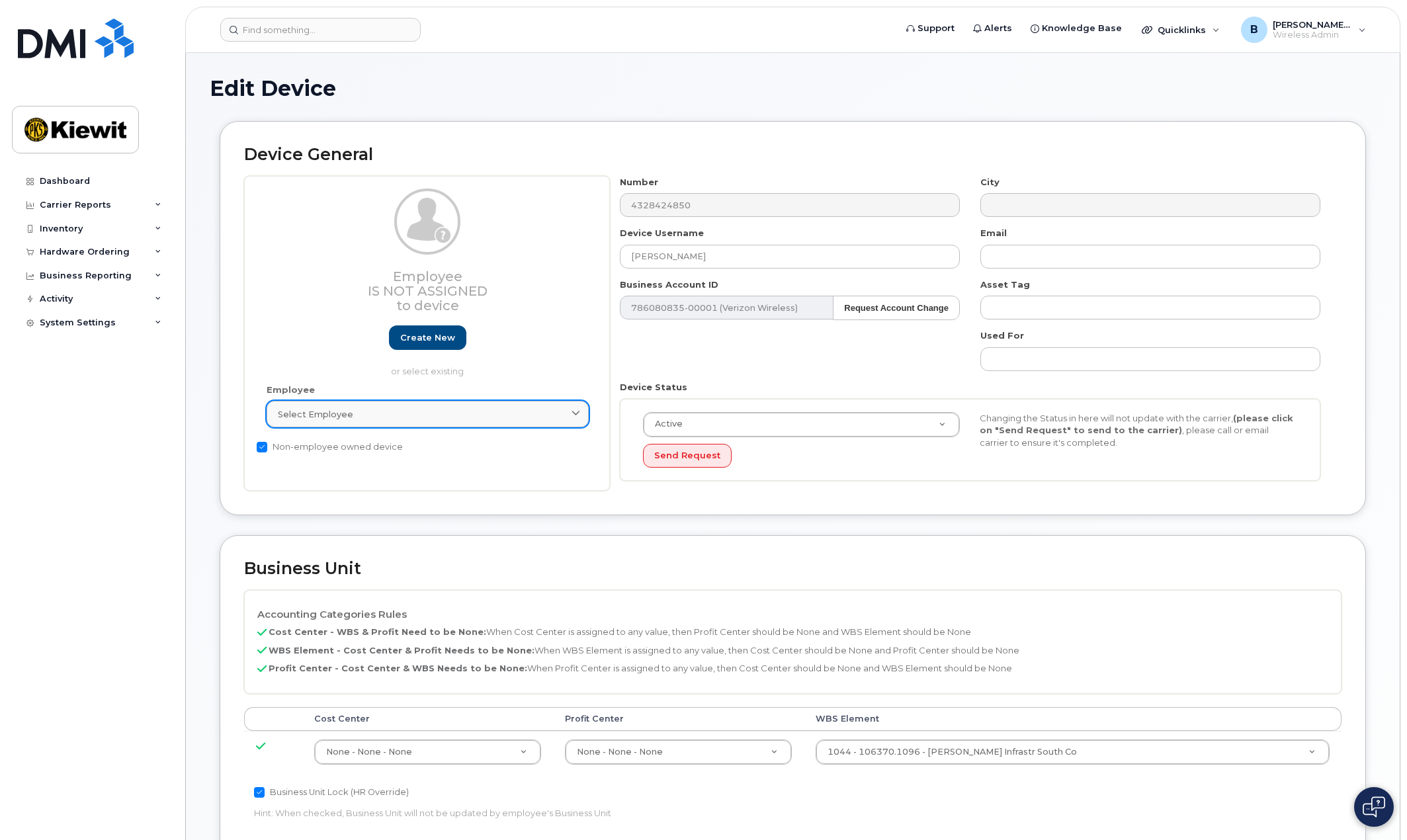
click at [362, 418] on div "Select employee" at bounding box center [428, 414] width 299 height 13
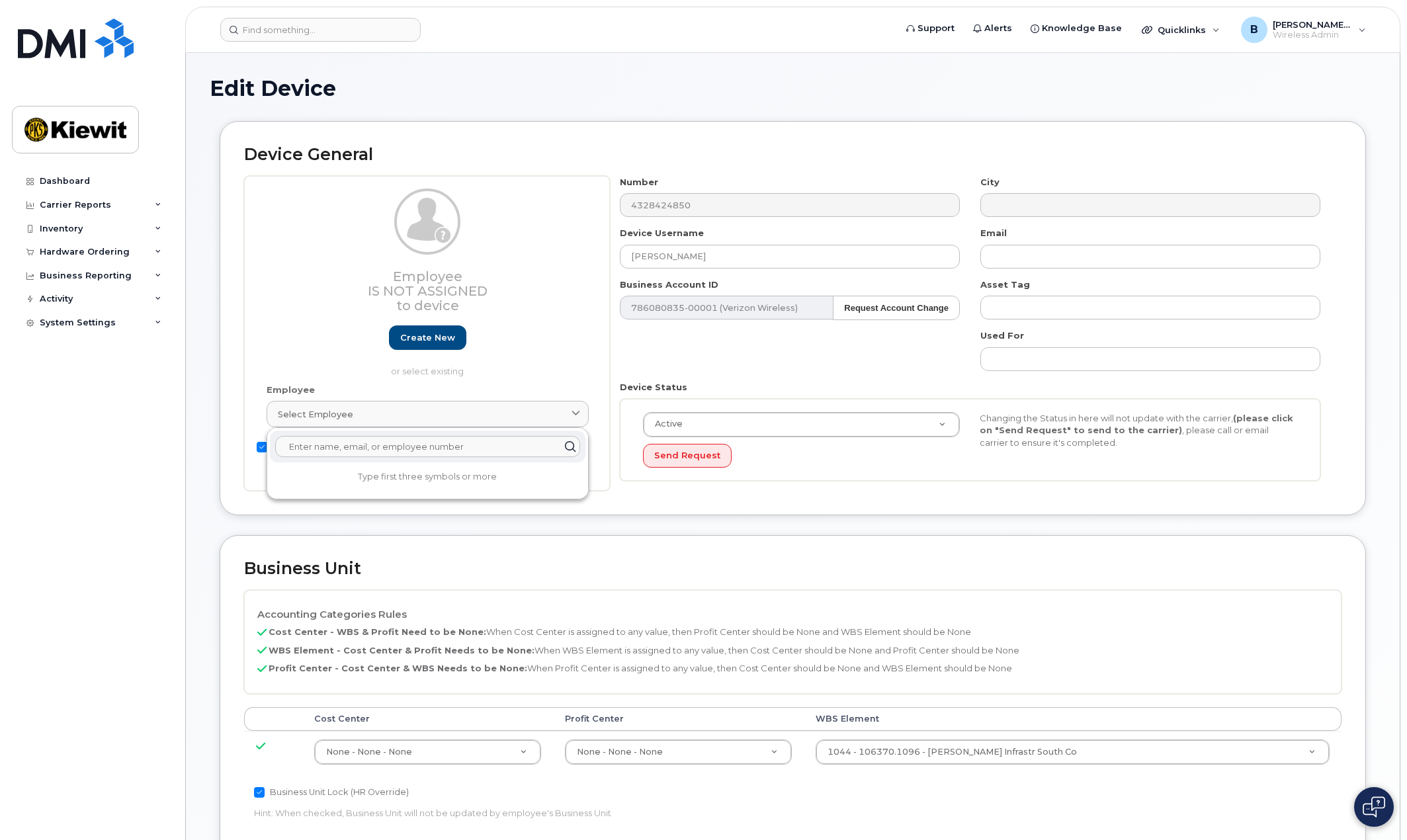
click at [383, 447] on input "text" at bounding box center [428, 446] width 305 height 21
type input "579271"
click at [258, 447] on input "Non-employee owned device" at bounding box center [262, 446] width 10 height 10
checkbox input "false"
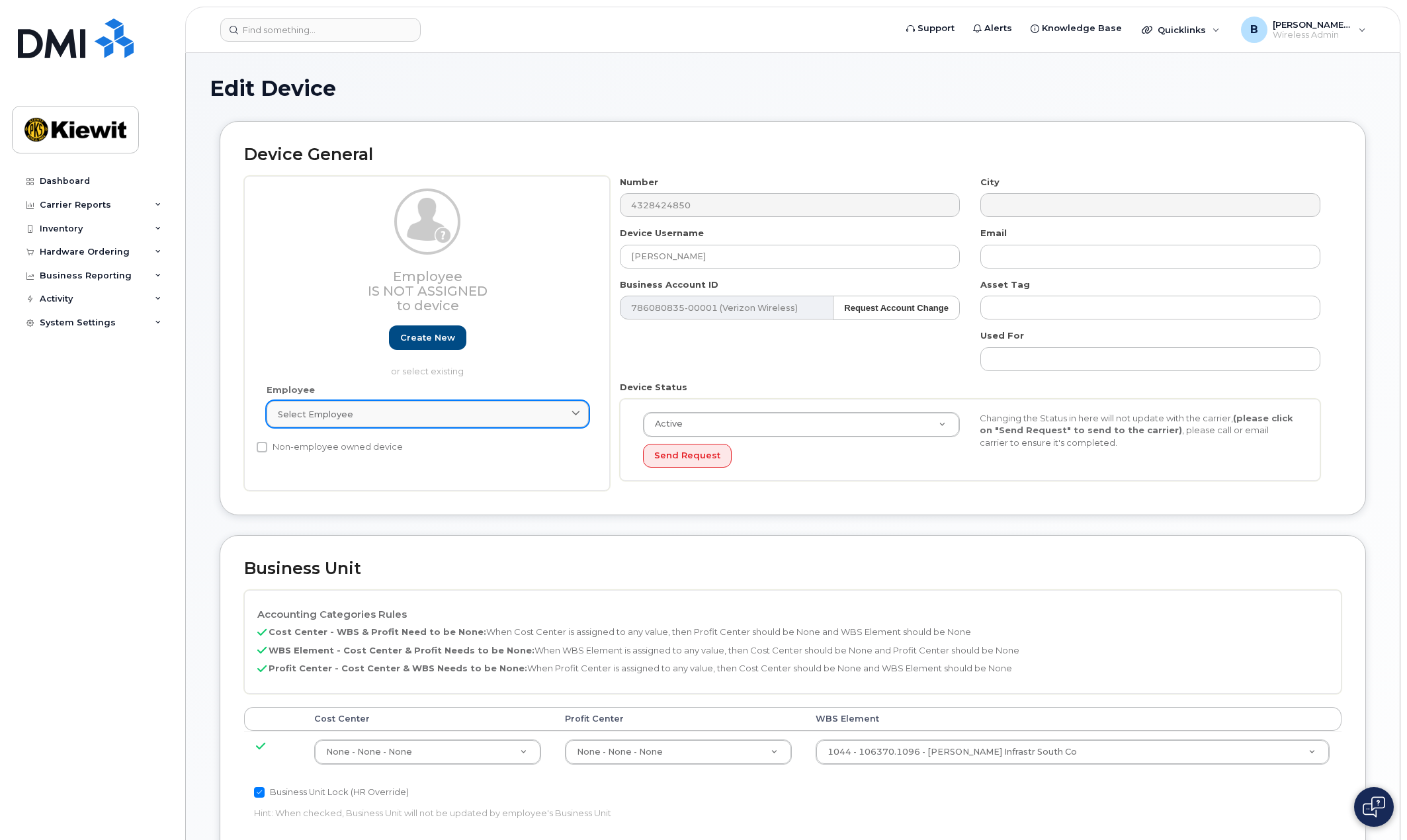
click at [346, 412] on span "Select employee" at bounding box center [316, 414] width 76 height 13
click at [567, 449] on icon at bounding box center [570, 446] width 20 height 20
drag, startPoint x: 338, startPoint y: 446, endPoint x: 207, endPoint y: 433, distance: 131.6
click at [207, 433] on div "Edit Device Device General Employee Is not assigned to device Create new or sel…" at bounding box center [793, 642] width 1214 height 1179
click at [358, 413] on div "Select employee" at bounding box center [428, 414] width 299 height 13
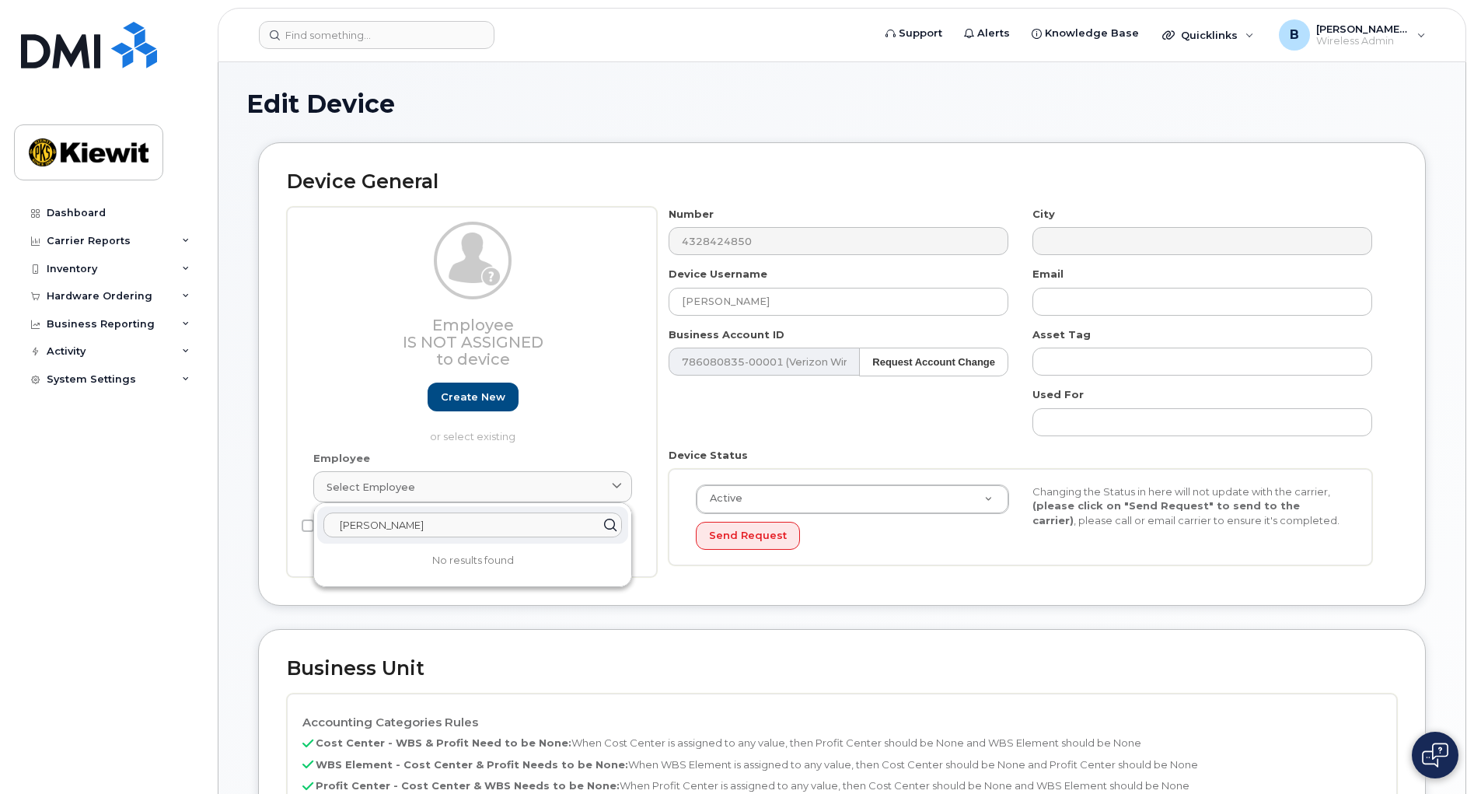
type input "vicki hanns"
drag, startPoint x: 392, startPoint y: 421, endPoint x: 352, endPoint y: 512, distance: 99.3
click at [392, 421] on div "Employee Is not assigned to device Create new or select existing" at bounding box center [472, 333] width 319 height 222
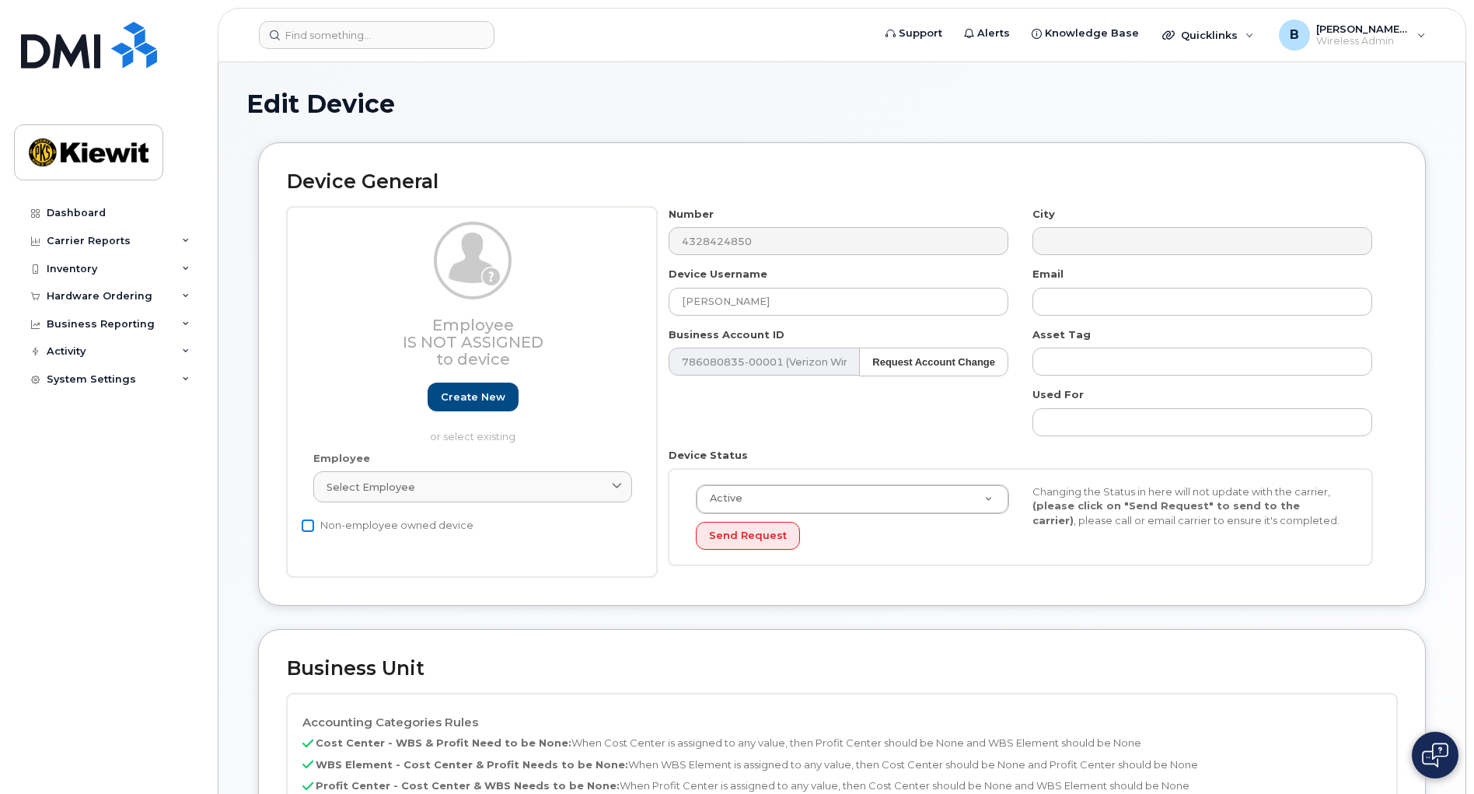
click at [312, 524] on input "Non-employee owned device" at bounding box center [308, 525] width 12 height 12
checkbox input "true"
click at [803, 302] on input "VICKI HANNSZ" at bounding box center [839, 302] width 340 height 28
type input "VICKI HANNSZ -"
click at [807, 299] on input "VICKI HANNSZ -" at bounding box center [839, 302] width 340 height 28
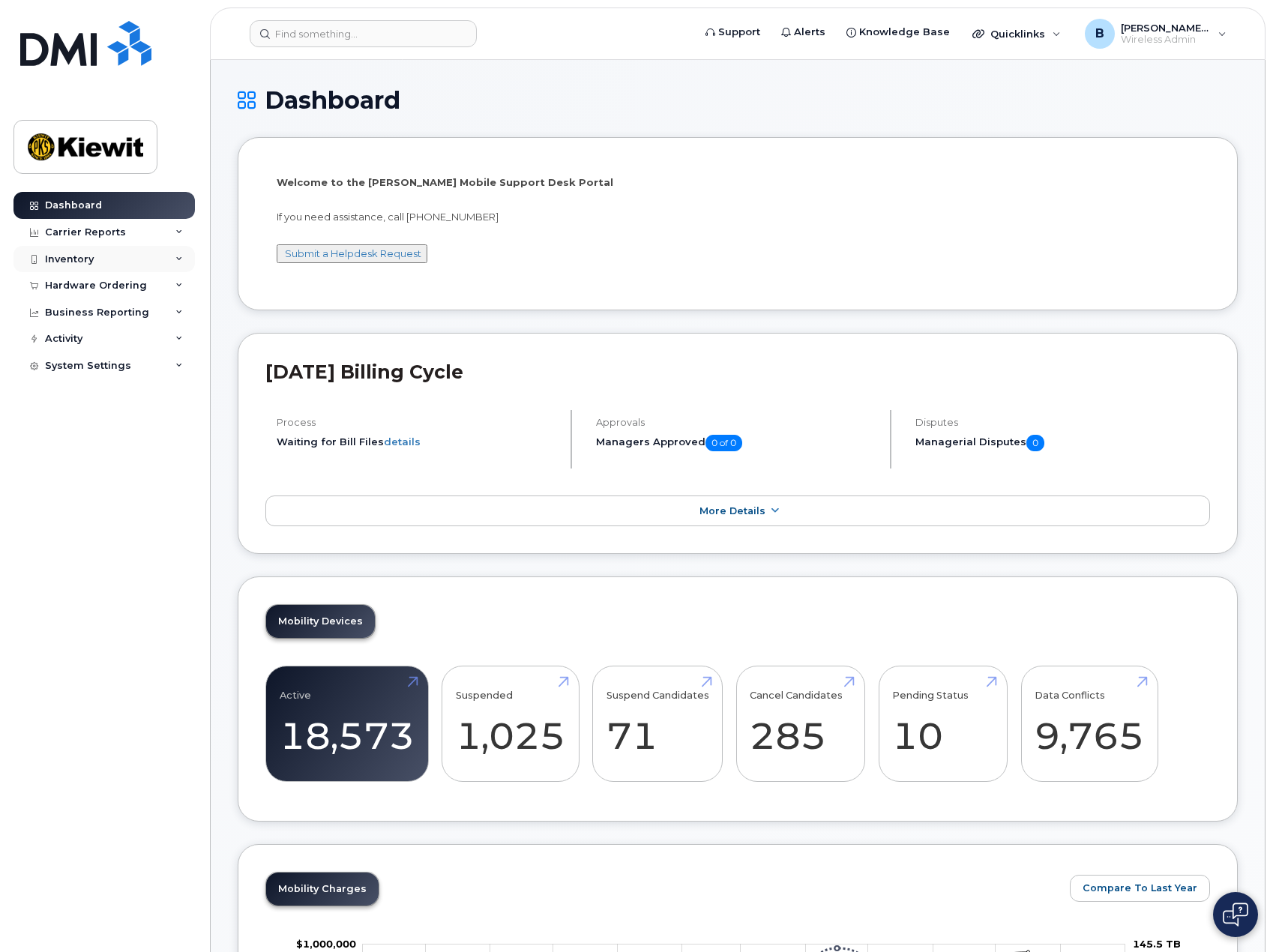
click at [79, 261] on div "Inventory" at bounding box center [69, 259] width 49 height 12
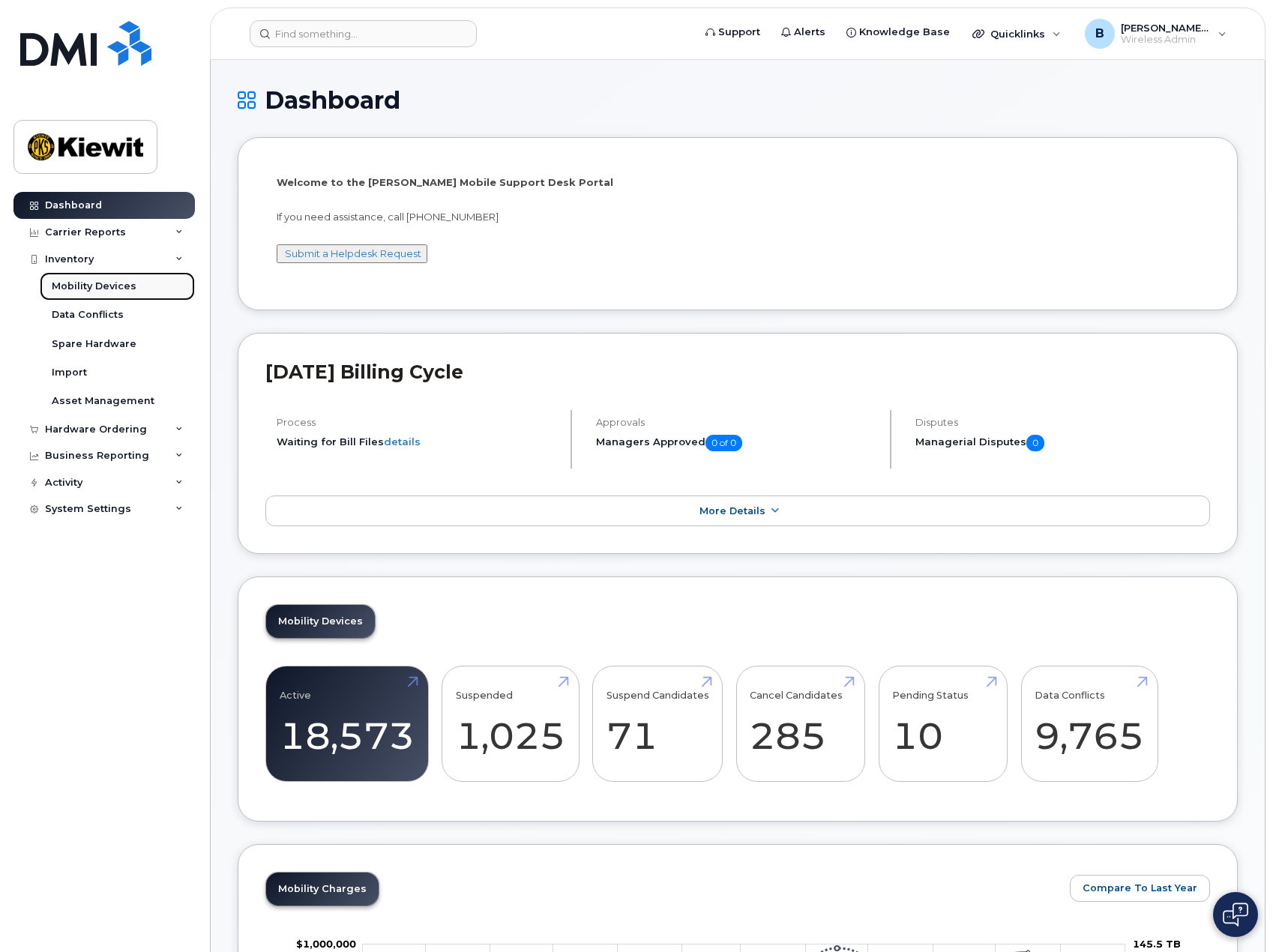
click at [101, 287] on div "Mobility Devices" at bounding box center [94, 286] width 85 height 13
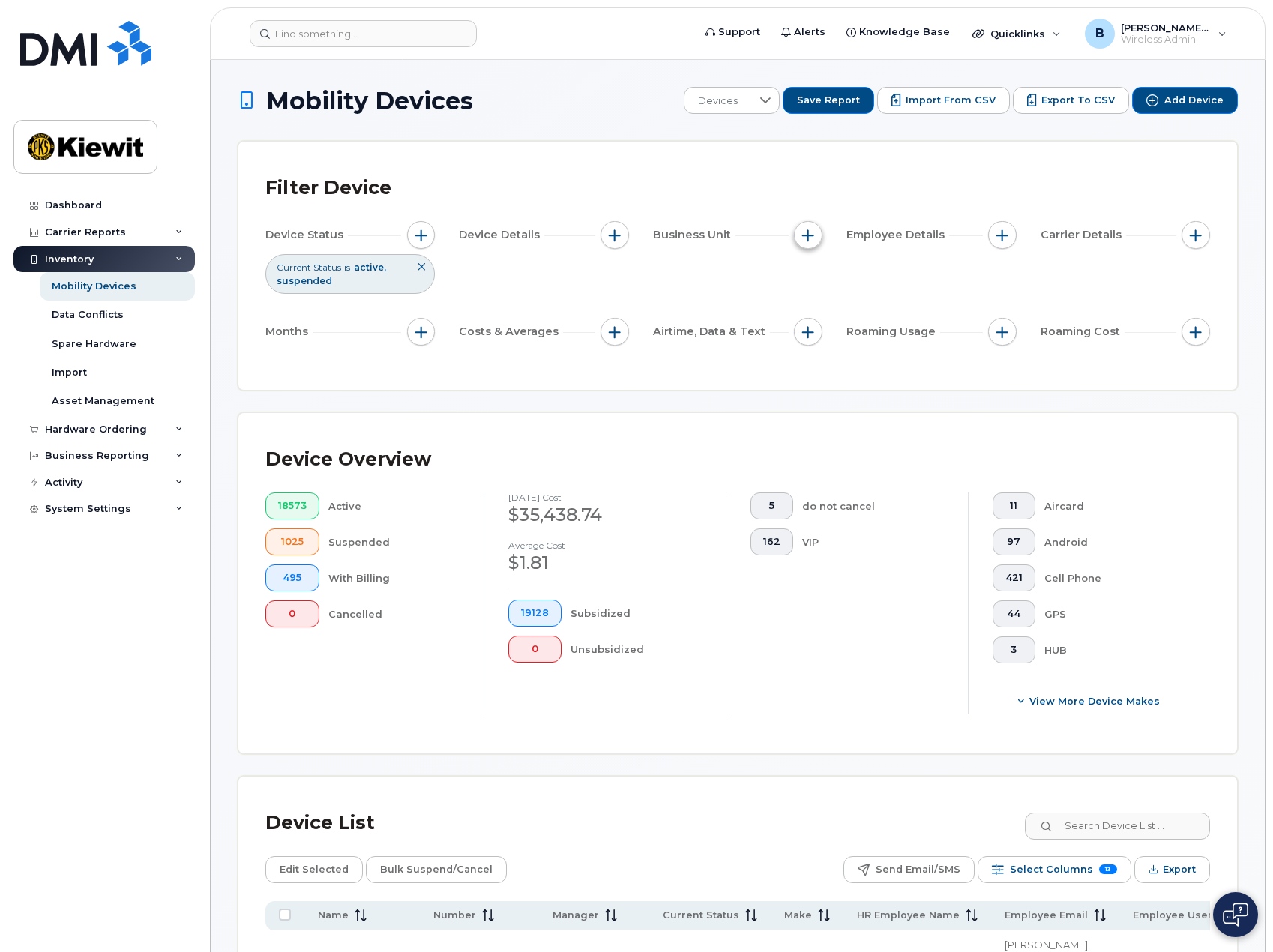
click at [808, 231] on span "button" at bounding box center [808, 235] width 12 height 12
click at [813, 356] on input "WBS Element" at bounding box center [811, 352] width 12 height 12
checkbox input "true"
click at [880, 413] on input "text" at bounding box center [907, 414] width 131 height 13
type input "106370.1096"
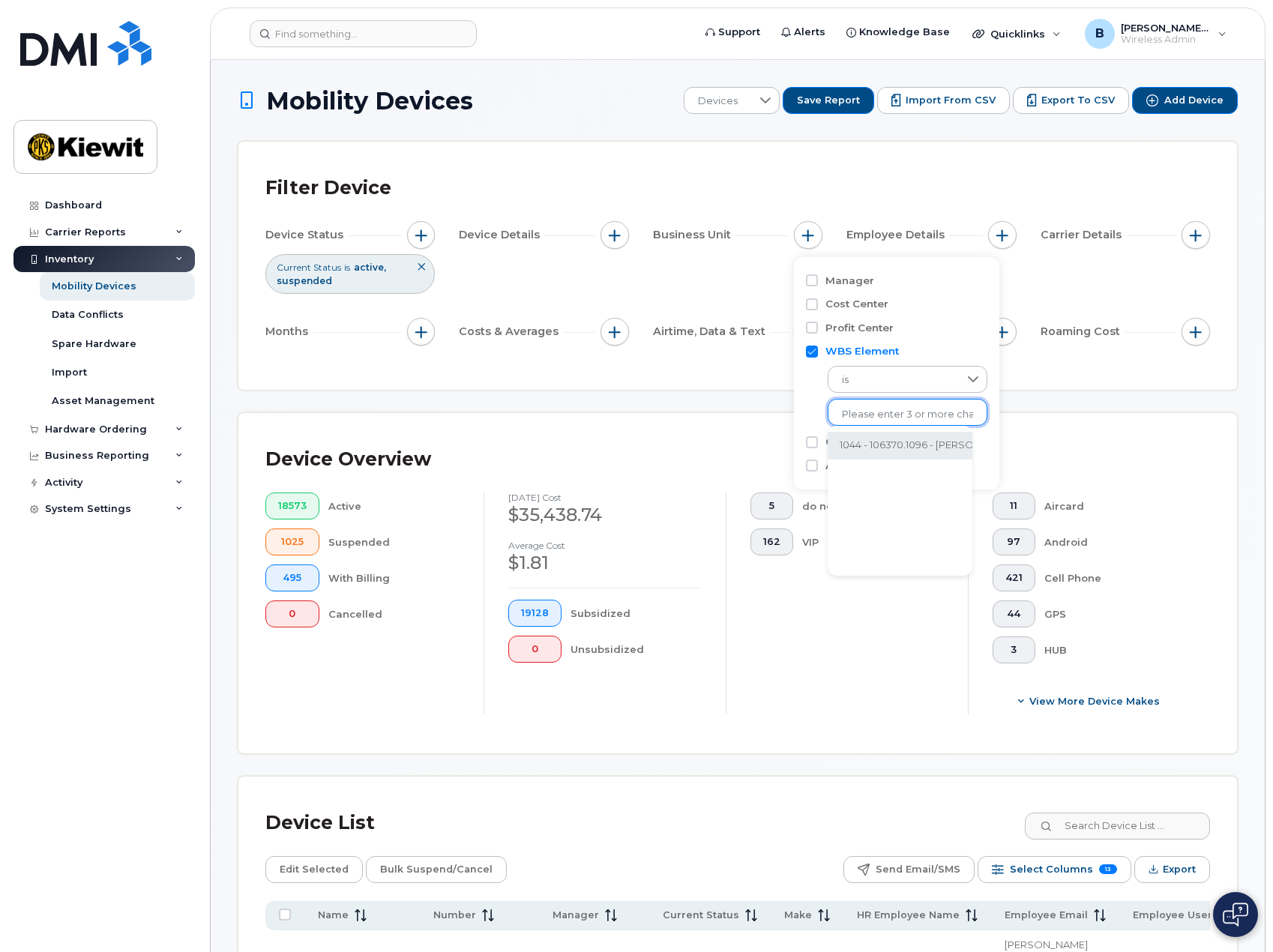
click at [899, 447] on li "1044 - 106370.1096 - [PERSON_NAME] Infrastr South Co" at bounding box center [970, 445] width 285 height 28
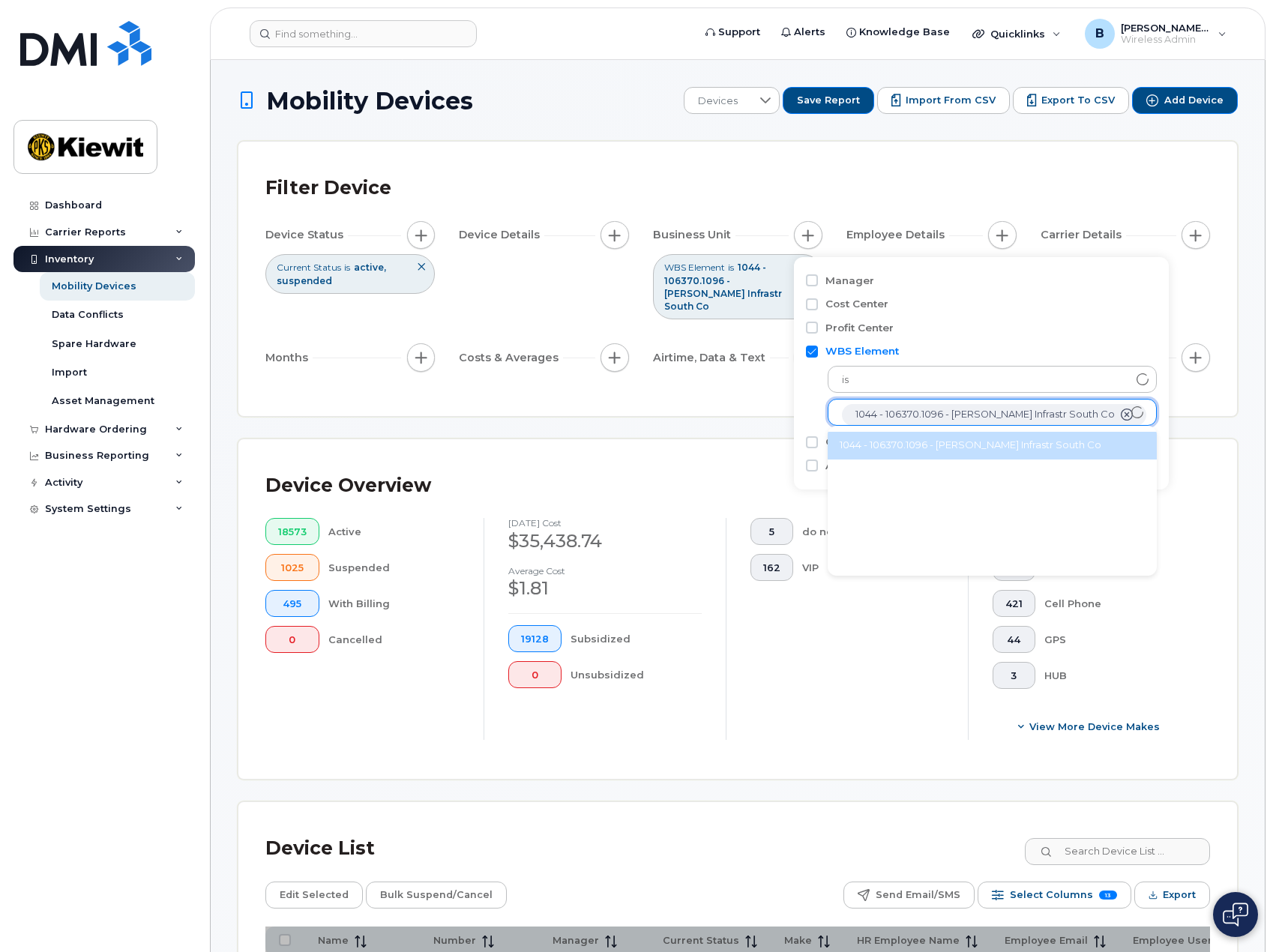
scroll to position [30, 0]
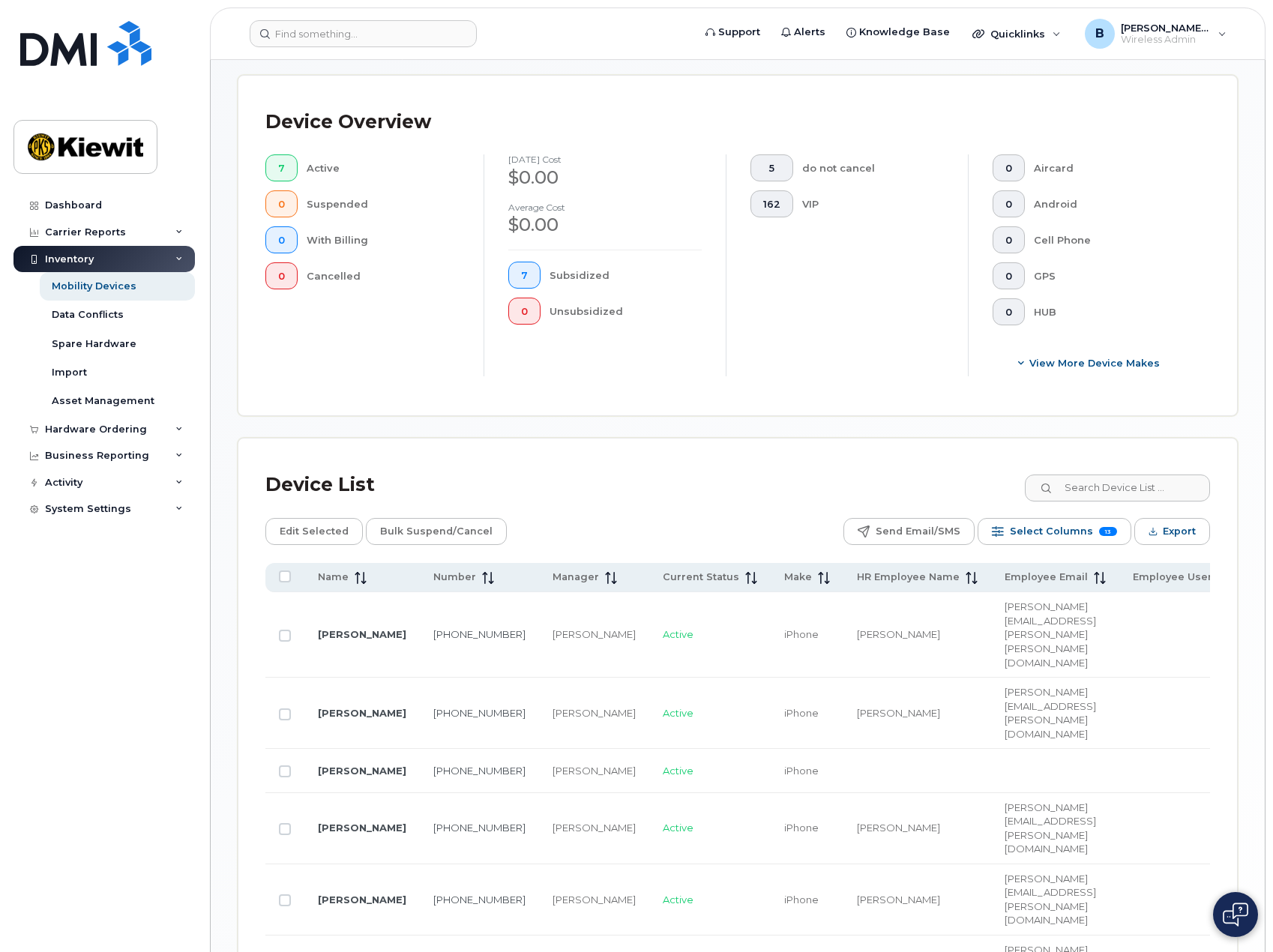
scroll to position [438, 0]
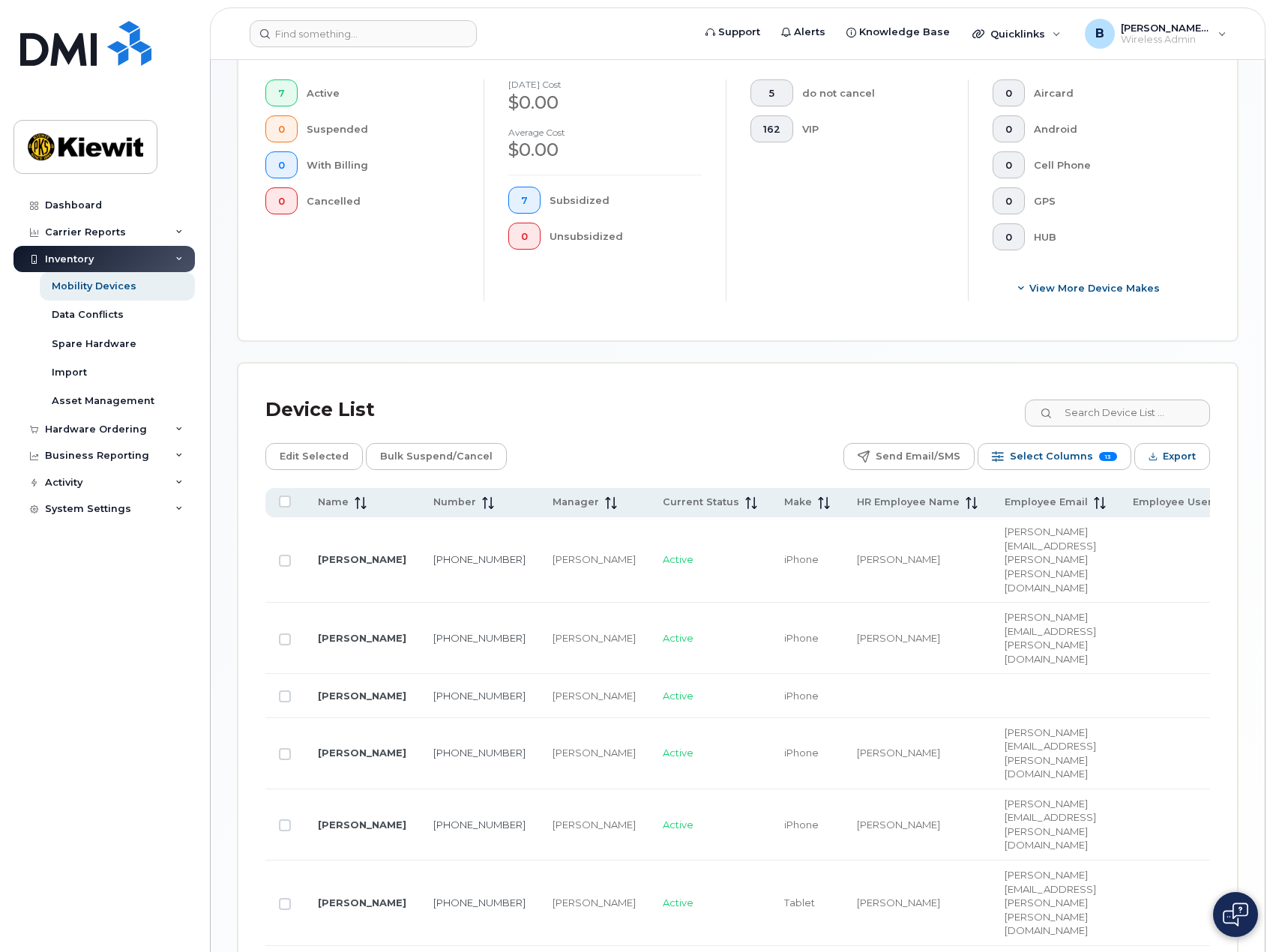
drag, startPoint x: 723, startPoint y: 807, endPoint x: 932, endPoint y: 830, distance: 210.3
click at [932, 830] on div "Name Number Manager Current Status Make HR Employee Name Employee Email Employe…" at bounding box center [737, 790] width 944 height 605
click at [439, 718] on td "501-410-2707" at bounding box center [480, 754] width 119 height 71
click at [437, 747] on link "501-410-2707" at bounding box center [480, 753] width 93 height 12
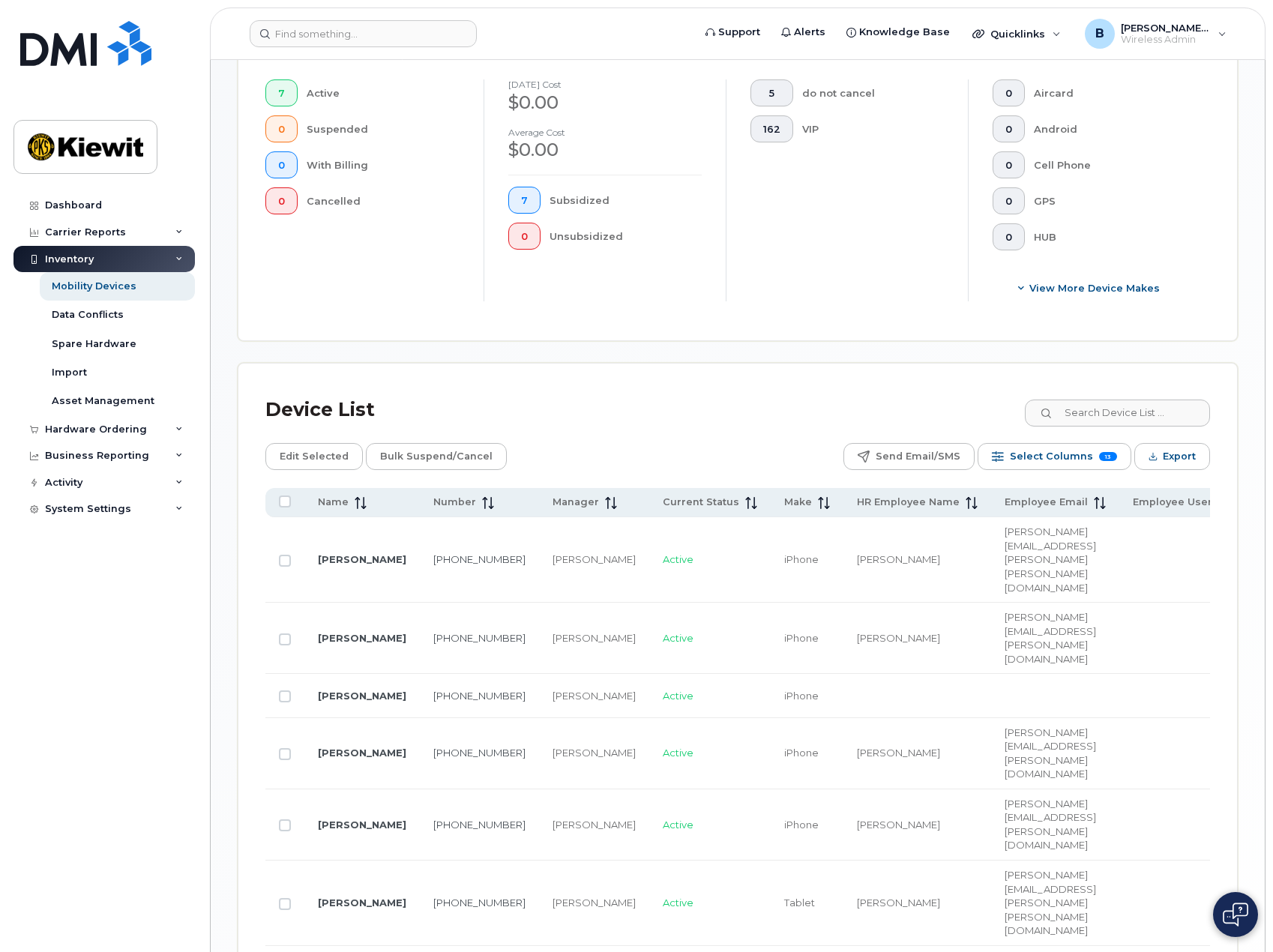
click at [126, 802] on div "Dashboard Carrier Reports Monthly Billing Data Daily Data Pooling Average Costi…" at bounding box center [106, 560] width 185 height 737
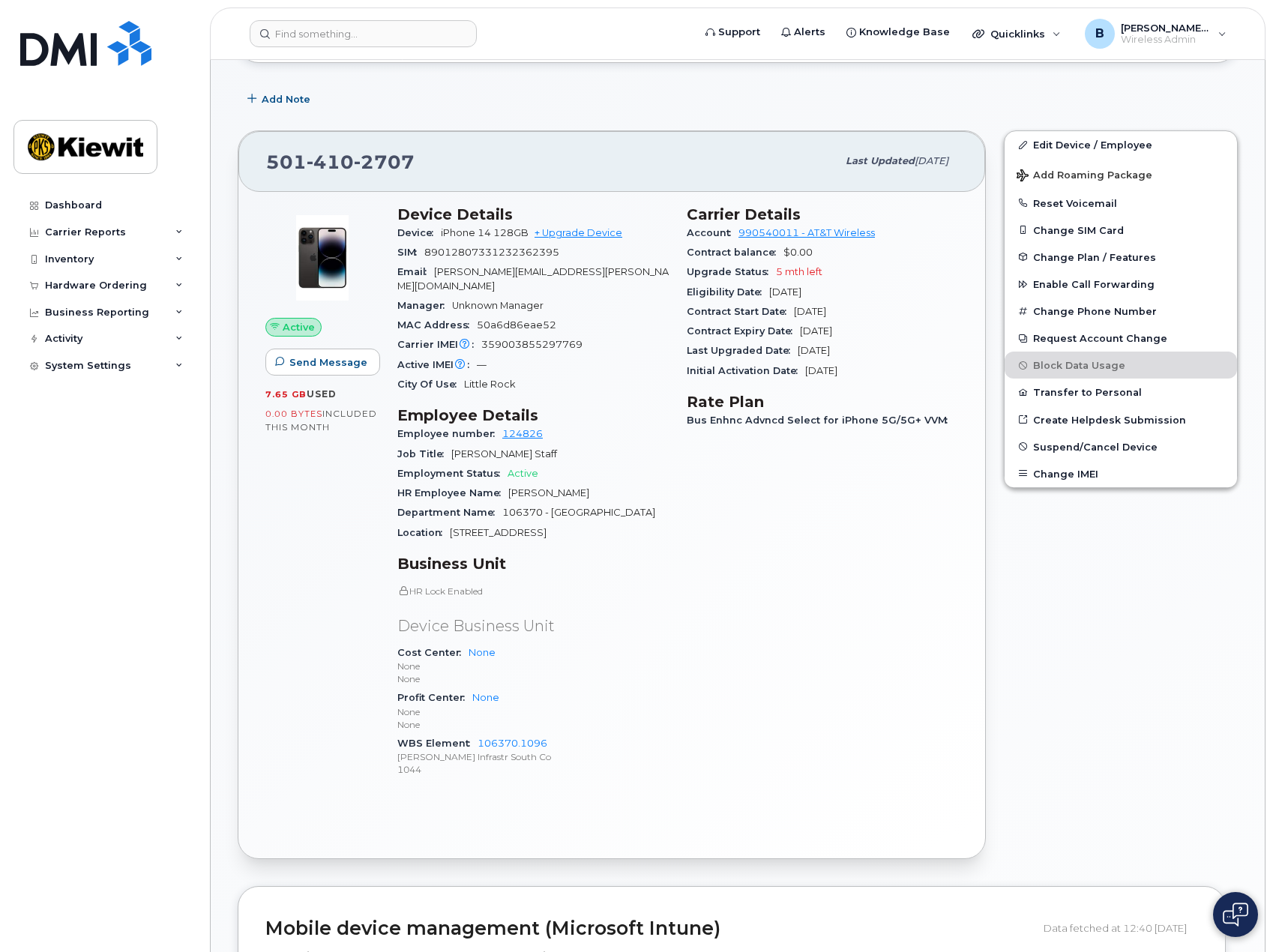
scroll to position [225, 0]
